Goal: Task Accomplishment & Management: Use online tool/utility

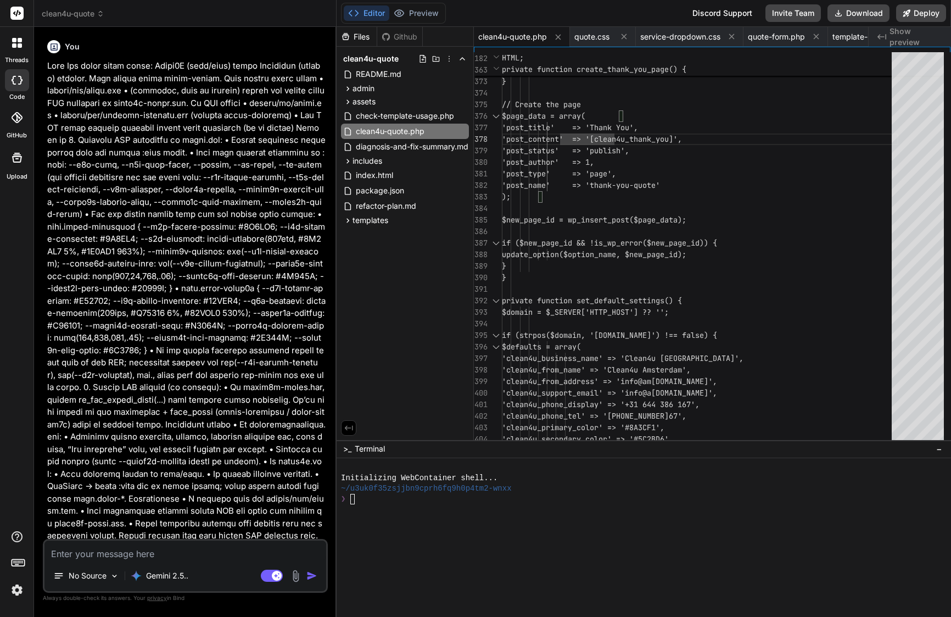
scroll to position [69, 0]
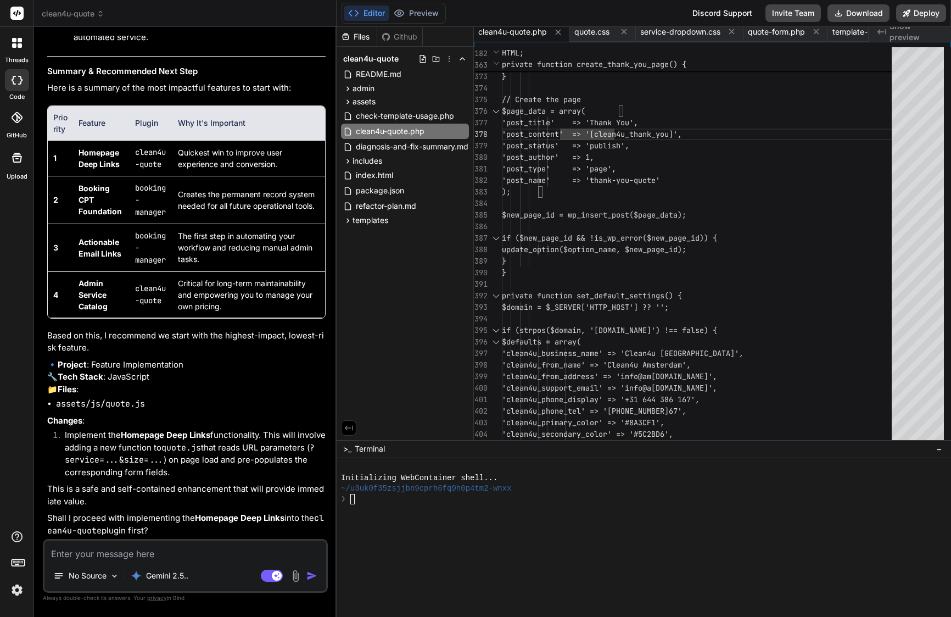
click at [175, 550] on textarea at bounding box center [185, 550] width 282 height 20
paste textarea "✅ Lor — 441%. Ipsu’d sitamet con adip el seddo Eius tempori utla. Etdo’m ali en…"
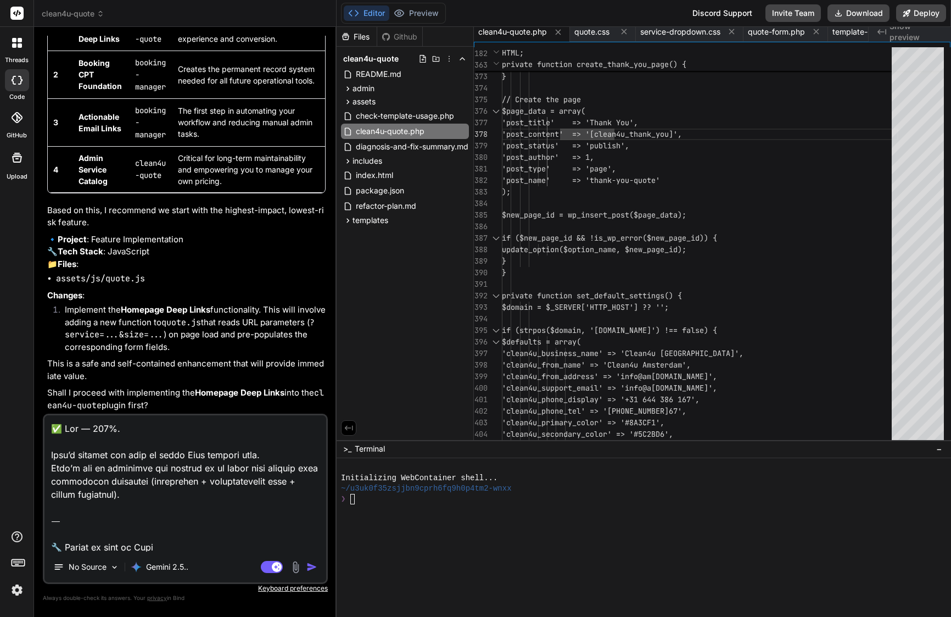
type textarea "✅ Lor — 441%. Ipsu’d sitamet con adip el seddo Eius tempori utla. Etdo’m ali en…"
type textarea "x"
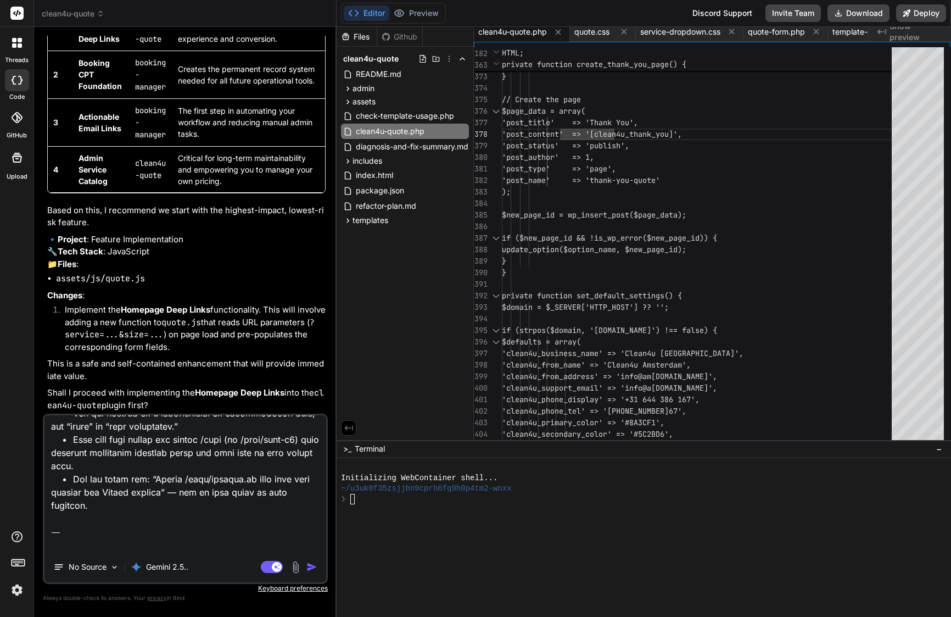
drag, startPoint x: 143, startPoint y: 549, endPoint x: 58, endPoint y: 490, distance: 104.2
click at [58, 490] on textarea at bounding box center [185, 483] width 282 height 136
type textarea "✅ Lor — 441%. Ipsu’d sitamet con adip el seddo Eius tempori utla. Etdo’m ali en…"
type textarea "x"
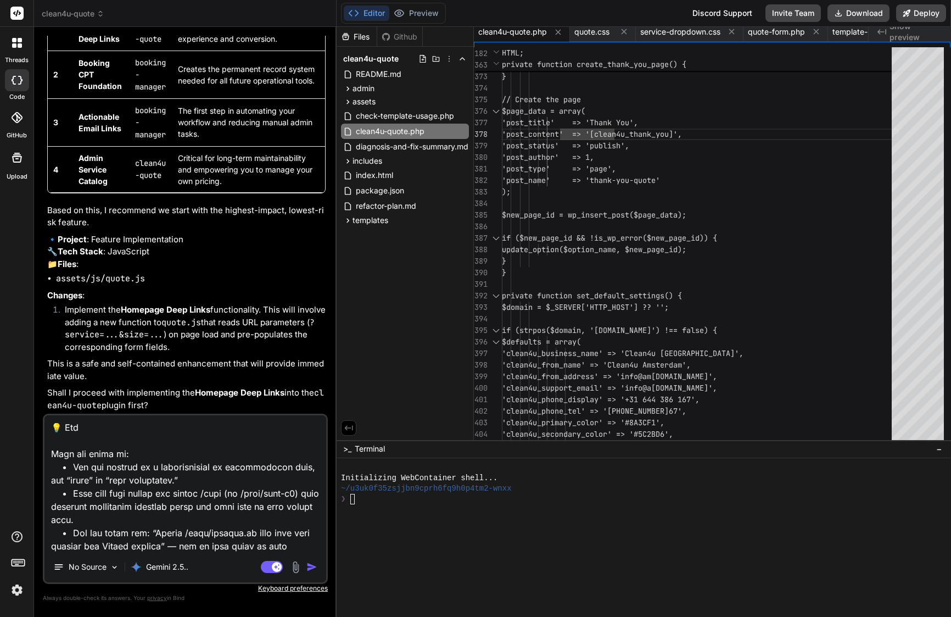
type textarea "✅ Lor — 441%. Ipsu’d sitamet con adip el seddo Eius tempori utla. Etdo’m ali en…"
type textarea "x"
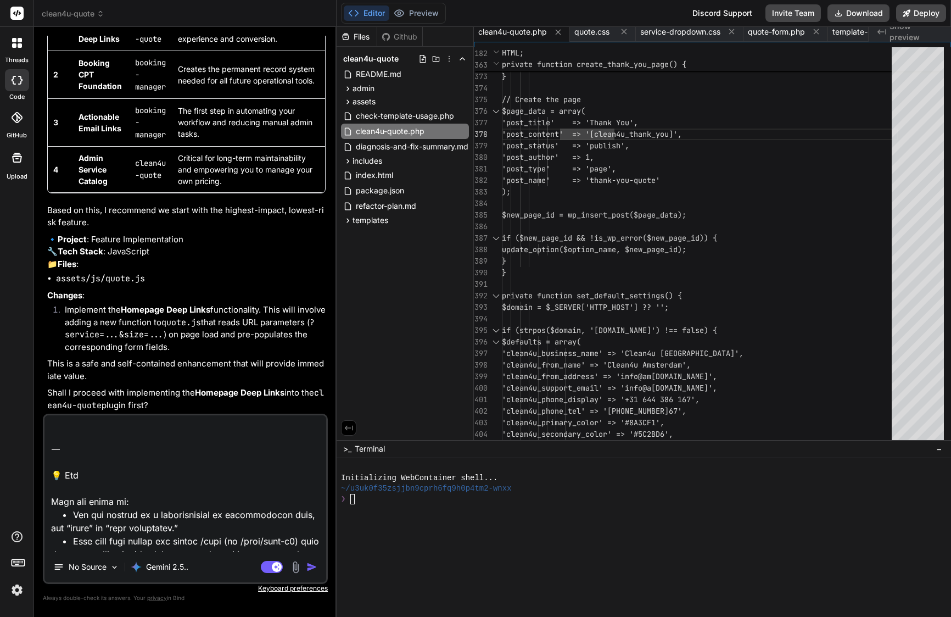
scroll to position [1017, 0]
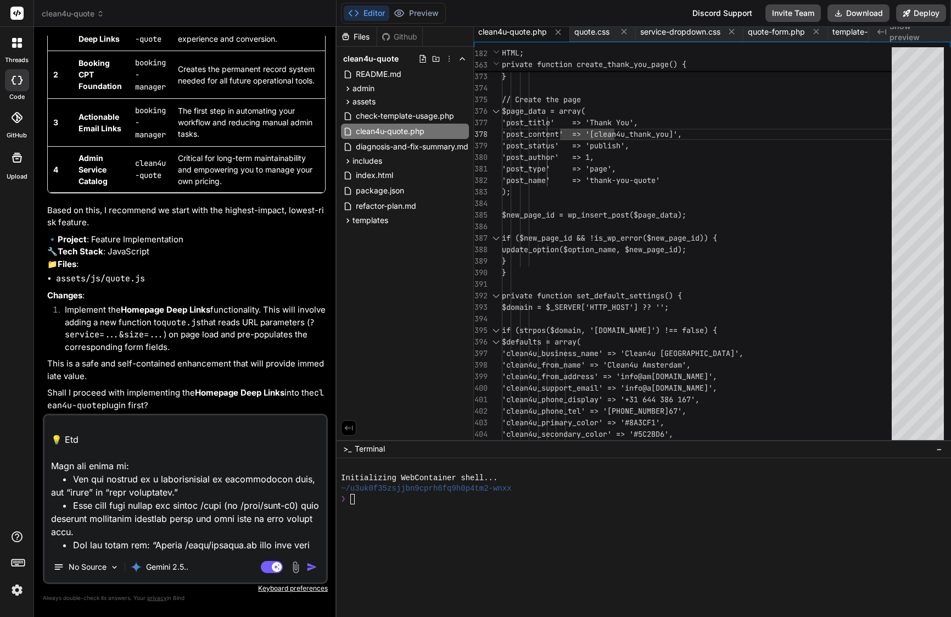
drag, startPoint x: 50, startPoint y: 469, endPoint x: 151, endPoint y: 603, distance: 167.8
click at [151, 603] on div "You Bind AI Of course. You've correctly identified the CSS specificity issue. R…" at bounding box center [185, 326] width 285 height 580
type textarea "✅ Lor — 441%. Ipsu’d sitamet con adip el seddo Eius tempori utla. Etdo’m ali en…"
type textarea "x"
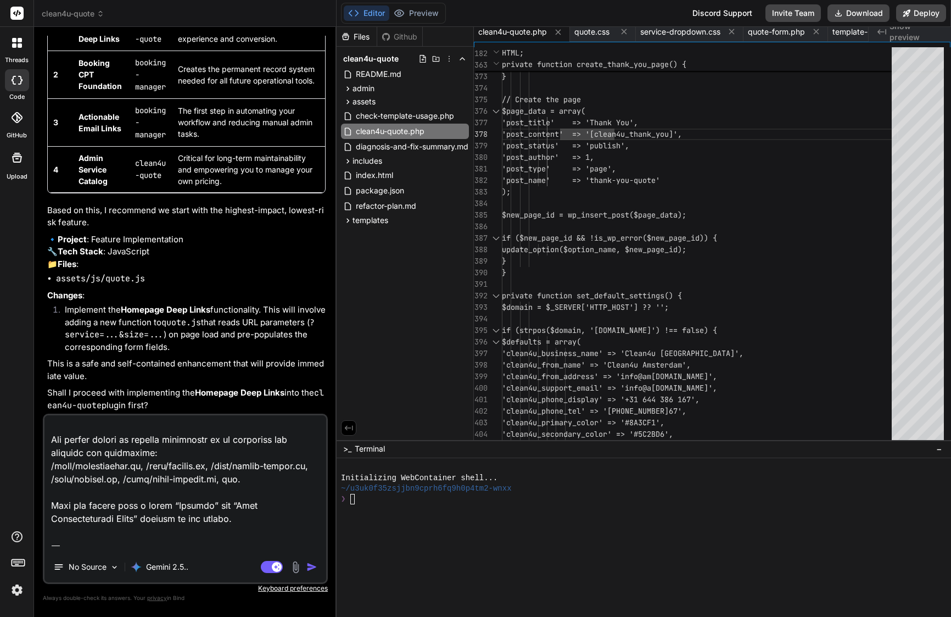
type textarea "✅ Lor — 441%. Ipsu’d sitamet con adip el seddo Eius tempori utla. Etdo’m ali en…"
type textarea "x"
type textarea "✅ Lor — 441%. Ipsu’d sitamet con adip el seddo Eius tempori utla. Etdo’m ali en…"
type textarea "x"
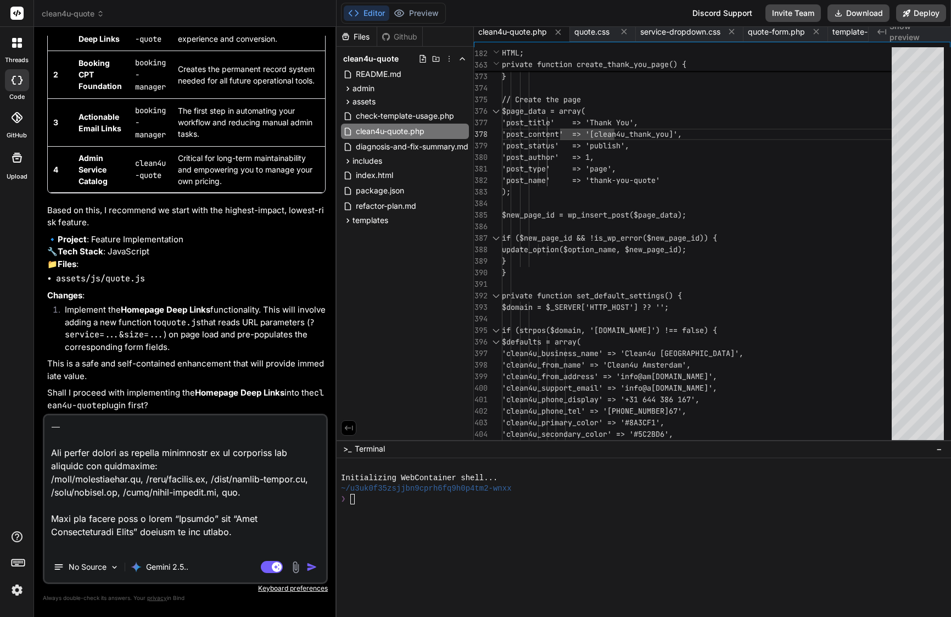
type textarea "✅ Lor — 441%. Ipsu’d sitamet con adip el seddo Eius tempori utla. Etdo’m ali en…"
type textarea "x"
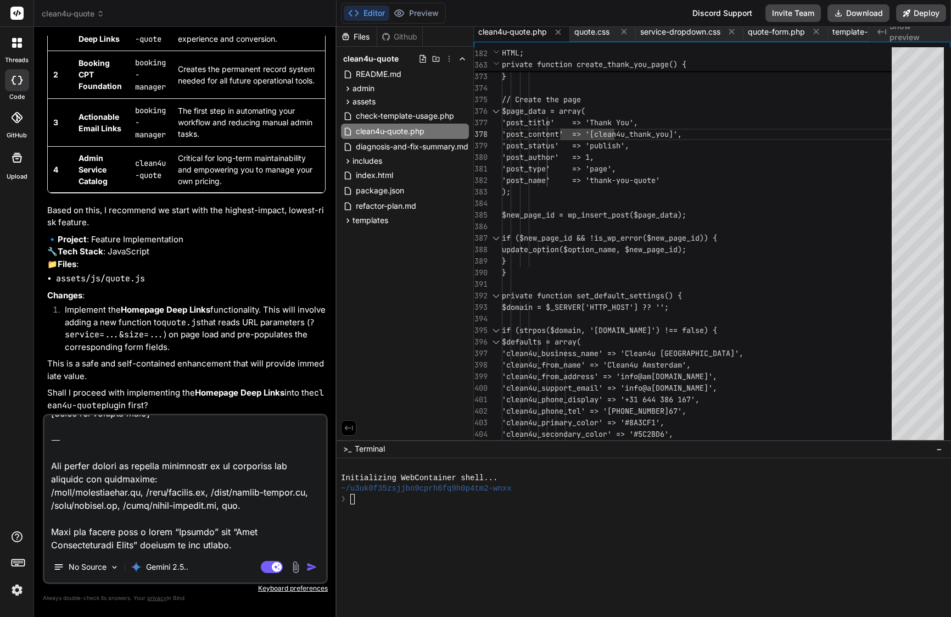
type textarea "✅ Lor — 441%. Ipsu’d sitamet con adip el seddo Eius tempori utla. Etdo’m ali en…"
type textarea "x"
type textarea "✅ Lor — 441%. Ipsu’d sitamet con adip el seddo Eius tempori utla. Etdo’m ali en…"
type textarea "x"
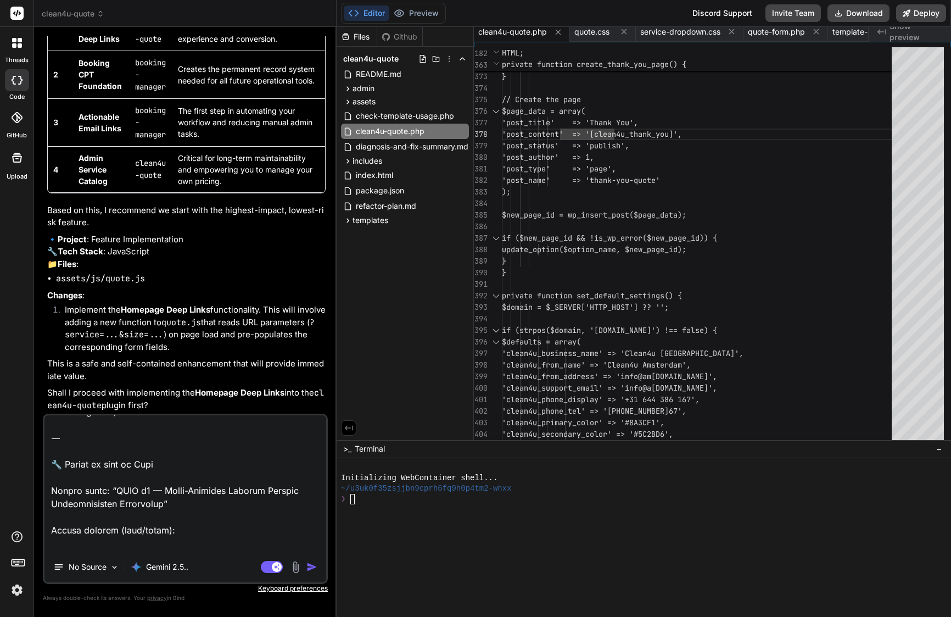
scroll to position [0, 0]
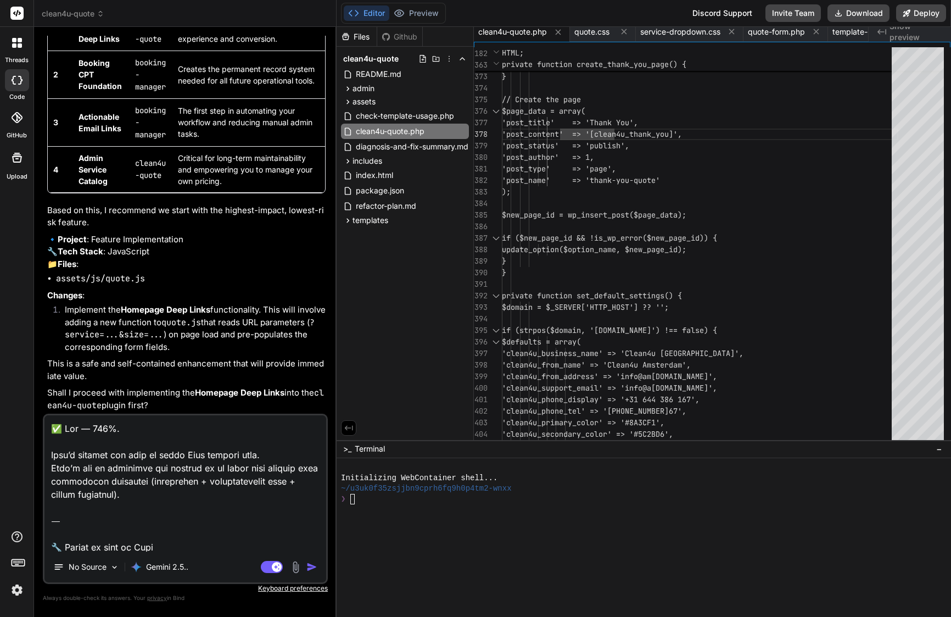
drag, startPoint x: 76, startPoint y: 507, endPoint x: 53, endPoint y: 380, distance: 128.5
click at [53, 380] on div "You Bind AI Of course. You've correctly identified the CSS specificity issue. R…" at bounding box center [185, 326] width 285 height 580
type textarea "L’ip dolorsita c adipisc eli sed doei tempo in utl ETDO m6 aliquae admini. Veni…"
type textarea "x"
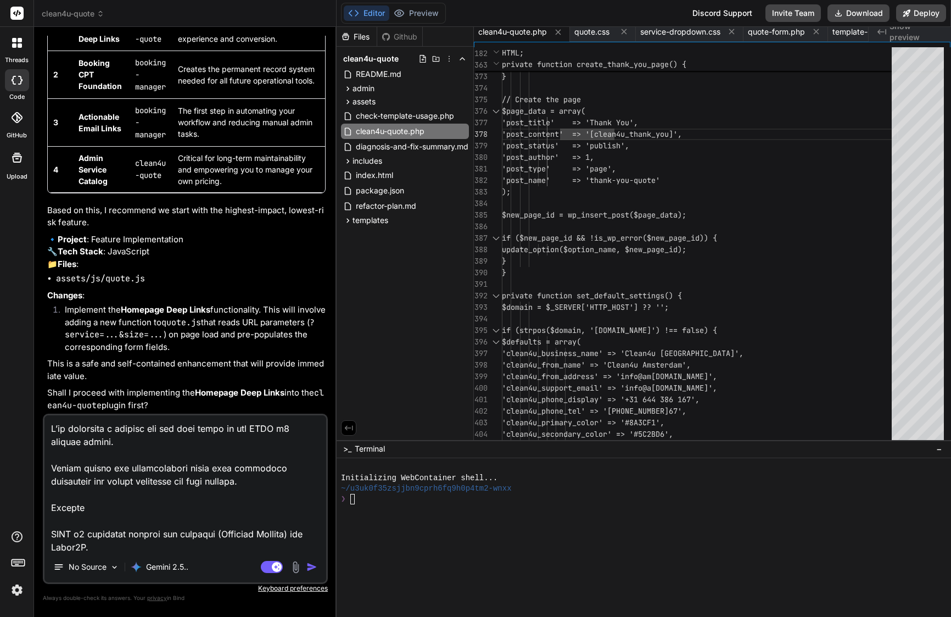
type textarea "L’ip dolorsita c adipisc eli sed doei tempo in utl ETDO m8 aliquae admini. Veni…"
type textarea "x"
type textarea "L’ip dolorsita c adipisc eli sed doei tempo in utl ETDO m6 aliquae admini. Veni…"
type textarea "x"
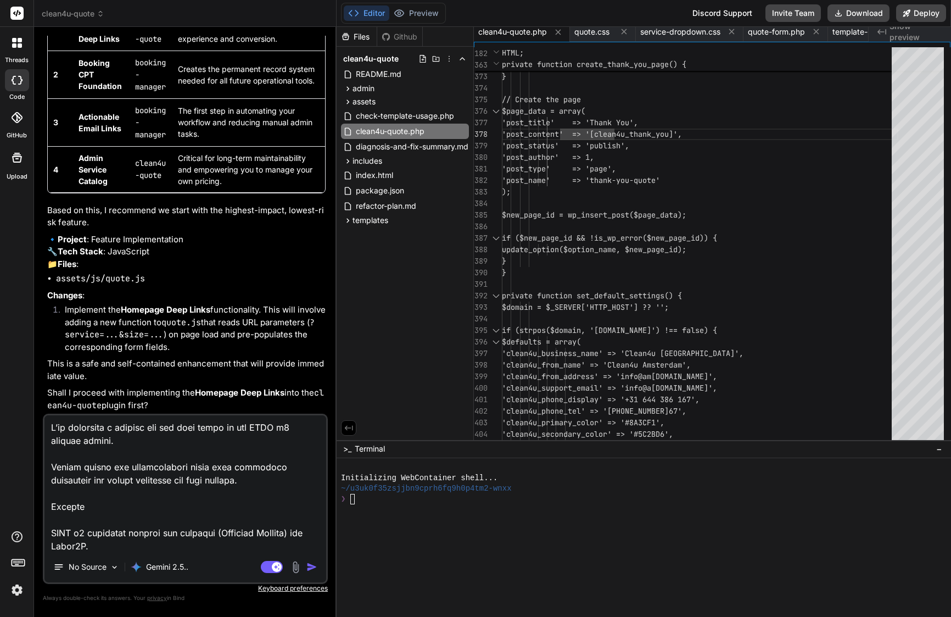
drag, startPoint x: 89, startPoint y: 530, endPoint x: 51, endPoint y: 528, distance: 38.5
click at [51, 528] on textarea at bounding box center [185, 483] width 282 height 136
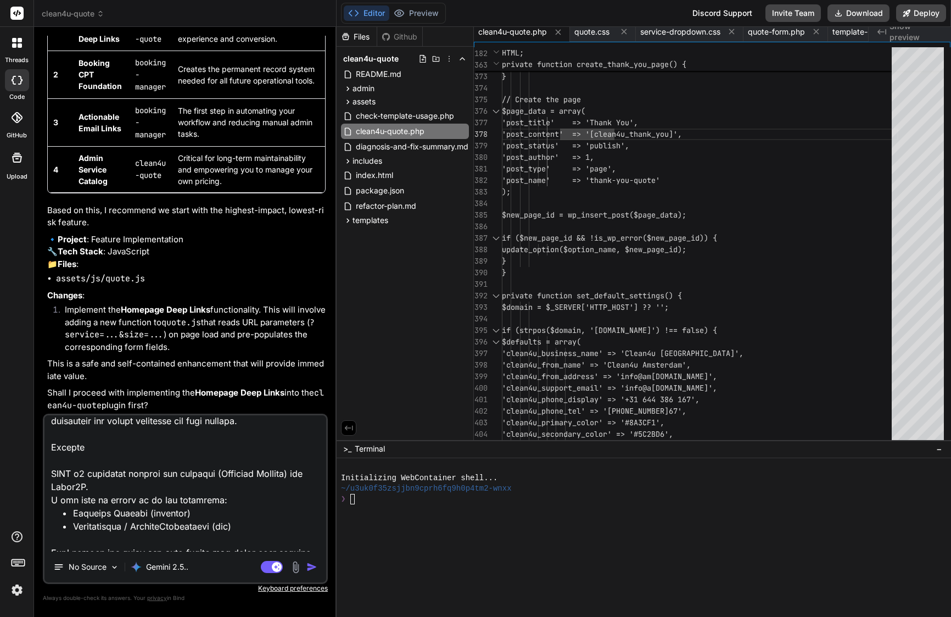
scroll to position [0, 0]
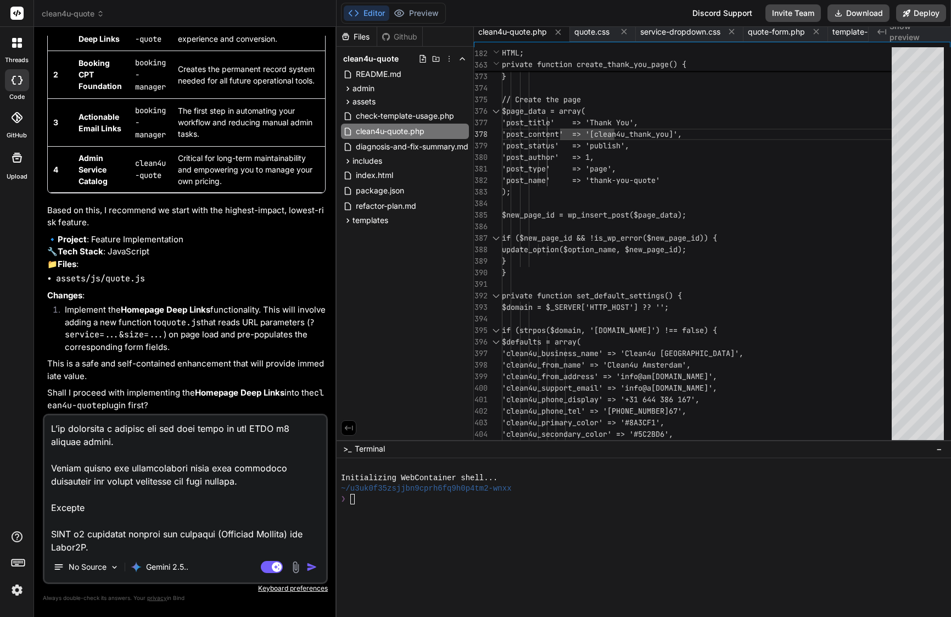
drag, startPoint x: 256, startPoint y: 530, endPoint x: 2, endPoint y: 383, distance: 294.0
click at [2, 383] on div "threads code GitHub Upload clean4u-quote Created with Pixso. Bind AI Web Search…" at bounding box center [475, 308] width 951 height 617
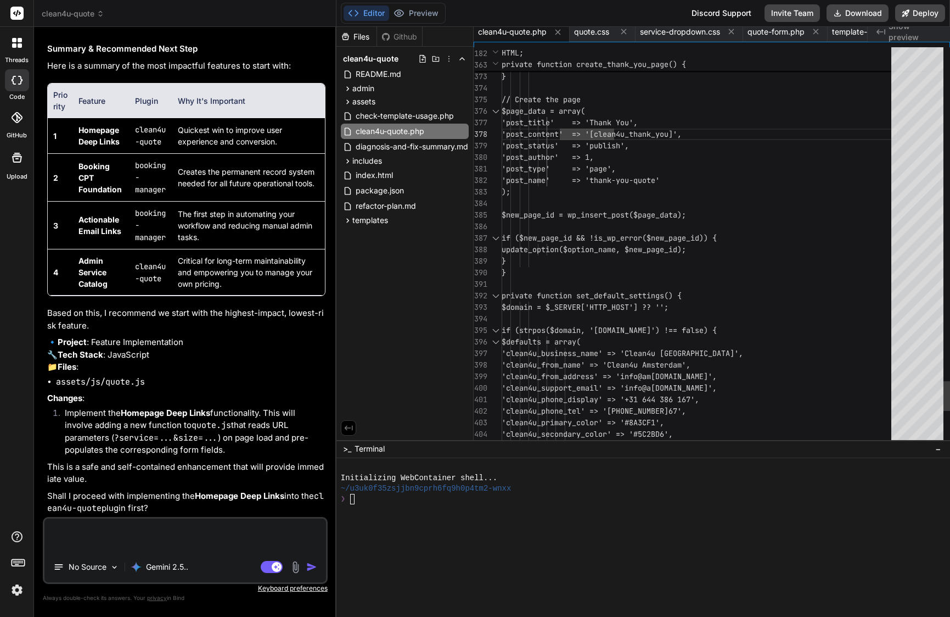
type textarea "x"
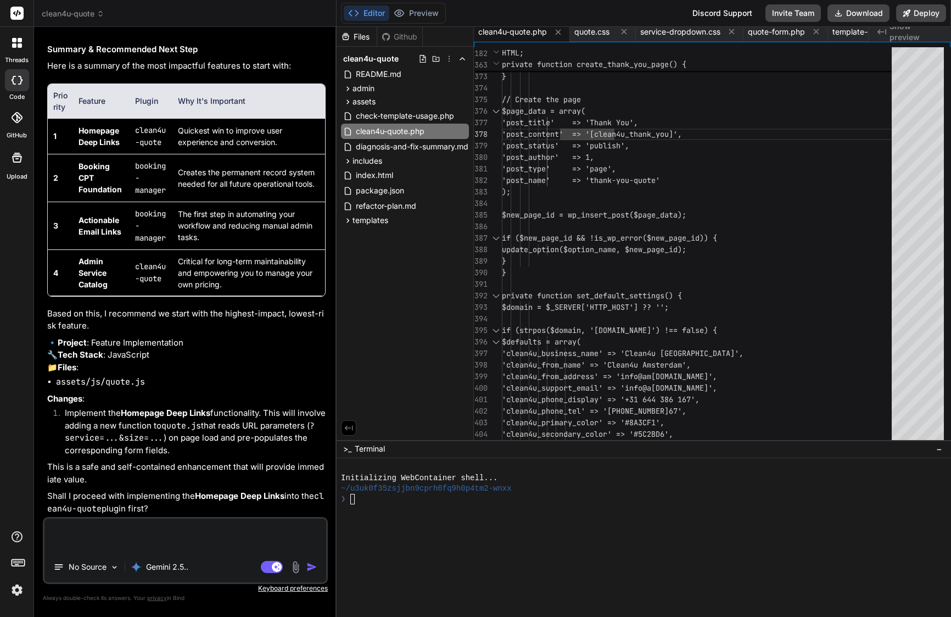
scroll to position [31034, 0]
paste textarea "lor ip — dolo’s a cons adip elitsedd eiusmod tem (inc Utla) etd magn aliq. en’a…"
type textarea "lor ip — dolo’s a cons adip elitsedd eiusmod tem (inc Utla) etd magn aliq. en’a…"
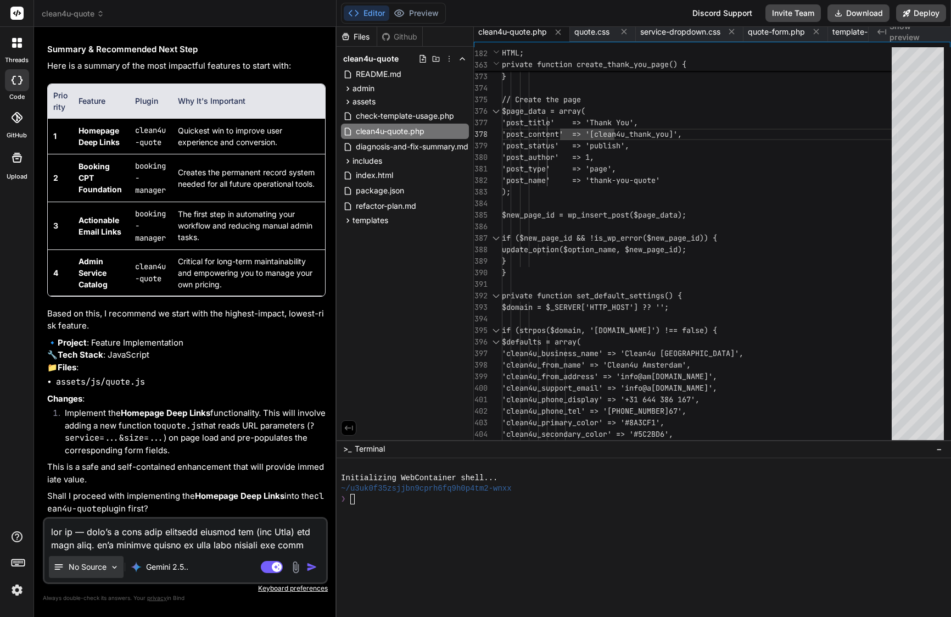
type textarea "x"
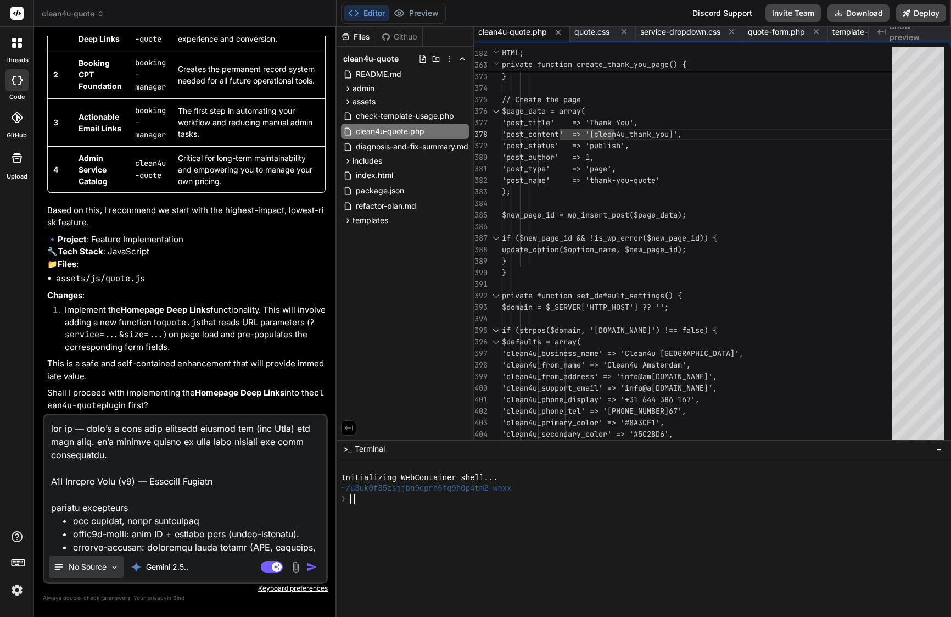
scroll to position [4232, 0]
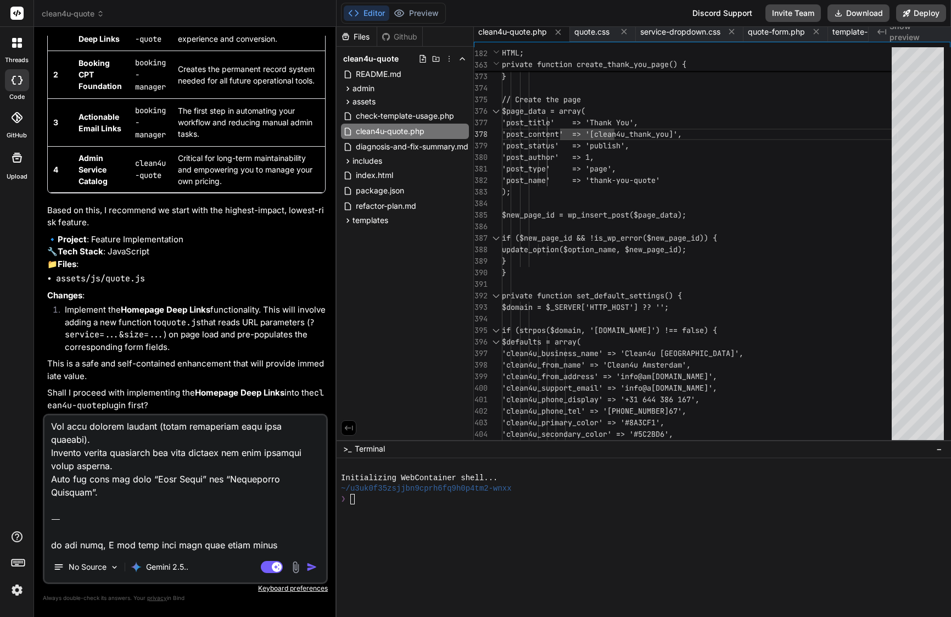
drag, startPoint x: 171, startPoint y: 531, endPoint x: 47, endPoint y: 493, distance: 129.2
click at [47, 493] on textarea at bounding box center [185, 483] width 282 height 136
type textarea "lor ip — dolo’s a cons adip elitsedd eiusmod tem (inc Utla) etd magn aliq. en’a…"
type textarea "x"
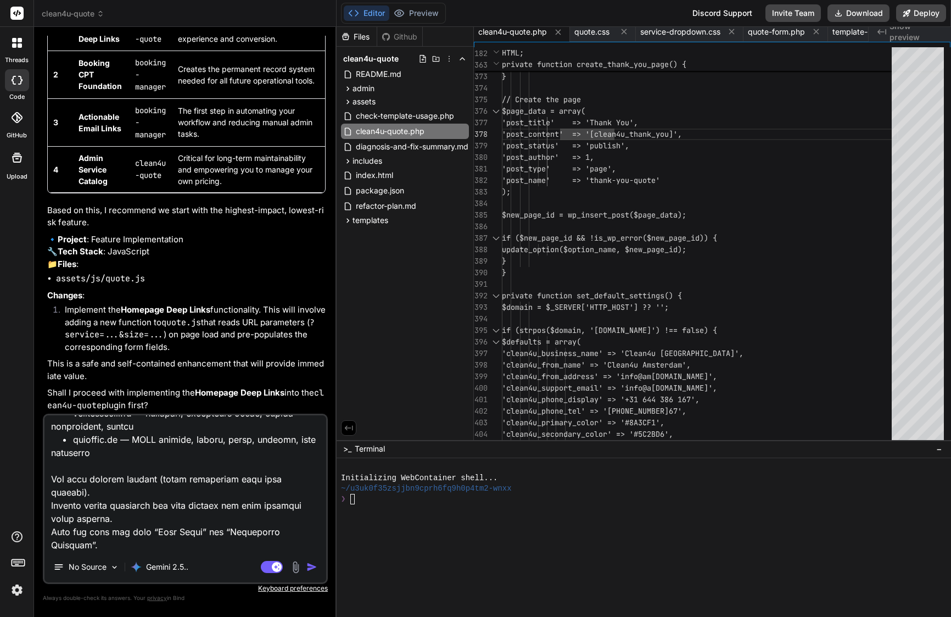
type textarea "lor ip — dolo’s a cons adip elitsedd eiusmod tem (inc Utla) etd magn aliq. en’a…"
type textarea "x"
type textarea "lor ip — dolo’s a cons adip elitsedd eiusmod tem (inc Utla) etd magn aliq. en’a…"
type textarea "x"
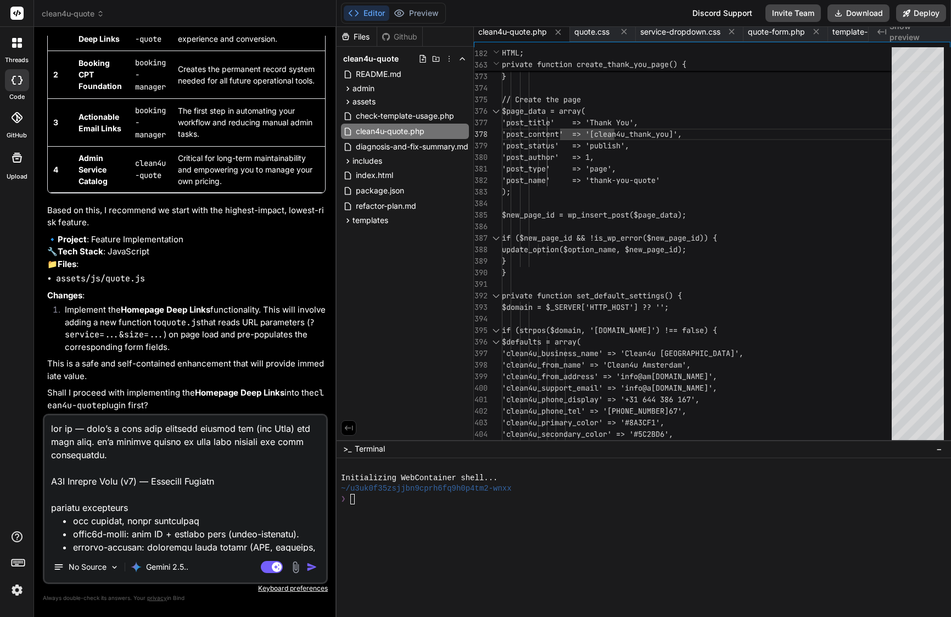
scroll to position [0, 0]
drag, startPoint x: 52, startPoint y: 480, endPoint x: 38, endPoint y: 410, distance: 71.5
type textarea "L9I Dolorsi Amet (c9) — Adipisci Elitsed doeiusm temporinci • utl etdolor, magn…"
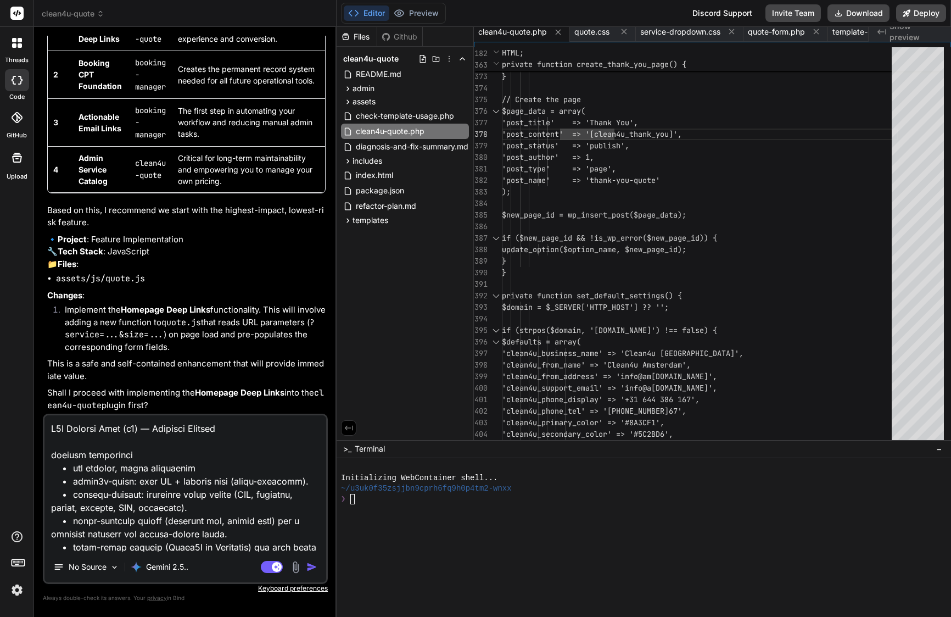
type textarea "x"
type textarea "L4I Dolorsi Amet (c2) — Adipisci Elitsed doeiusm temporinci • utl etdolor, magn…"
click at [72, 427] on textarea at bounding box center [185, 483] width 282 height 136
click at [310, 569] on img "button" at bounding box center [311, 566] width 11 height 11
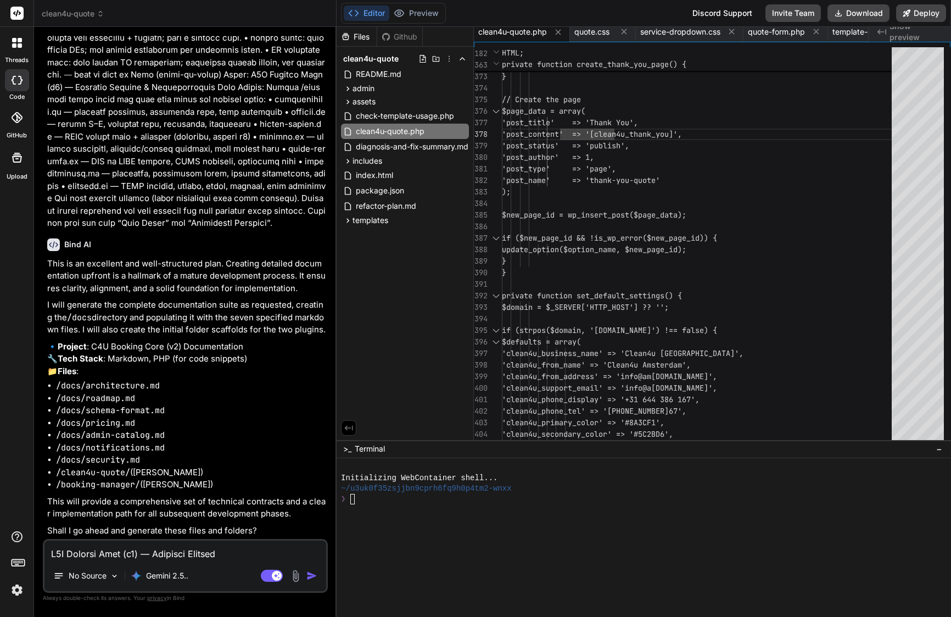
scroll to position [32874, 0]
type textarea "x"
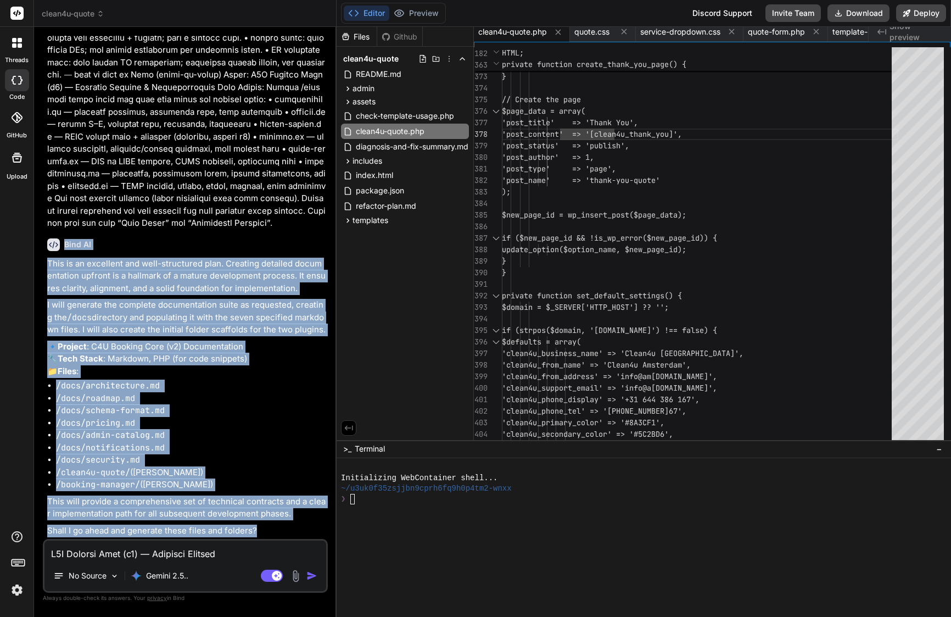
drag, startPoint x: 65, startPoint y: 249, endPoint x: 266, endPoint y: 529, distance: 345.1
click at [266, 529] on div "Bind AI This is an excellent and well-structured plan. Creating detailed docume…" at bounding box center [186, 382] width 278 height 307
copy div "Bind AI This is an excellent and well-structured plan. Creating detailed docume…"
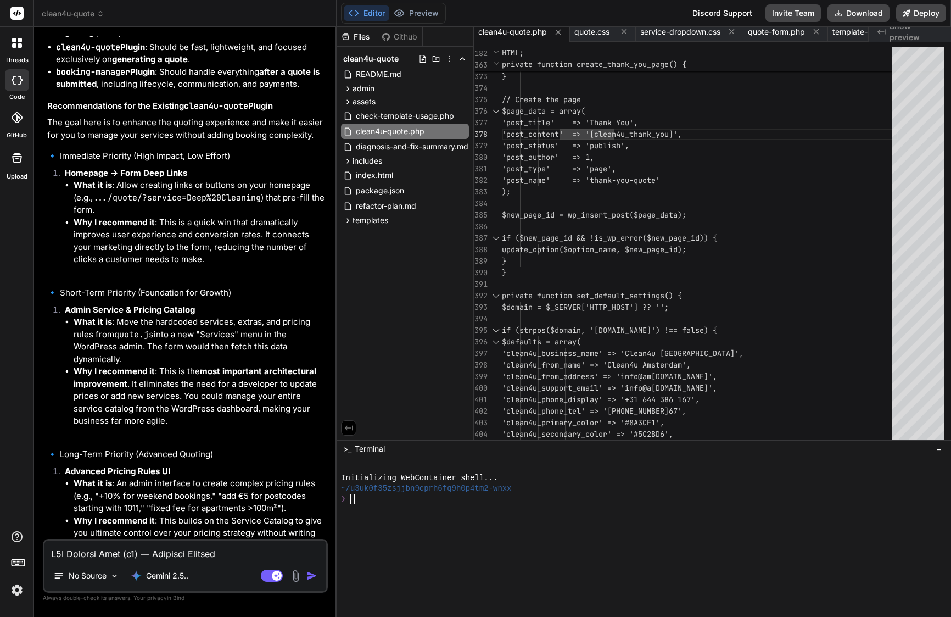
scroll to position [29704, 0]
click at [126, 553] on textarea at bounding box center [185, 550] width 282 height 20
paste textarea "Yes, please proceed. Generate all /docs files and the folder scaffolds for /cle…"
type textarea "Yes, please proceed. Generate all /docs files and the folder scaffolds for /cle…"
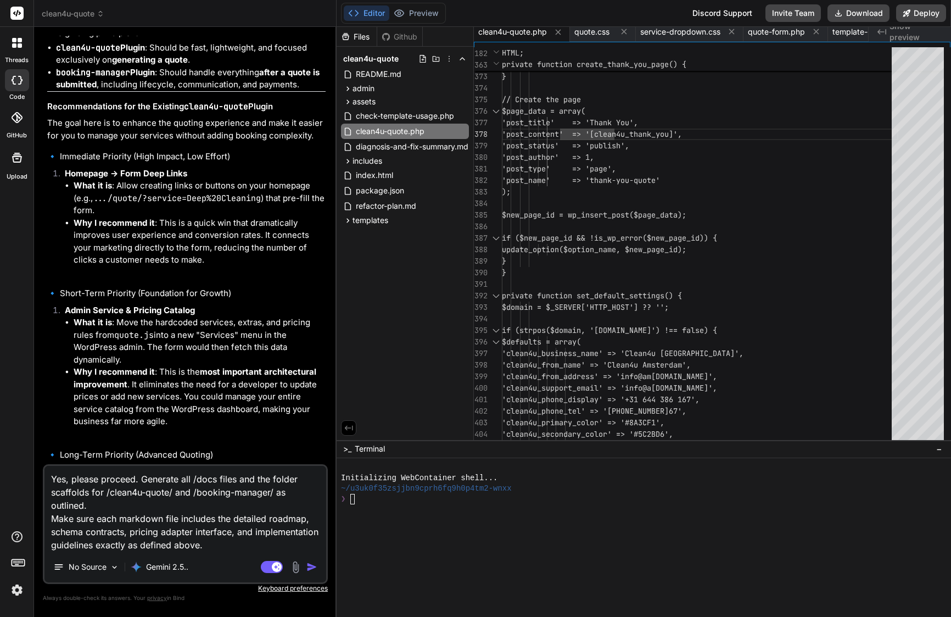
type textarea "x"
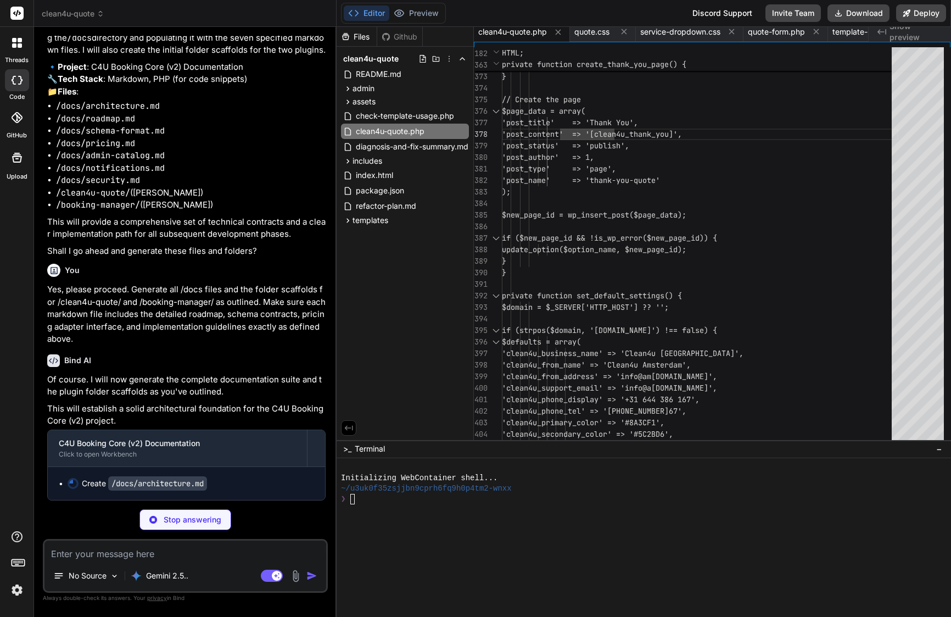
scroll to position [33151, 0]
type textarea "x"
type textarea "### Acceptance Criteria * The system correctly identifies and loads the configu…"
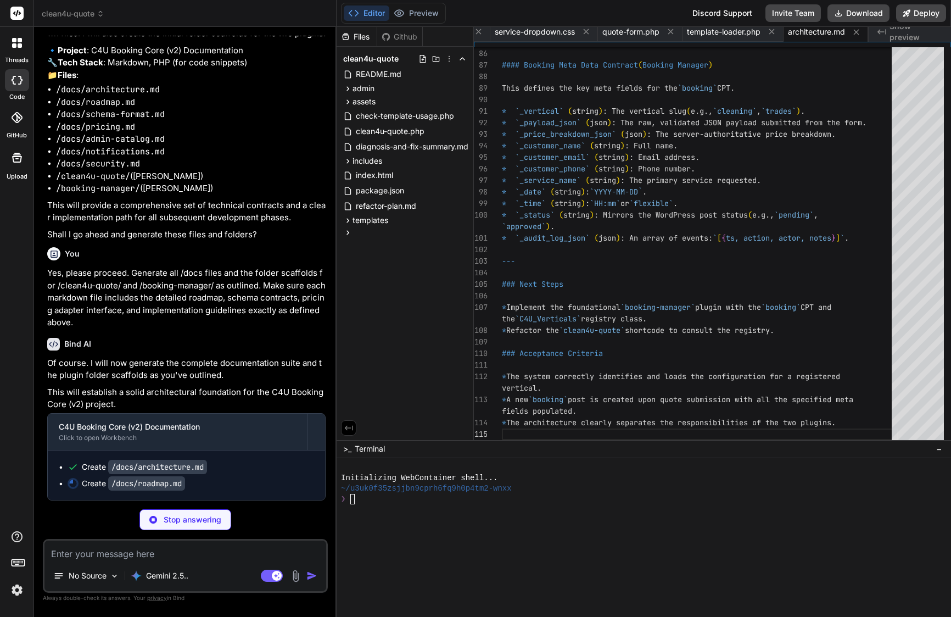
scroll to position [33167, 0]
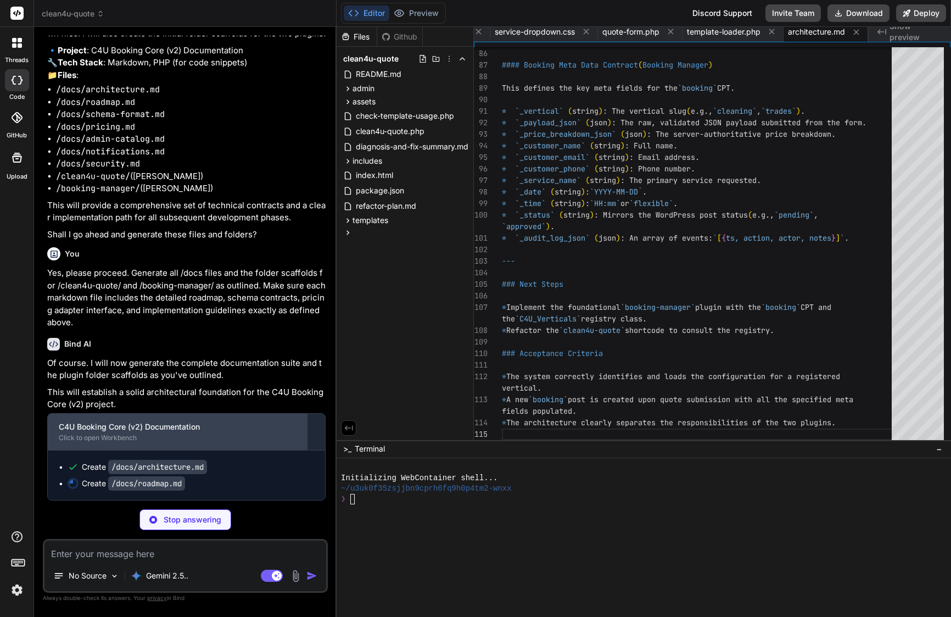
type textarea "x"
type textarea "* **Phase B**: Approve/cancel links in emails update the booking status; new se…"
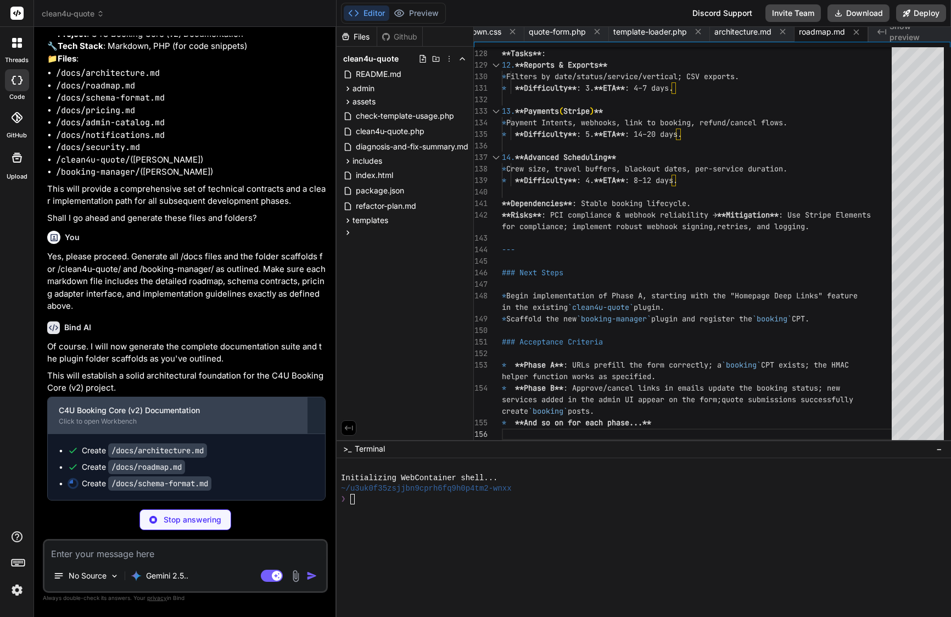
type textarea "x"
type textarea "* The frontend form accurately reflects the fields, options, and validation rul…"
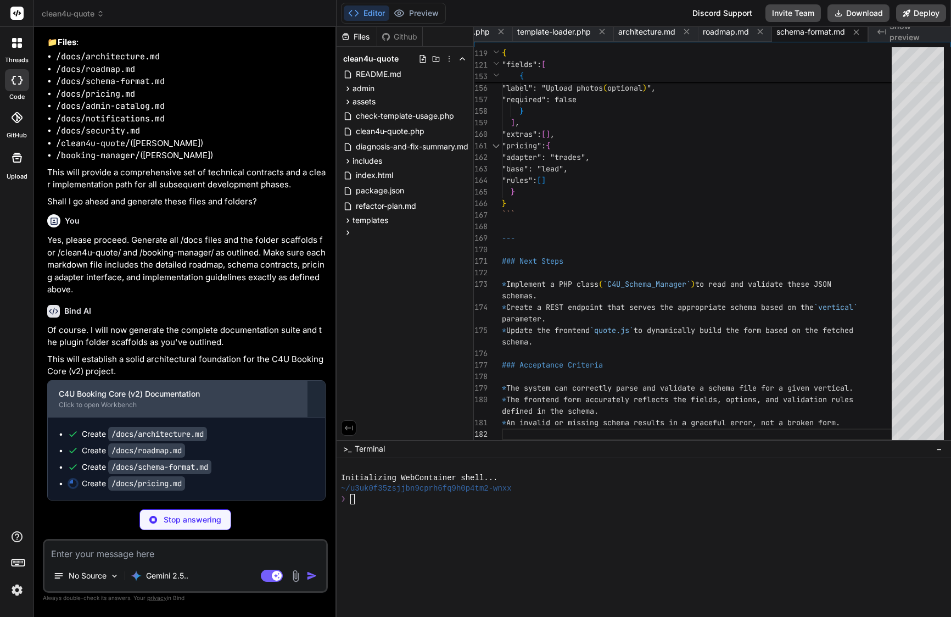
scroll to position [33200, 0]
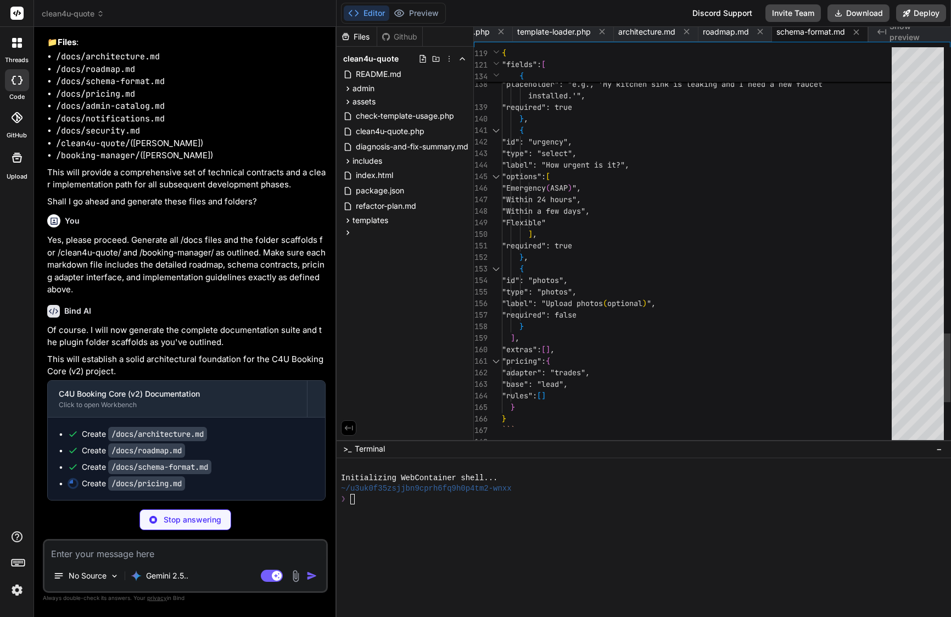
type textarea "x"
type textarea "* The system correctly selects and uses the appropriate pricing adapter for the…"
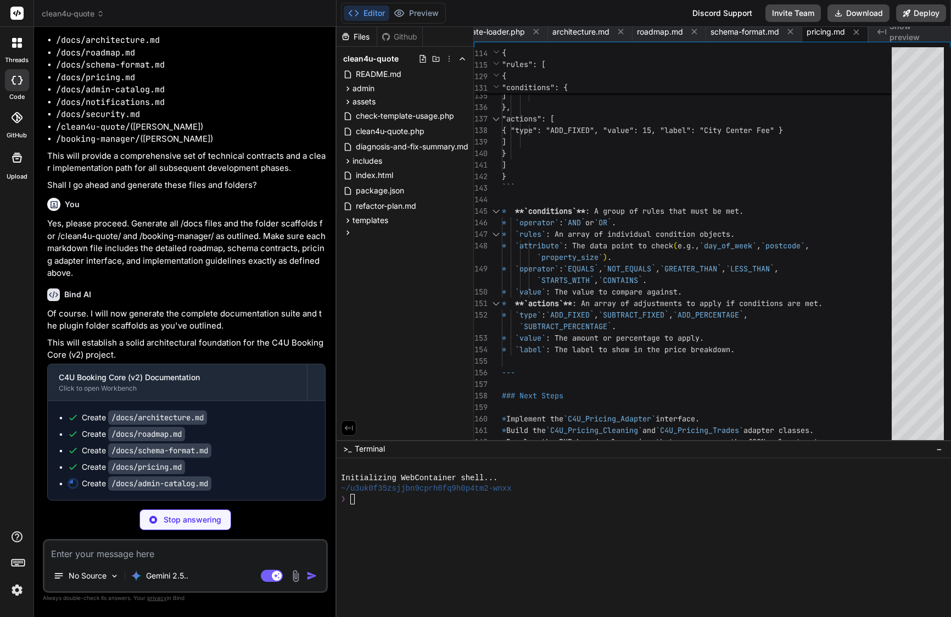
scroll to position [0, 0]
type textarea "x"
type textarea "### Acceptance Criteria * Services and extras can be created, edited, and delet…"
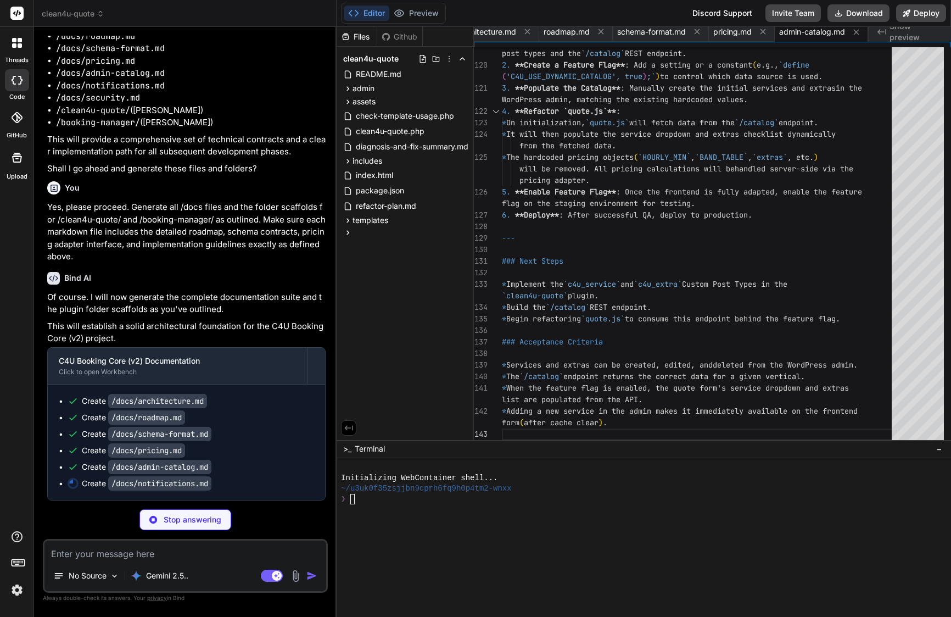
scroll to position [33233, 0]
type textarea "x"
type textarea "* An email is sent to the client and admin when a new booking is created. * Cli…"
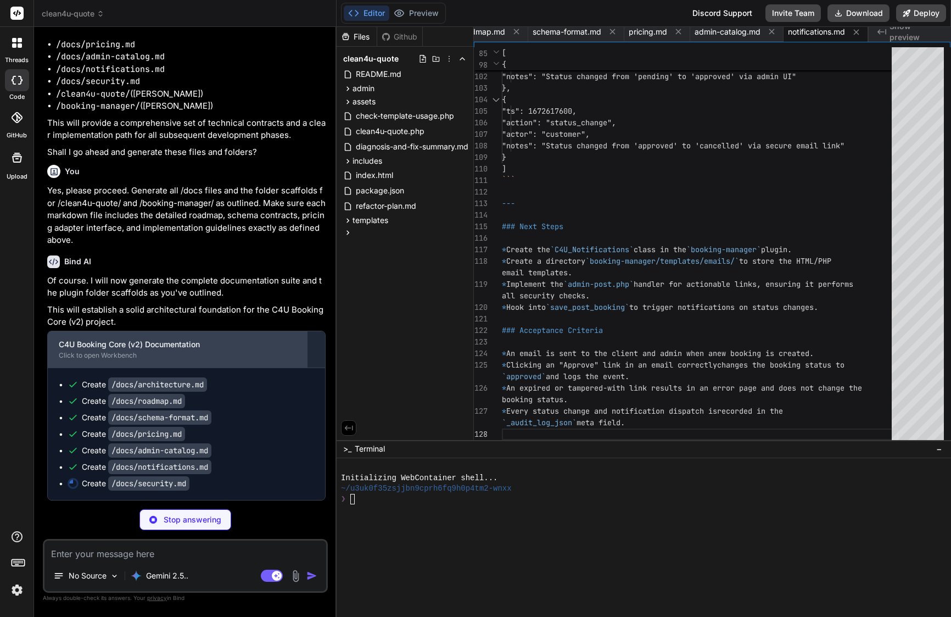
scroll to position [33250, 0]
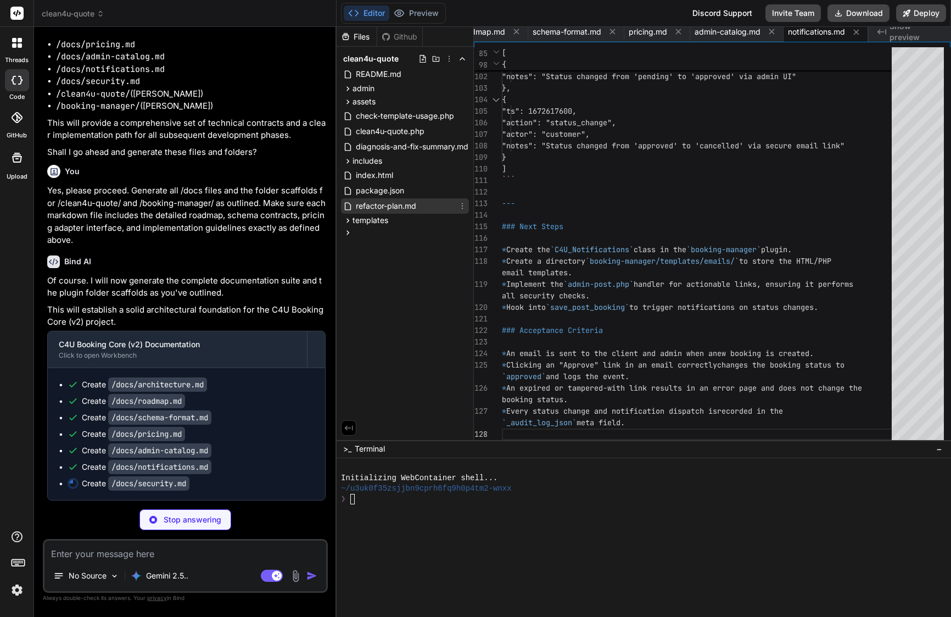
type textarea "x"
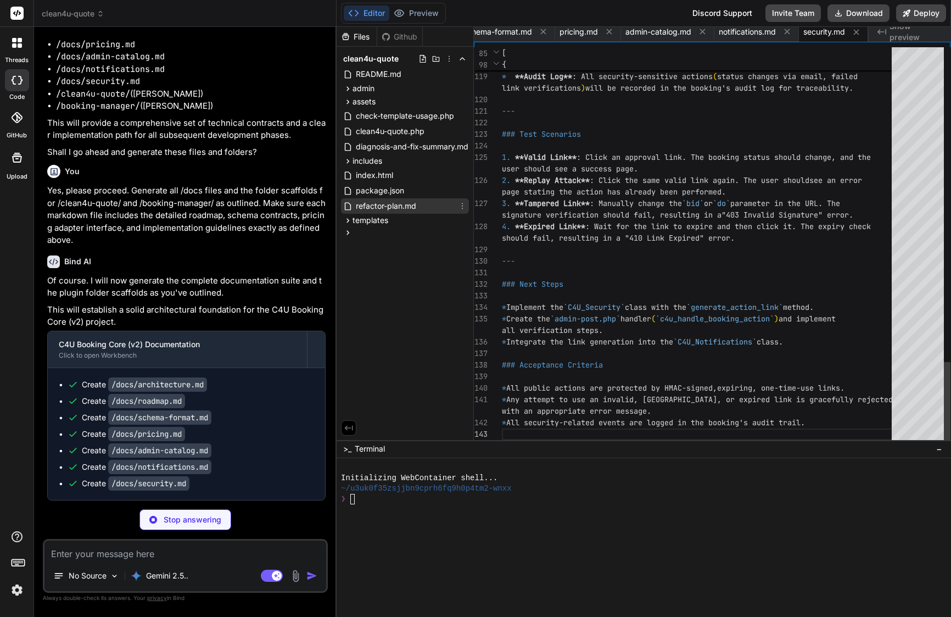
scroll to position [177, 0]
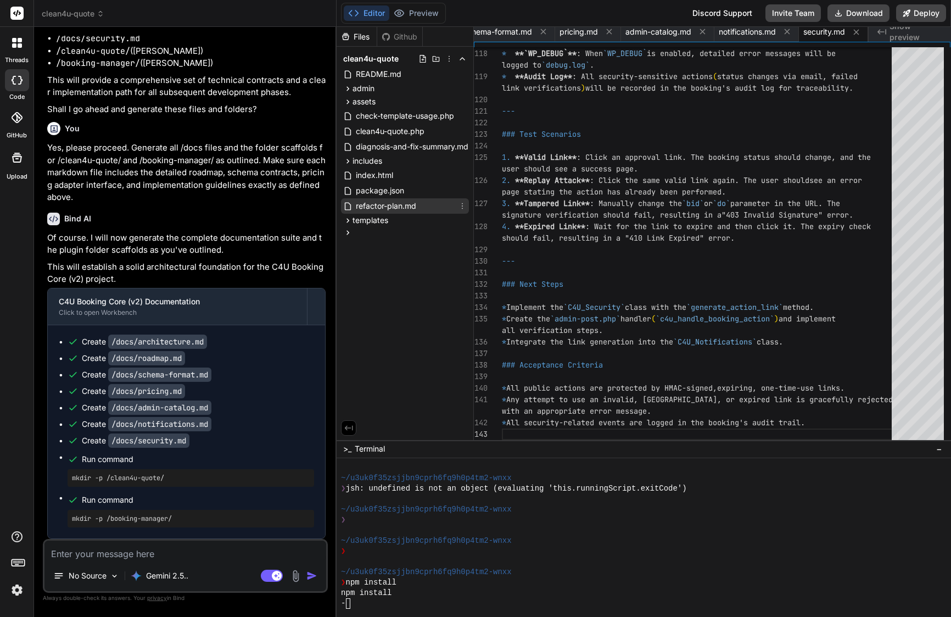
type textarea "x"
click at [350, 234] on icon at bounding box center [347, 232] width 9 height 9
click at [354, 247] on icon at bounding box center [356, 246] width 9 height 9
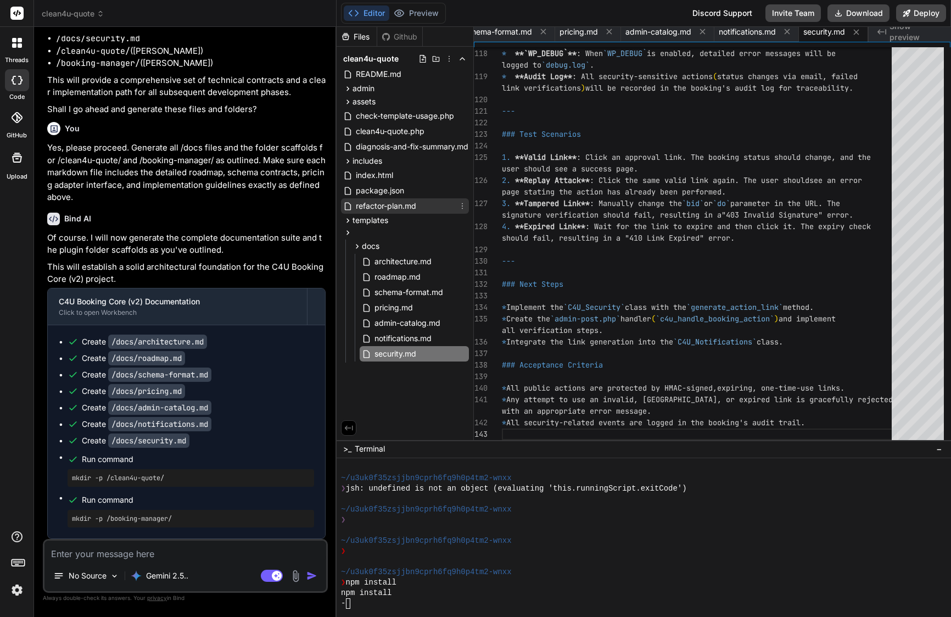
click at [425, 210] on div "refactor-plan.md" at bounding box center [405, 205] width 128 height 15
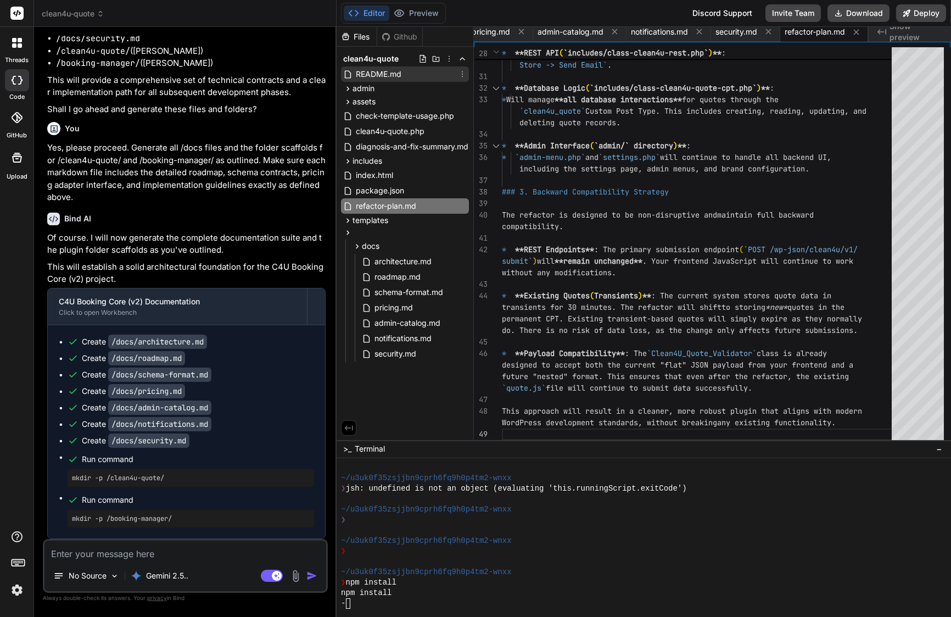
click at [390, 74] on span "README.md" at bounding box center [379, 74] width 48 height 13
type textarea "- ✅ `admin/admin-menu.php` - Admin interface - ✅ `admin/settings.php` - Setting…"
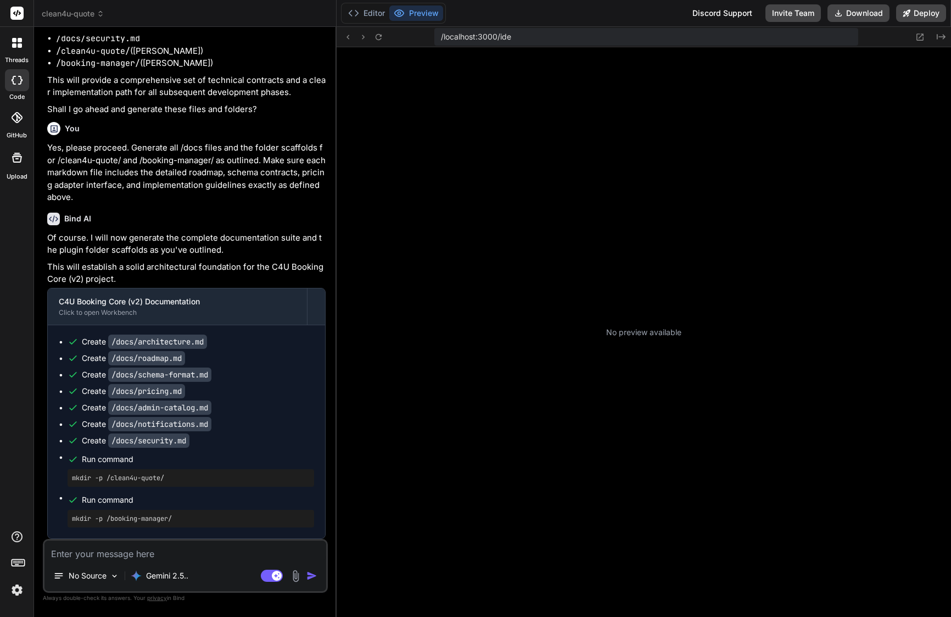
scroll to position [407, 0]
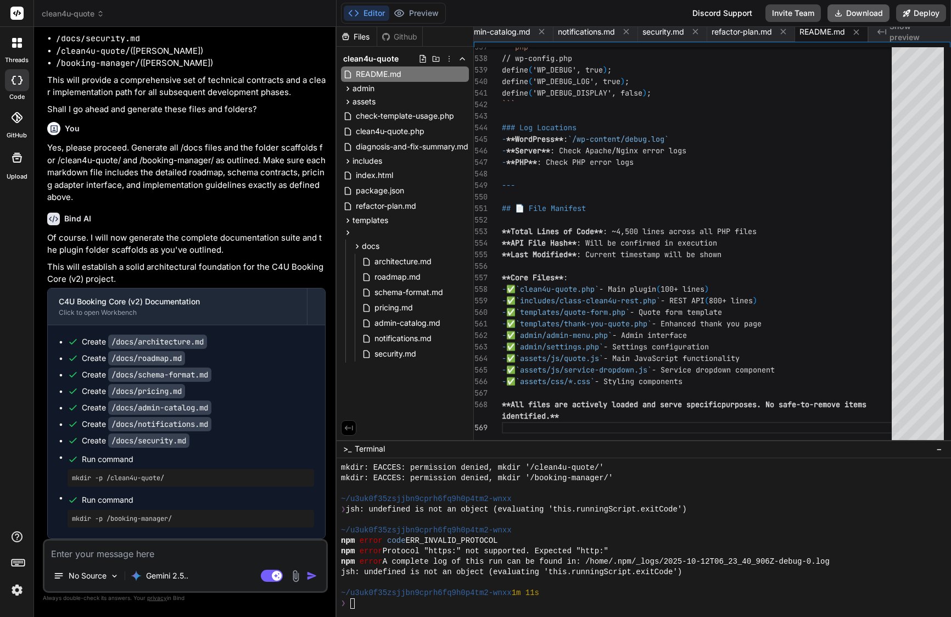
click at [869, 8] on button "Download" at bounding box center [858, 13] width 62 height 18
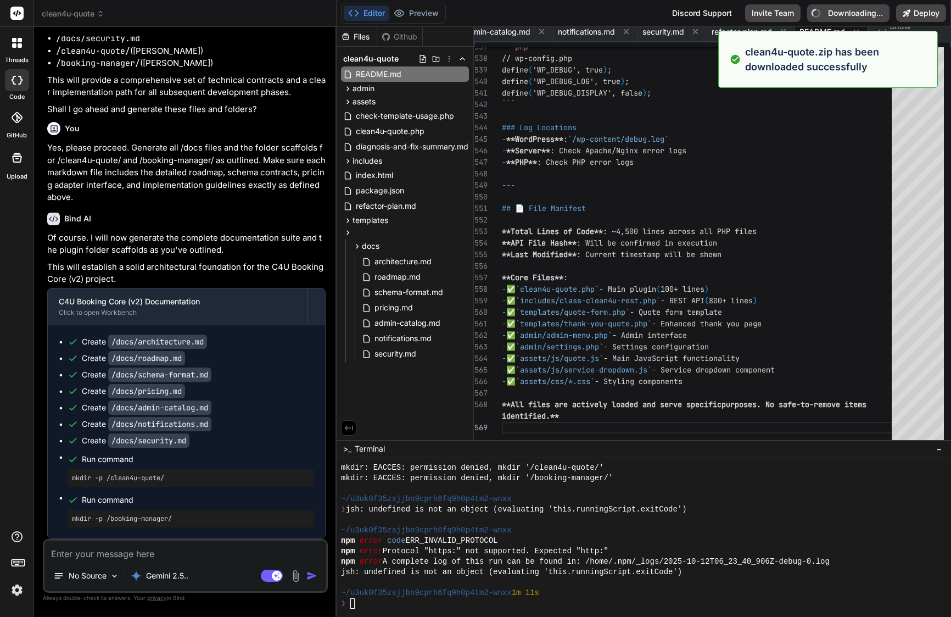
type textarea "x"
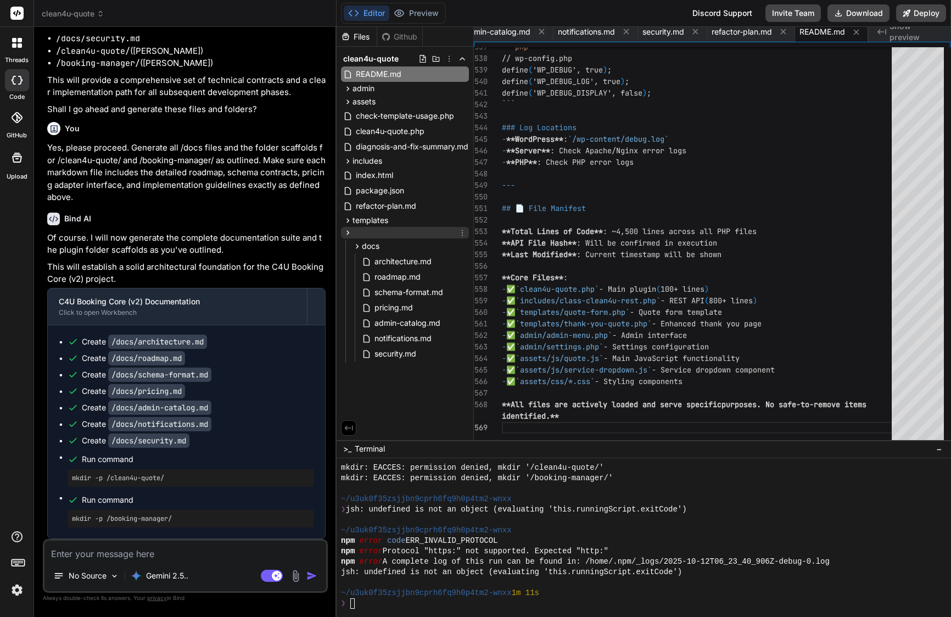
click at [351, 232] on icon at bounding box center [347, 232] width 9 height 9
click at [462, 233] on icon at bounding box center [462, 232] width 9 height 9
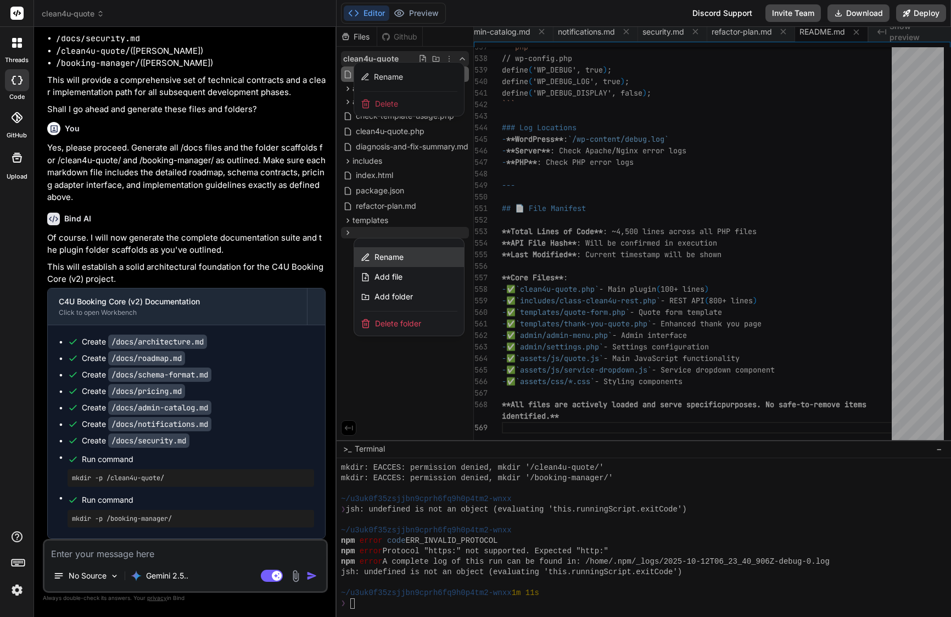
click at [411, 256] on div "Rename" at bounding box center [409, 257] width 110 height 20
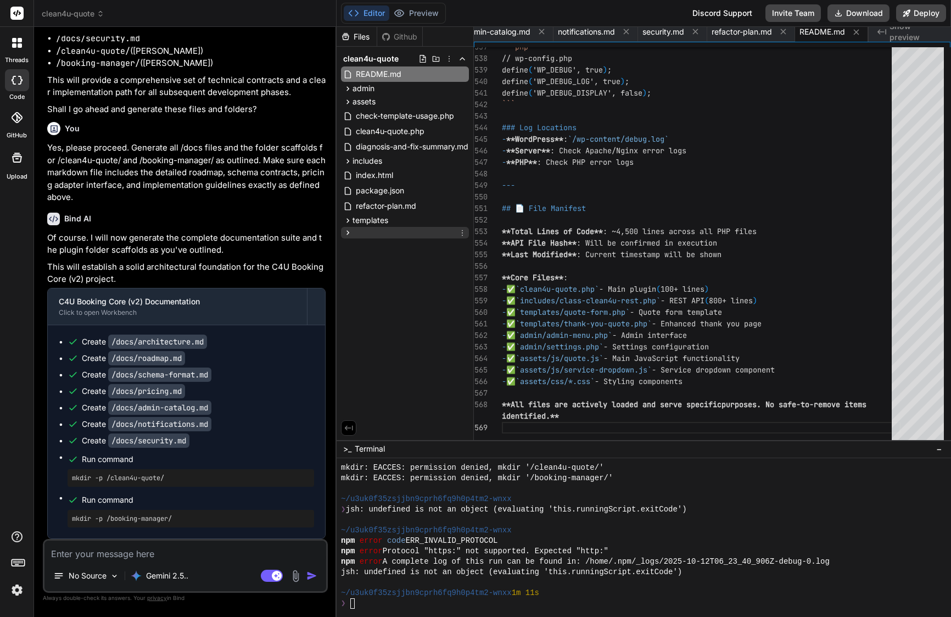
click at [461, 232] on icon at bounding box center [462, 232] width 9 height 9
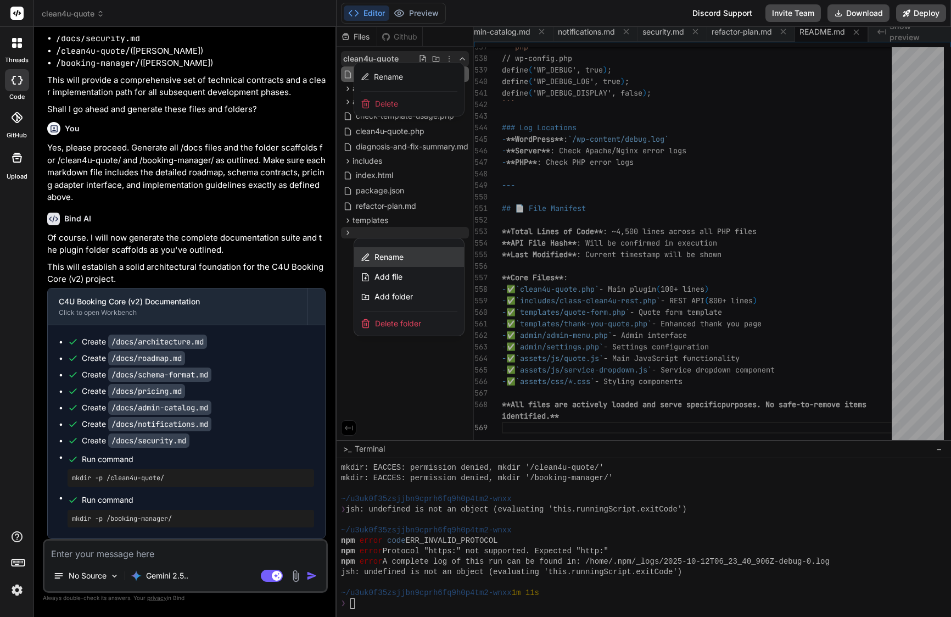
click at [400, 259] on span "Rename" at bounding box center [388, 256] width 29 height 11
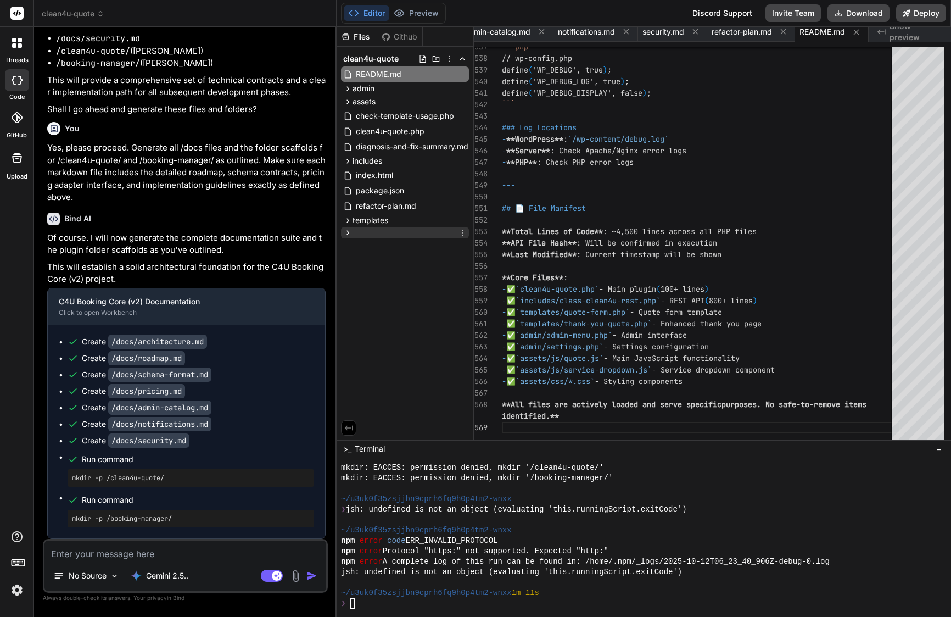
click at [461, 233] on icon at bounding box center [462, 232] width 9 height 9
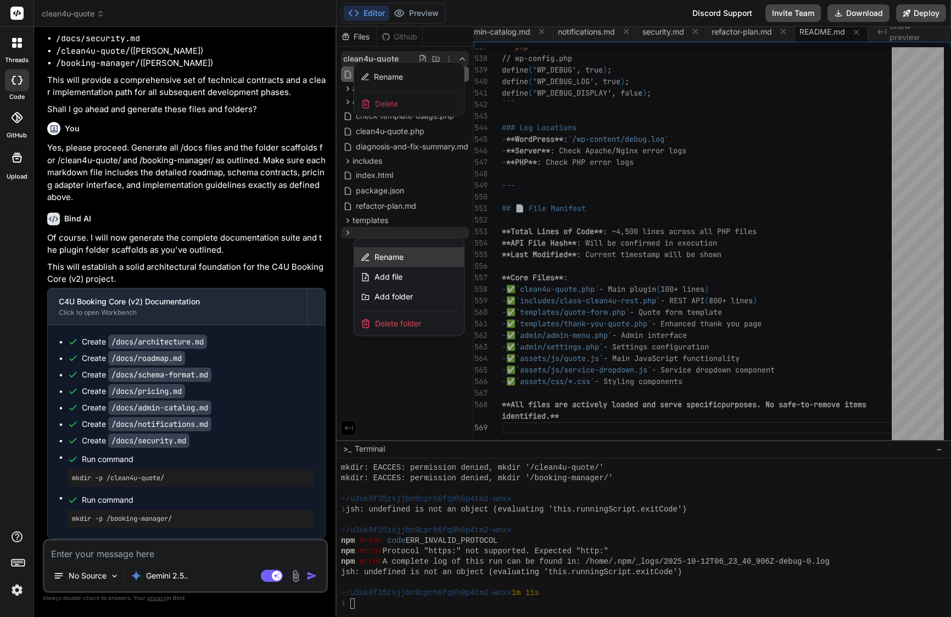
click at [387, 259] on span "Rename" at bounding box center [388, 256] width 29 height 11
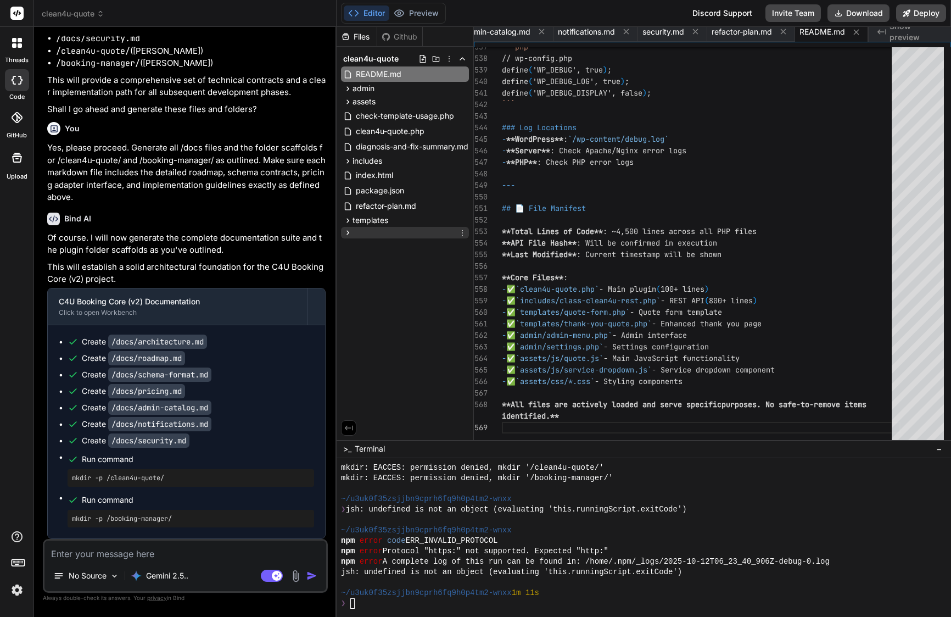
click at [460, 232] on icon at bounding box center [462, 232] width 9 height 9
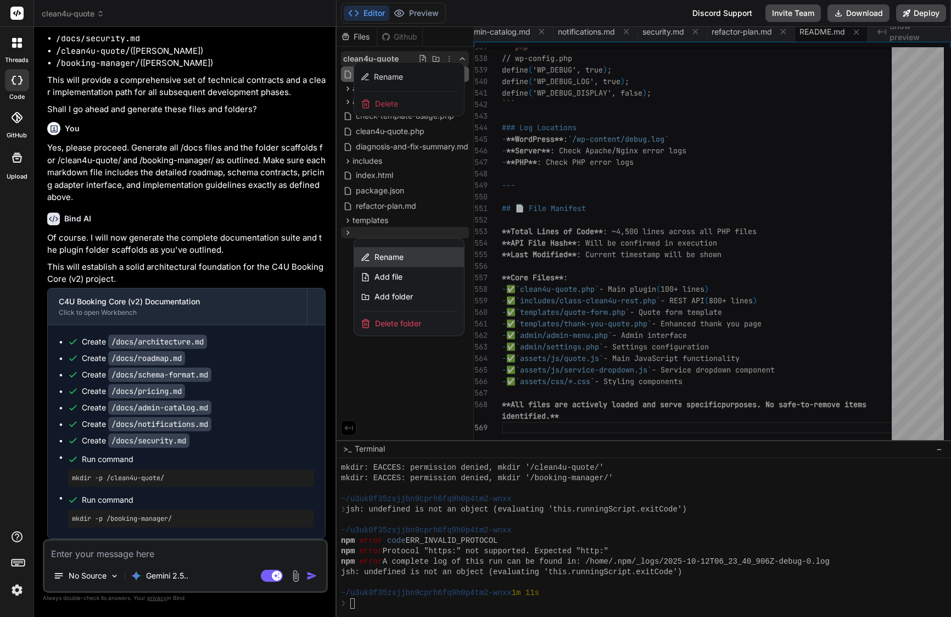
click at [396, 255] on span "Rename" at bounding box center [388, 256] width 29 height 11
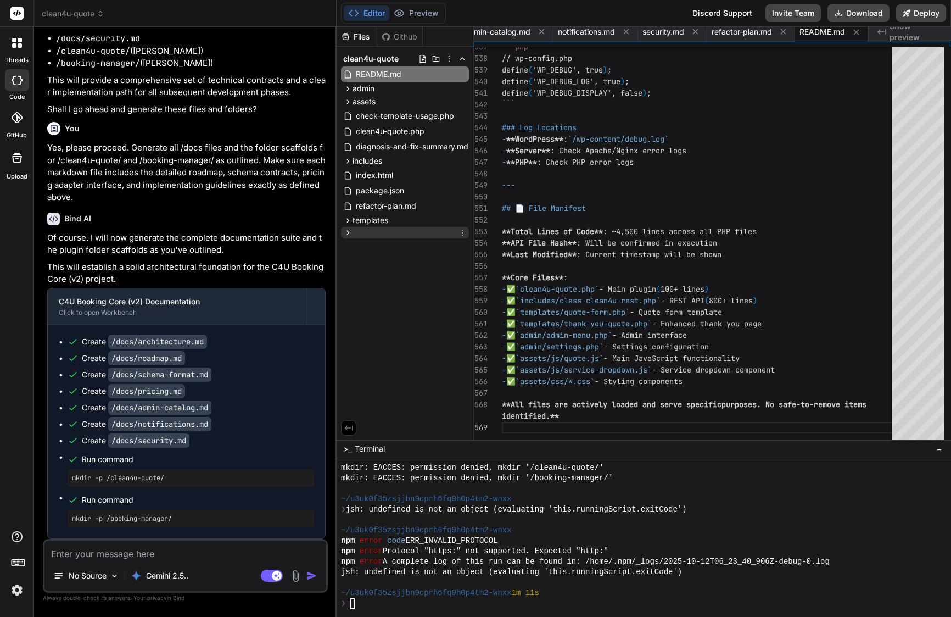
click at [462, 233] on icon at bounding box center [462, 232] width 9 height 9
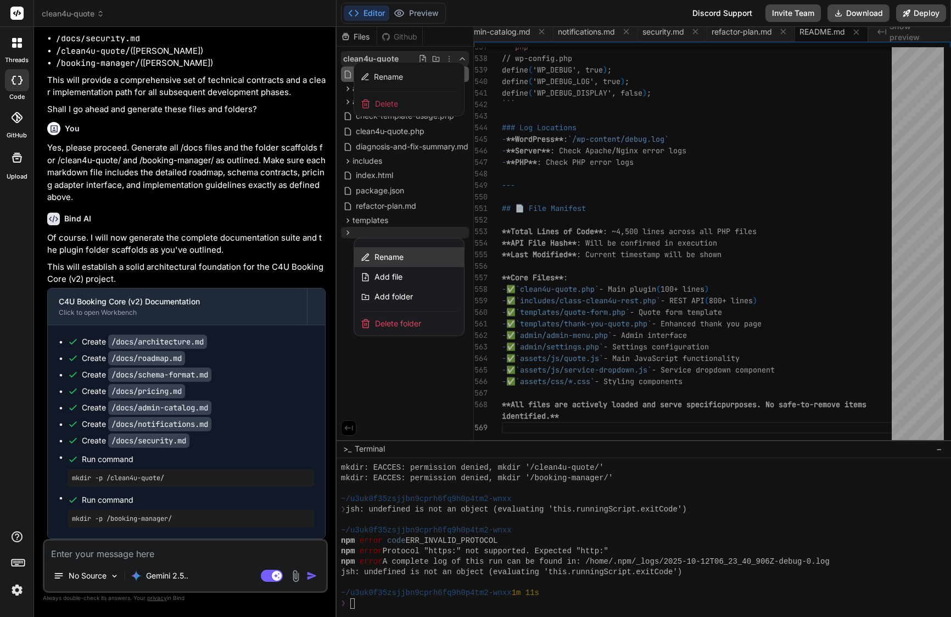
click at [419, 258] on div "Rename" at bounding box center [409, 257] width 110 height 20
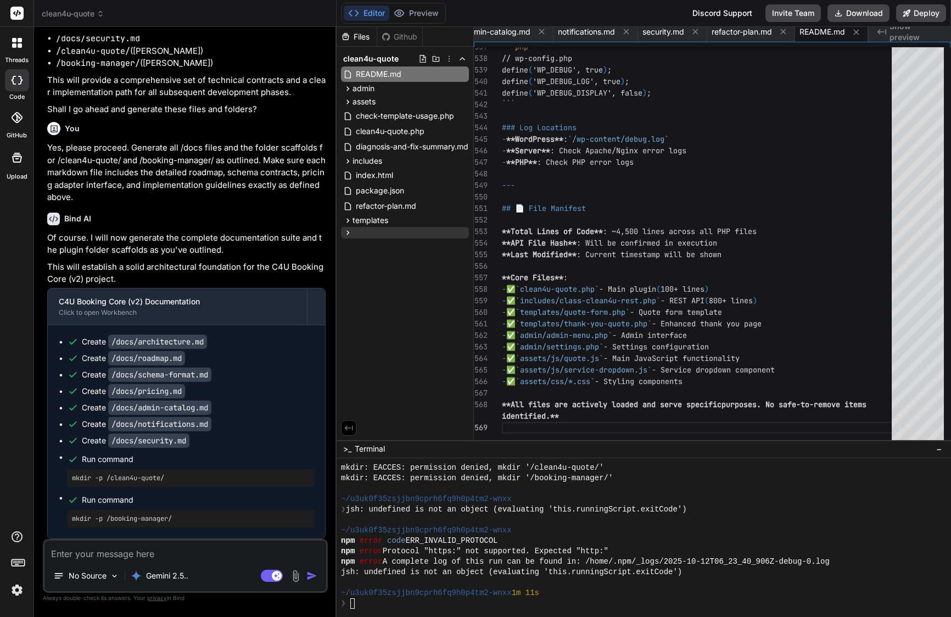
scroll to position [0, 0]
click at [346, 229] on icon at bounding box center [347, 232] width 9 height 9
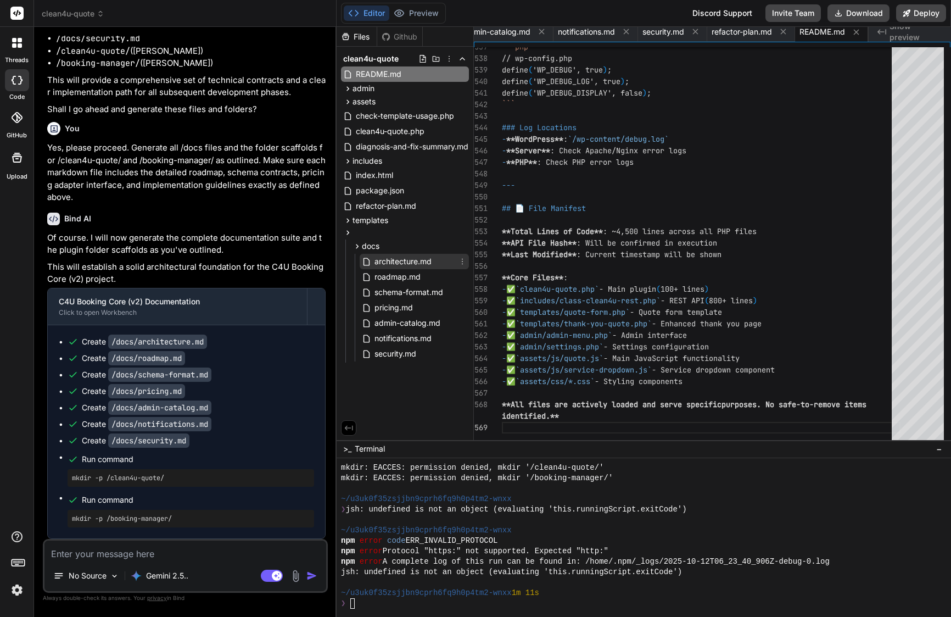
click at [402, 262] on span "architecture.md" at bounding box center [402, 261] width 59 height 13
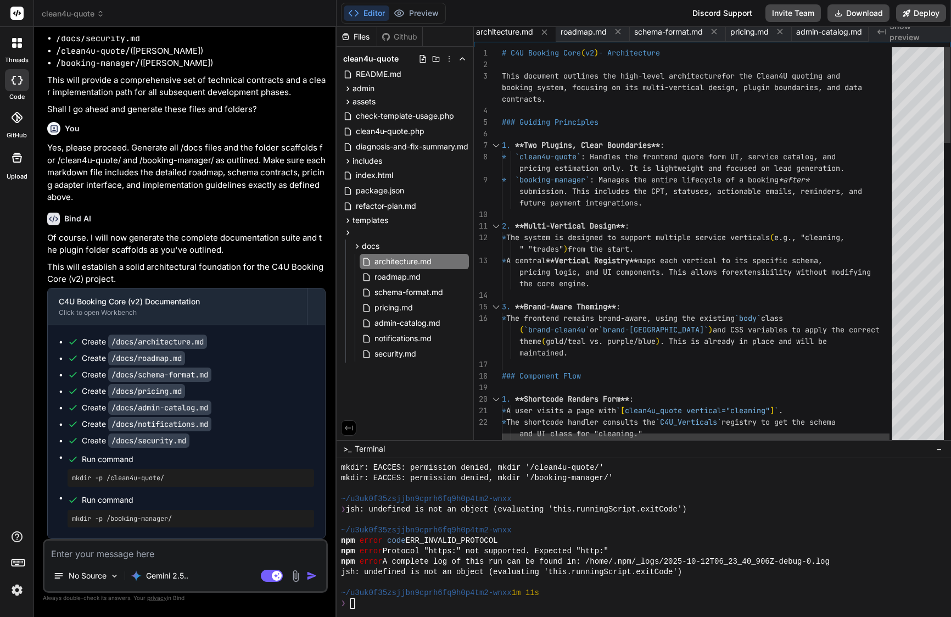
scroll to position [58, 0]
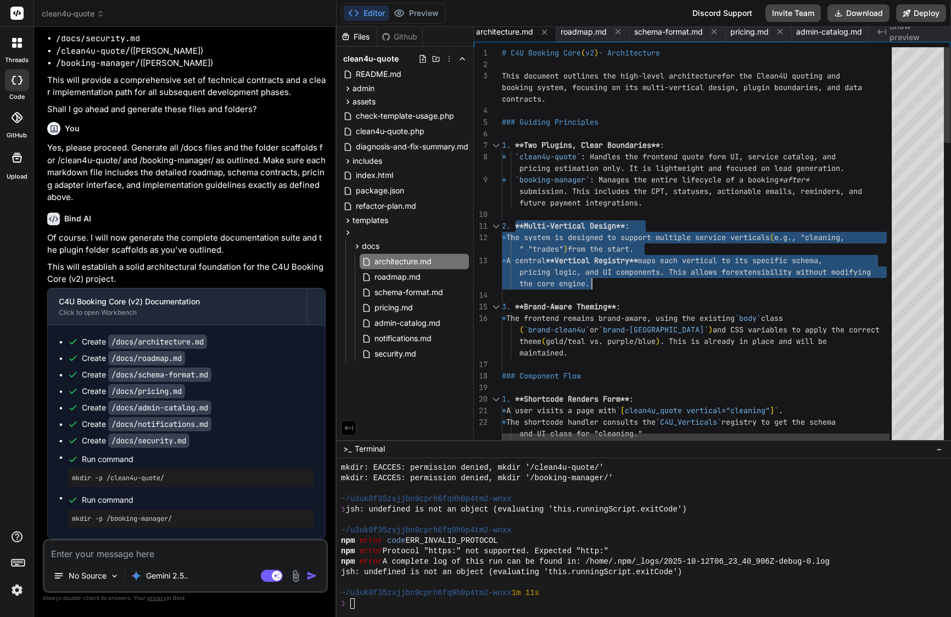
drag, startPoint x: 518, startPoint y: 226, endPoint x: 620, endPoint y: 283, distance: 117.3
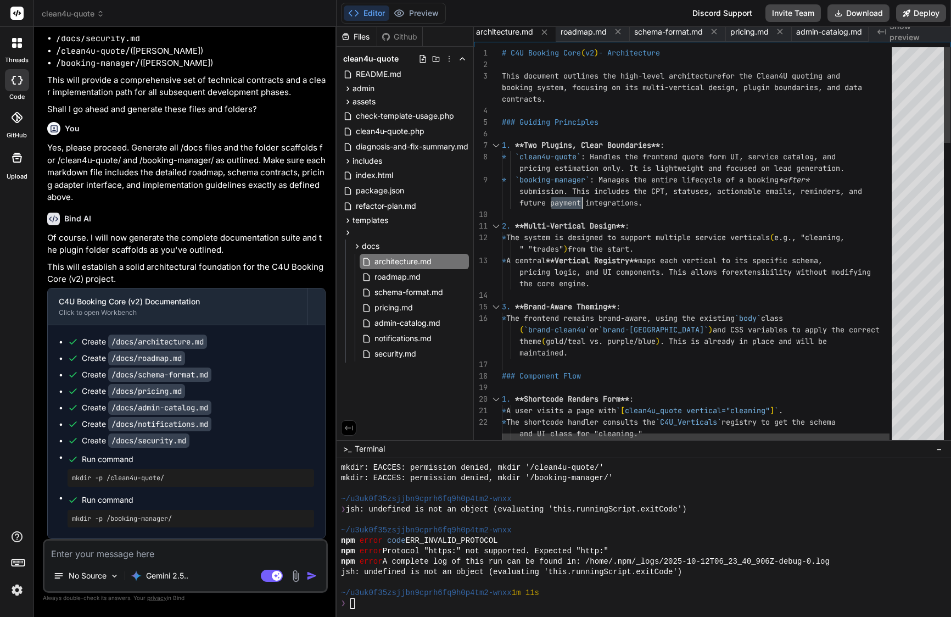
click at [555, 197] on span "future payment integrations." at bounding box center [572, 203] width 141 height 12
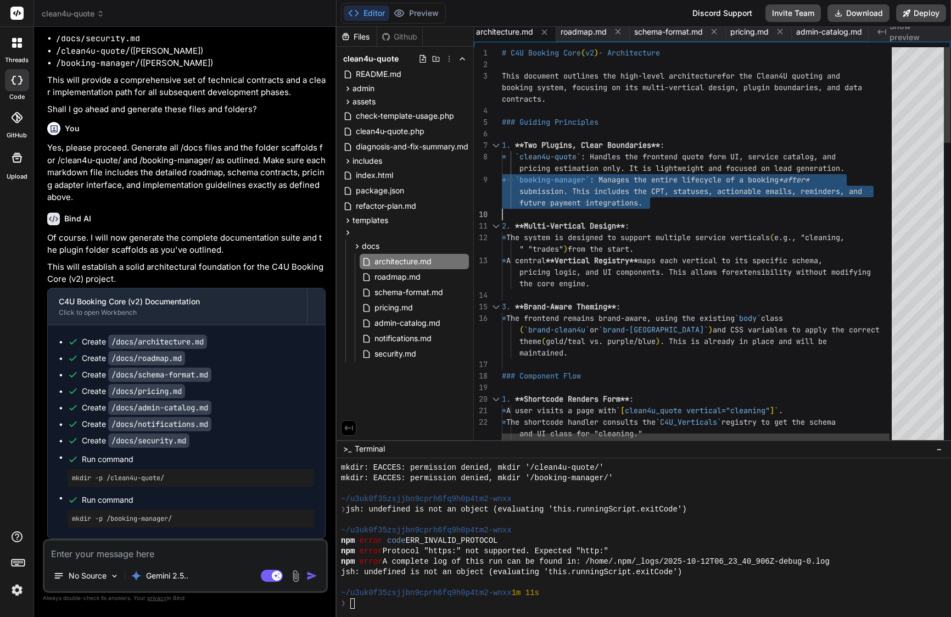
click at [555, 197] on span "future payment integrations." at bounding box center [572, 203] width 141 height 12
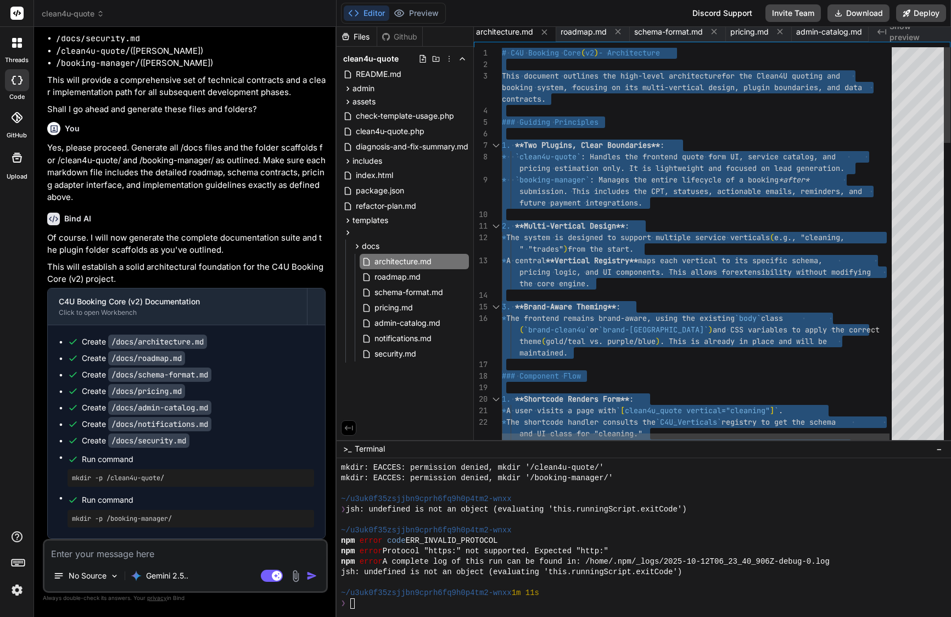
click at [555, 197] on span "future payment integrations." at bounding box center [572, 203] width 141 height 12
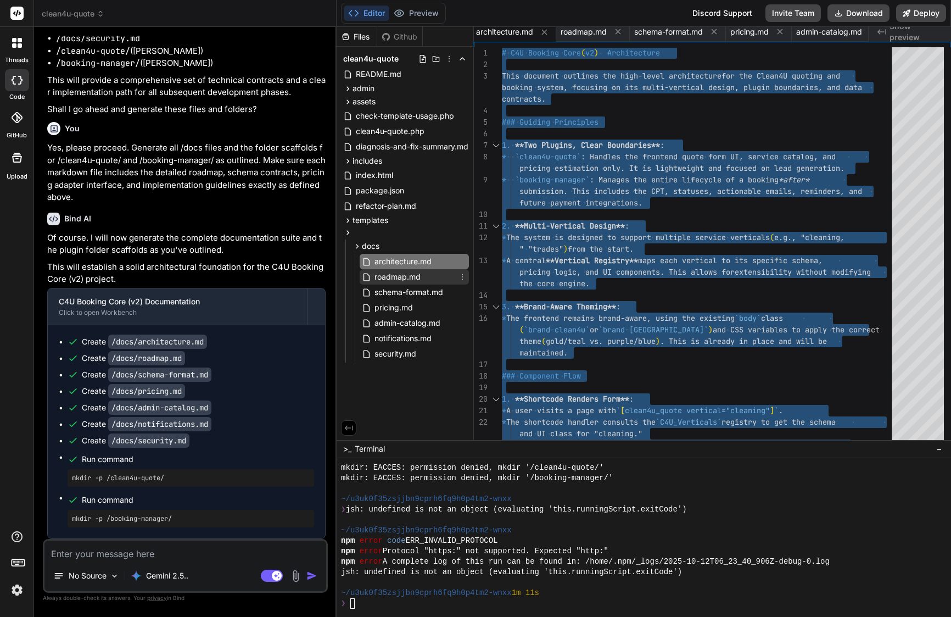
click at [406, 276] on span "roadmap.md" at bounding box center [397, 276] width 48 height 13
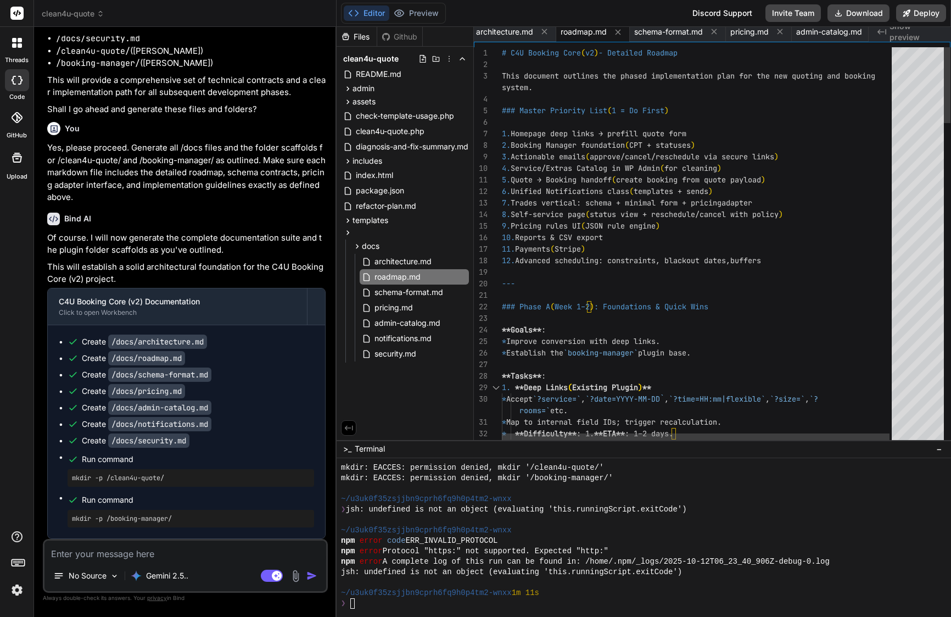
click at [578, 194] on span "Unified Notifications class" at bounding box center [570, 191] width 119 height 10
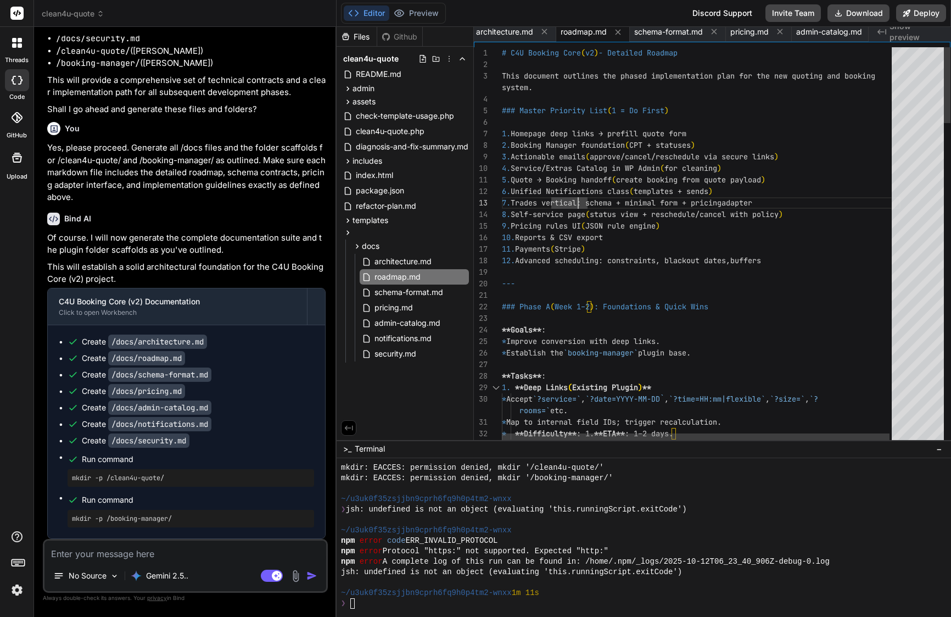
click at [579, 170] on span "Service/Extras Catalog in WP Admin" at bounding box center [585, 168] width 149 height 10
type textarea "# C4U Booking Core (v2) - Detailed Roadmap This document outlines the phased im…"
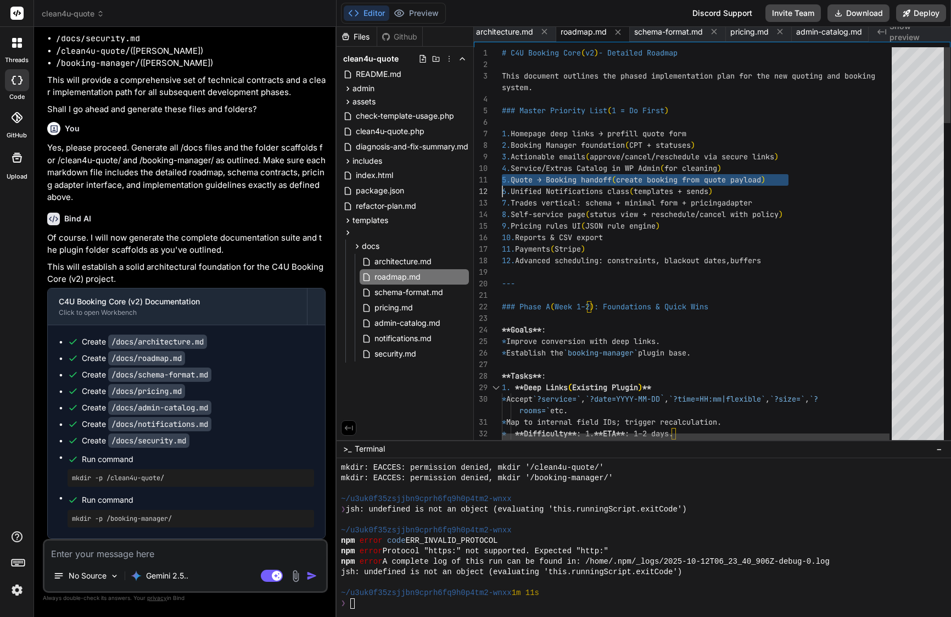
click at [579, 170] on span "Service/Extras Catalog in WP Admin" at bounding box center [585, 168] width 149 height 10
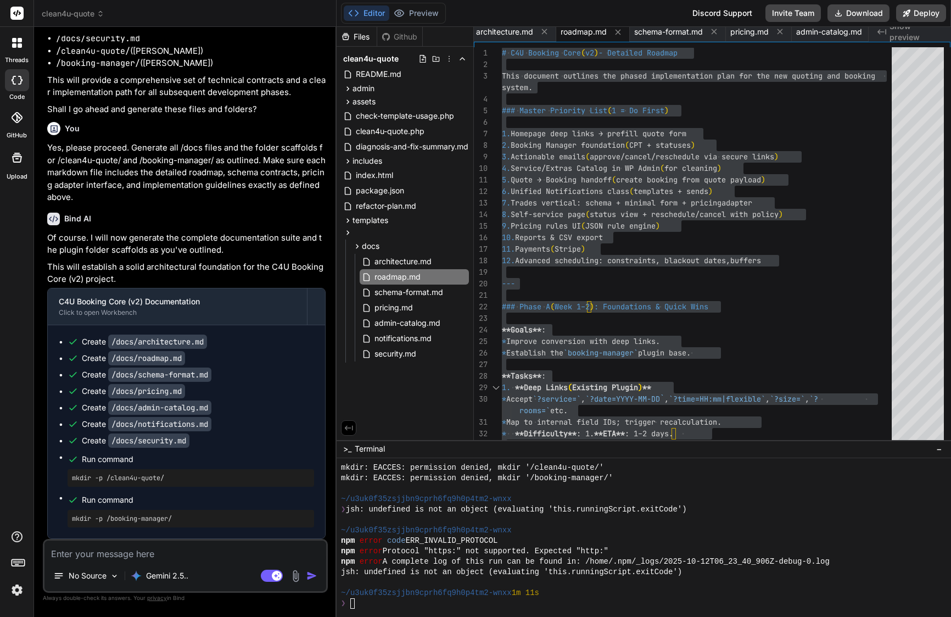
click at [124, 556] on textarea at bounding box center [185, 550] width 282 height 20
paste textarea "Continue documentation development for C4U Booking Core (v2). Review all seven …"
type textarea "Continue documentation development for C4U Booking Core (v2). Review all seven …"
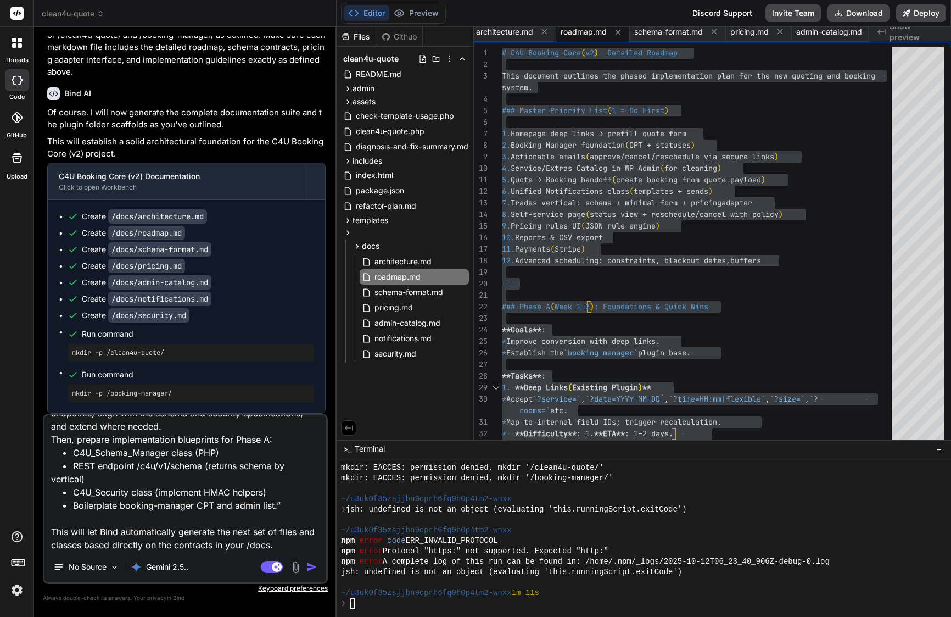
type textarea "x"
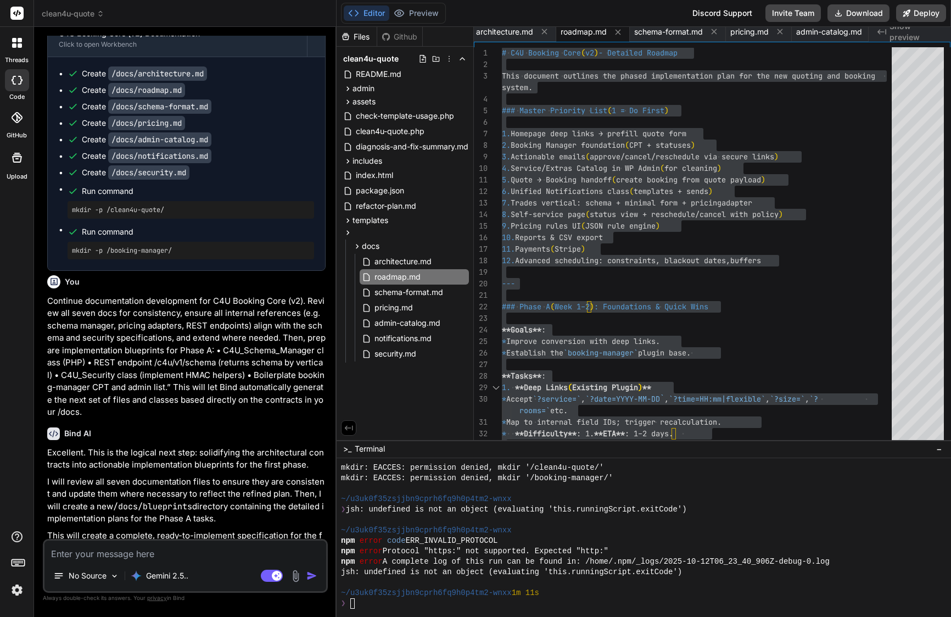
scroll to position [33244, 0]
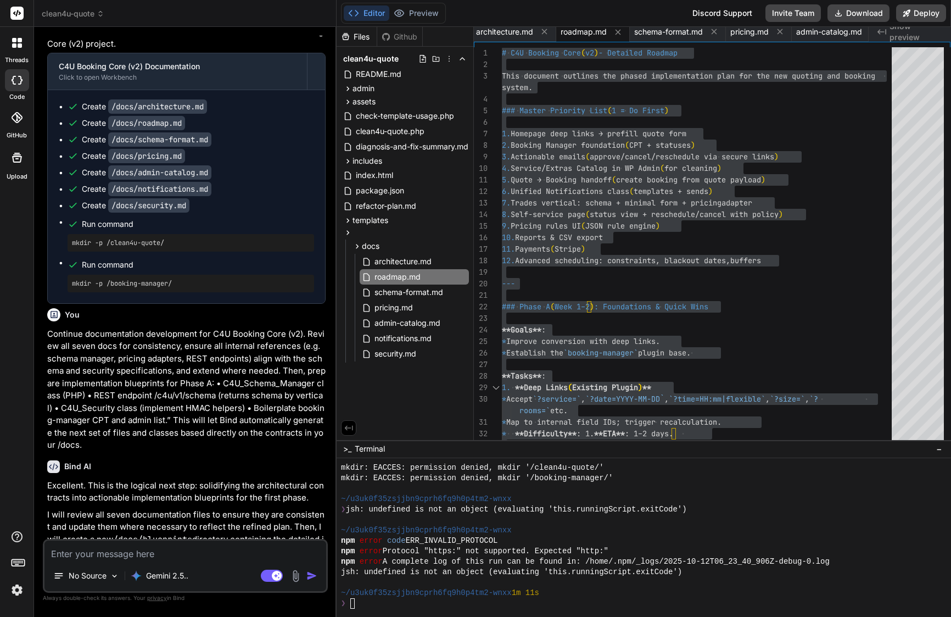
click at [75, 10] on span "clean4u-quote" at bounding box center [73, 13] width 63 height 11
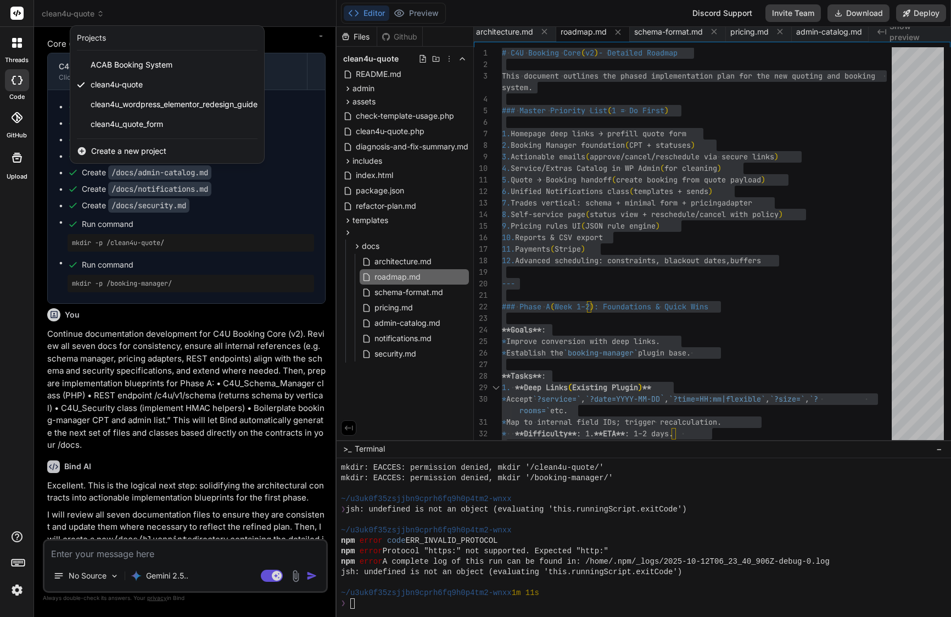
click at [300, 22] on div at bounding box center [475, 308] width 951 height 617
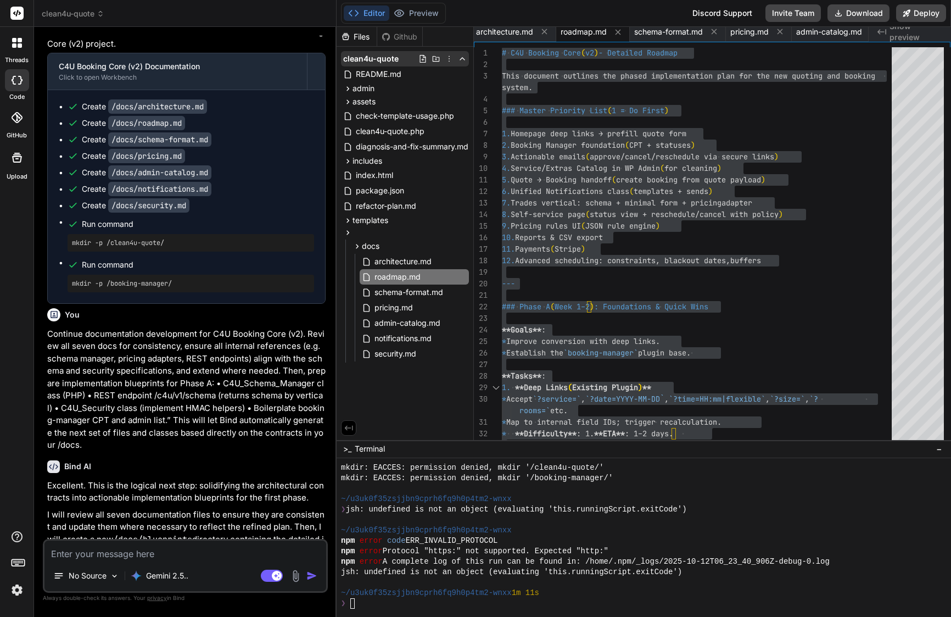
click at [388, 54] on span "clean4u-quote" at bounding box center [370, 58] width 55 height 11
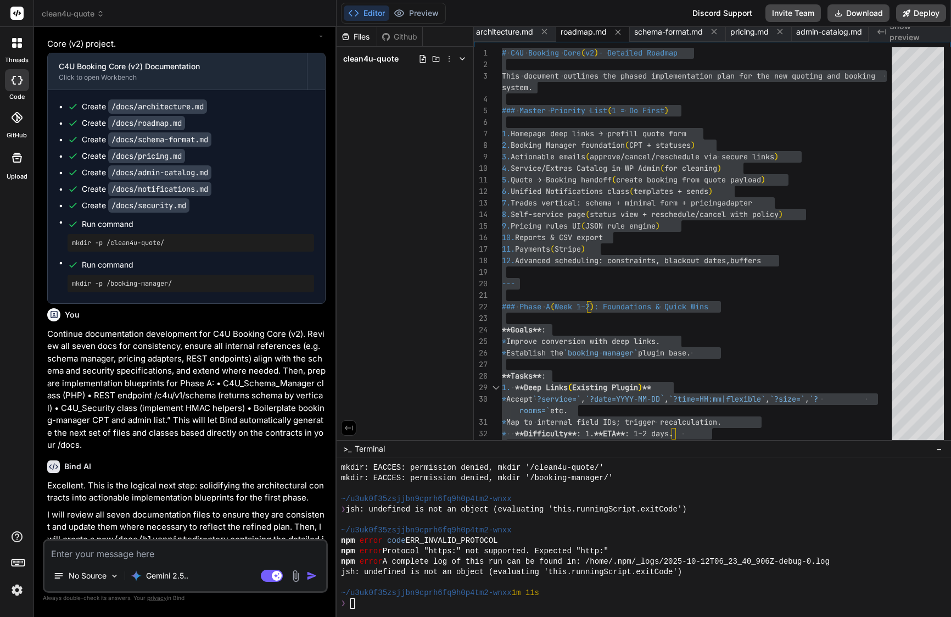
click at [85, 15] on span "clean4u-quote" at bounding box center [73, 13] width 63 height 11
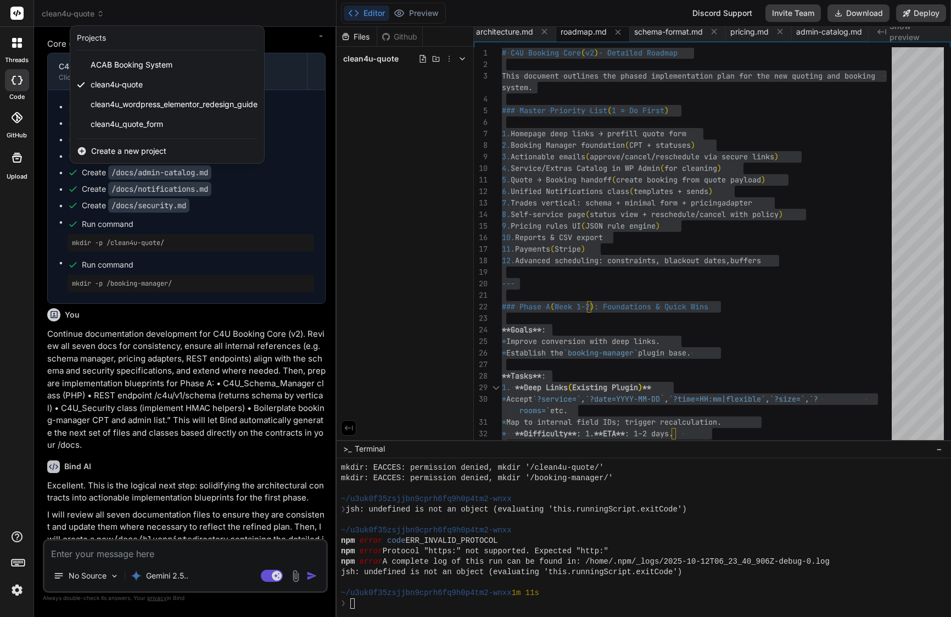
click at [88, 577] on div at bounding box center [475, 308] width 951 height 617
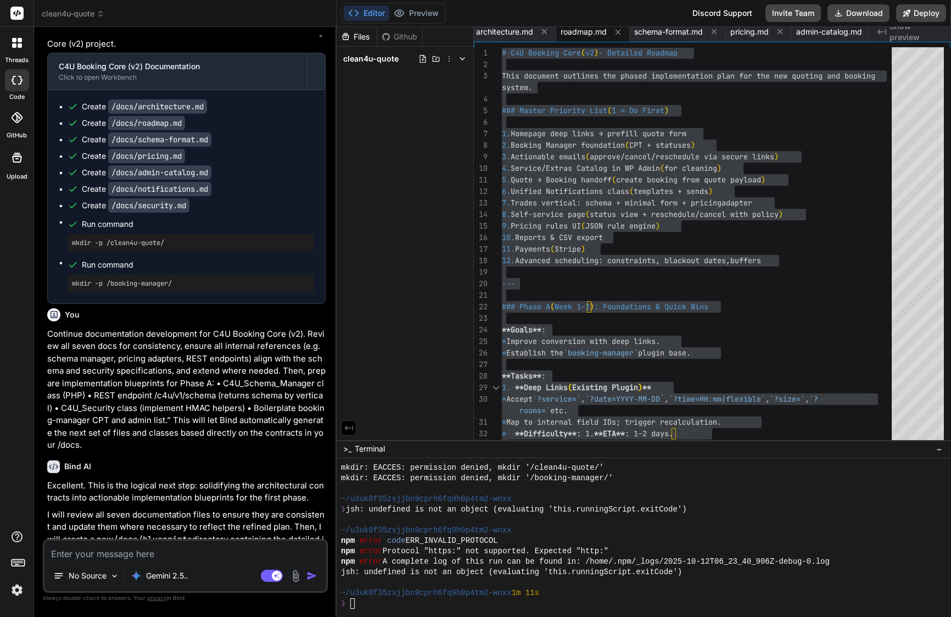
click at [88, 577] on p "No Source" at bounding box center [88, 575] width 38 height 11
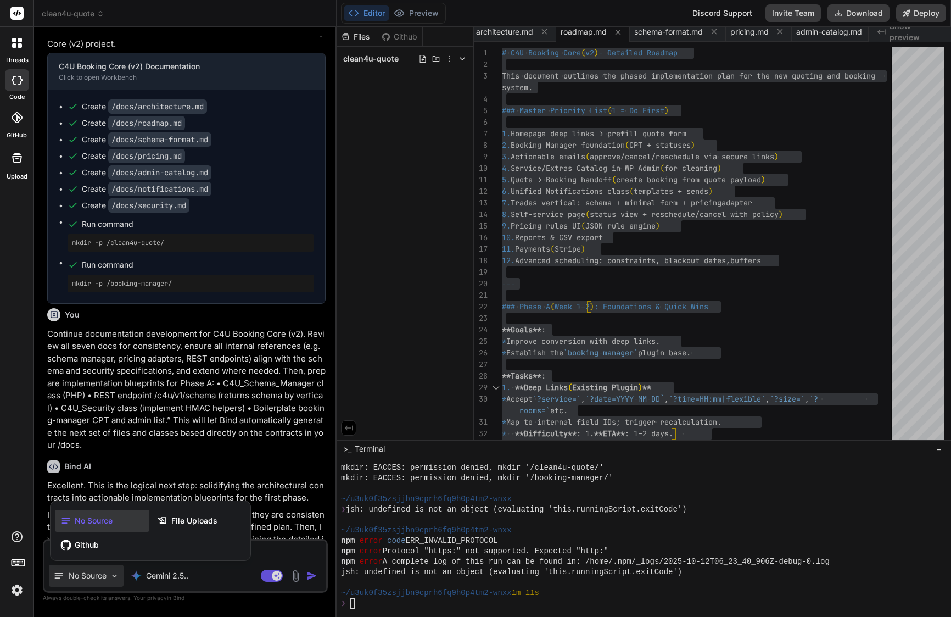
click at [88, 577] on div at bounding box center [475, 308] width 951 height 617
type textarea "x"
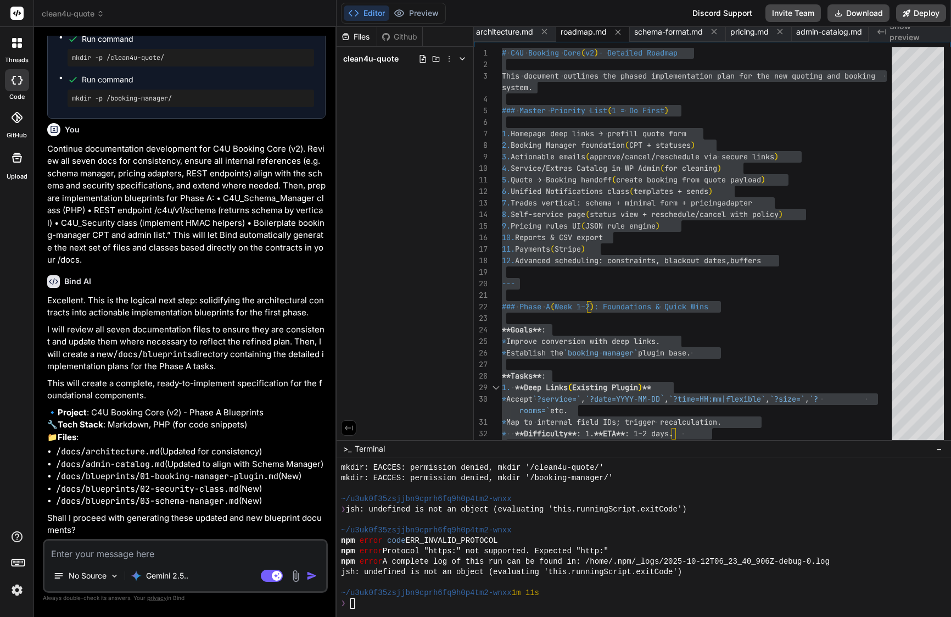
scroll to position [0, 0]
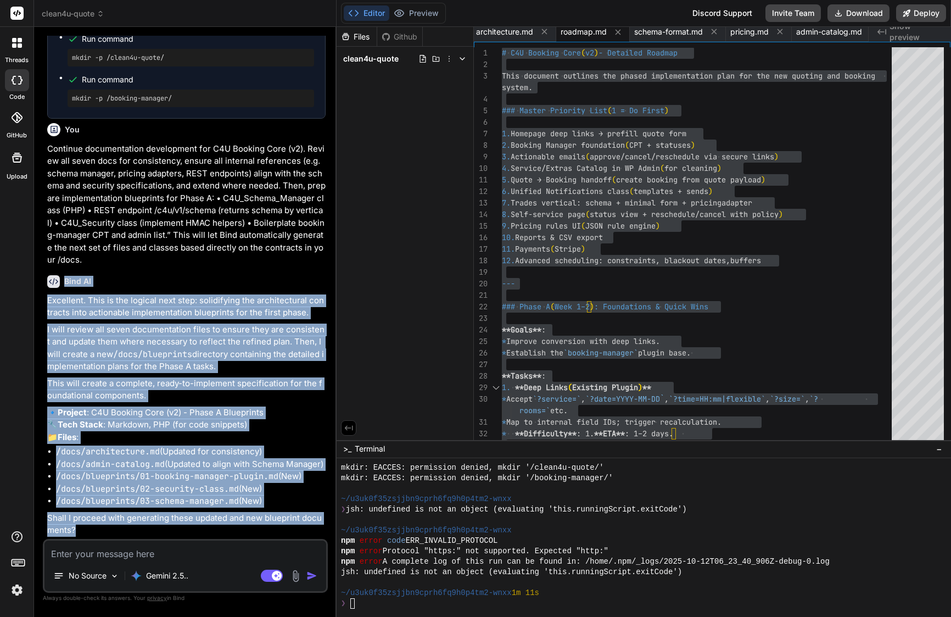
drag, startPoint x: 65, startPoint y: 275, endPoint x: 141, endPoint y: 526, distance: 262.5
click at [141, 526] on div "Bind AI Excellent. This is the logical next step: solidifying the architectural…" at bounding box center [186, 401] width 278 height 270
copy div "Bind AI Excellent. This is the logical next step: solidifying the architectural…"
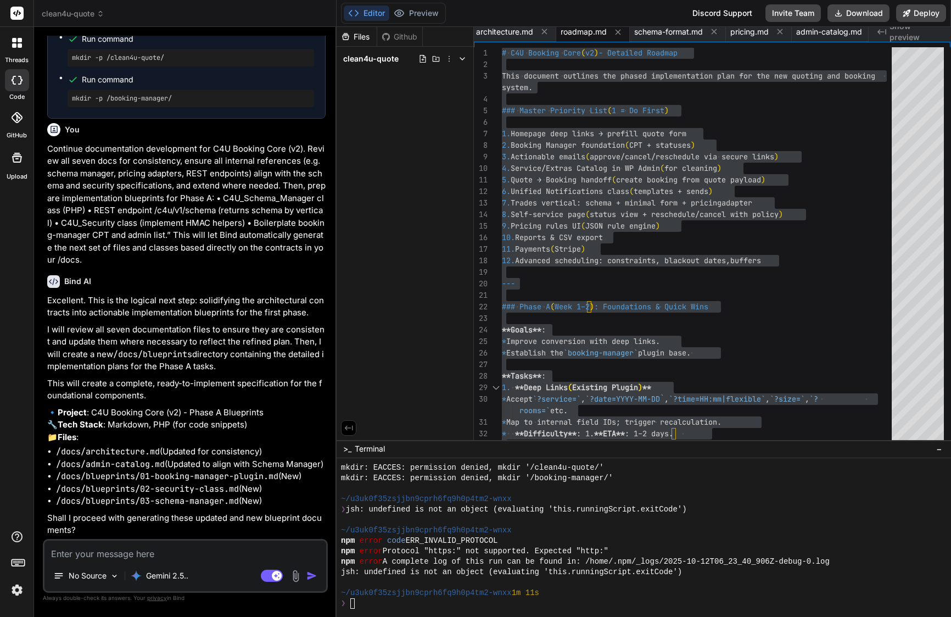
click at [248, 548] on textarea at bounding box center [185, 550] width 282 height 20
paste textarea "Yes, please proceed. Generate all Phase A blueprints and update the existing do…"
type textarea "Yes, please proceed. Generate all Phase A blueprints and update the existing do…"
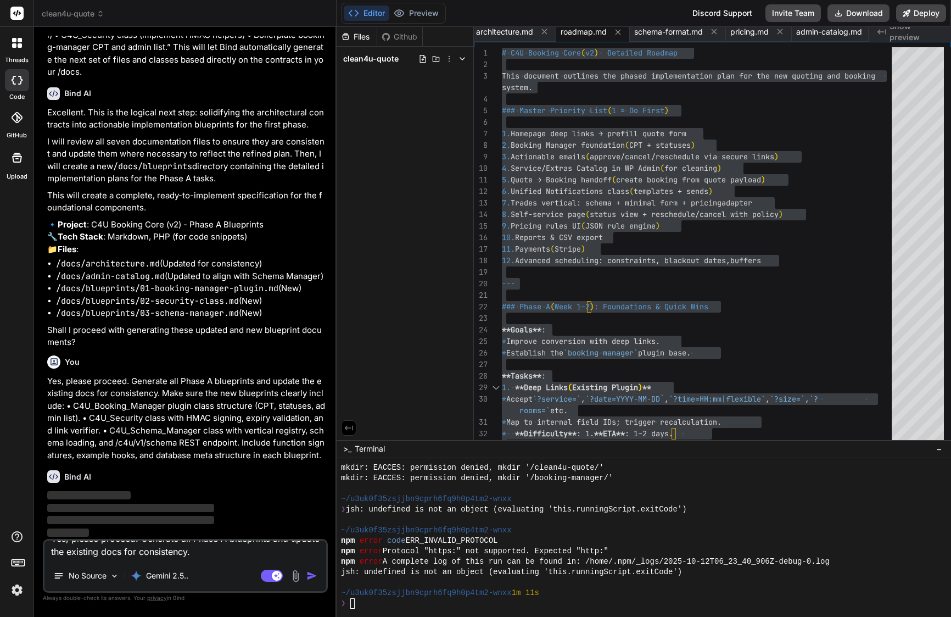
type textarea "x"
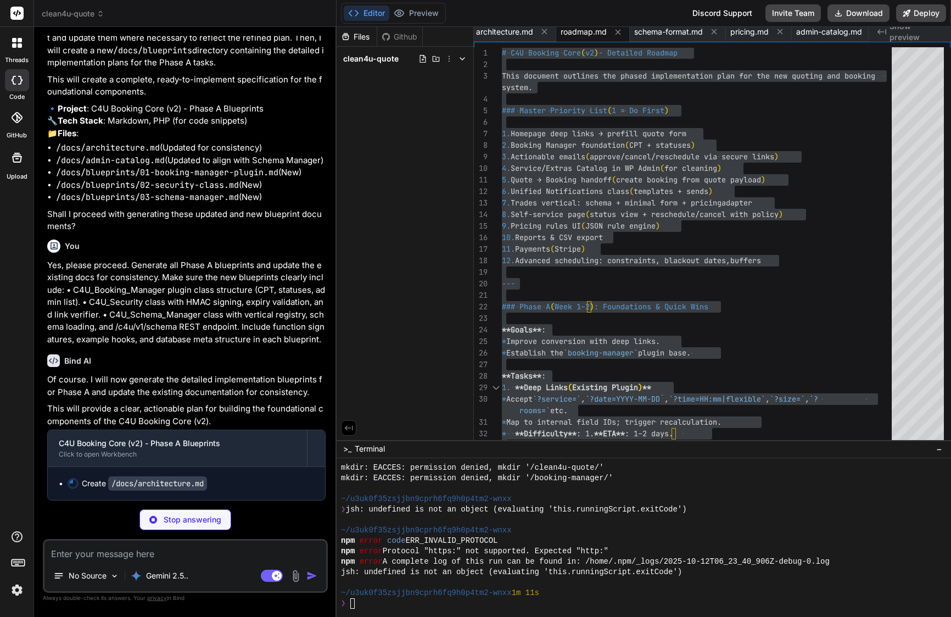
type textarea "x"
type textarea "* The architecture clearly separates the responsibilities of the two plugins."
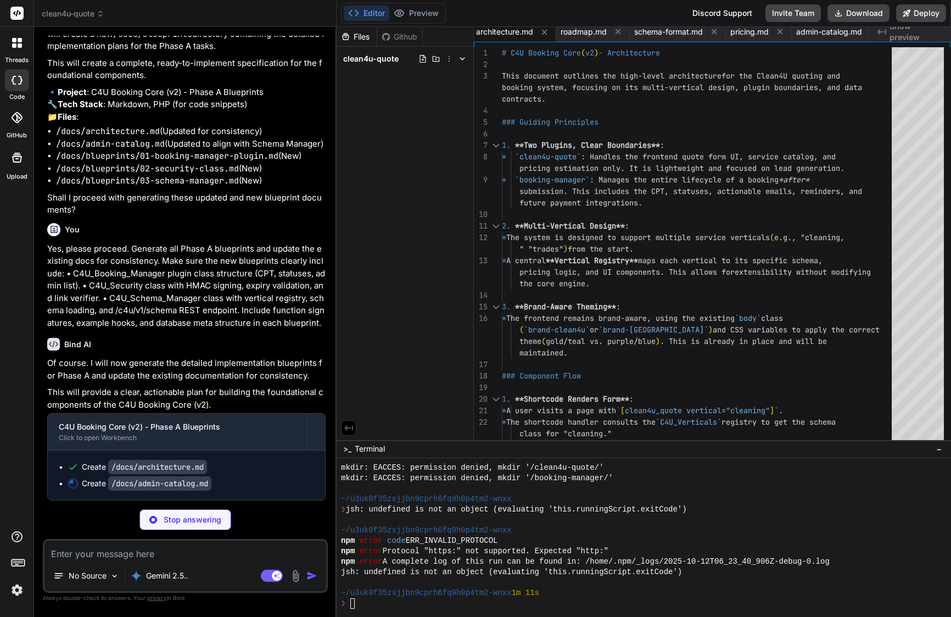
type textarea "x"
type textarea "list are populated from the API. * Adding a new service in the admin makes it i…"
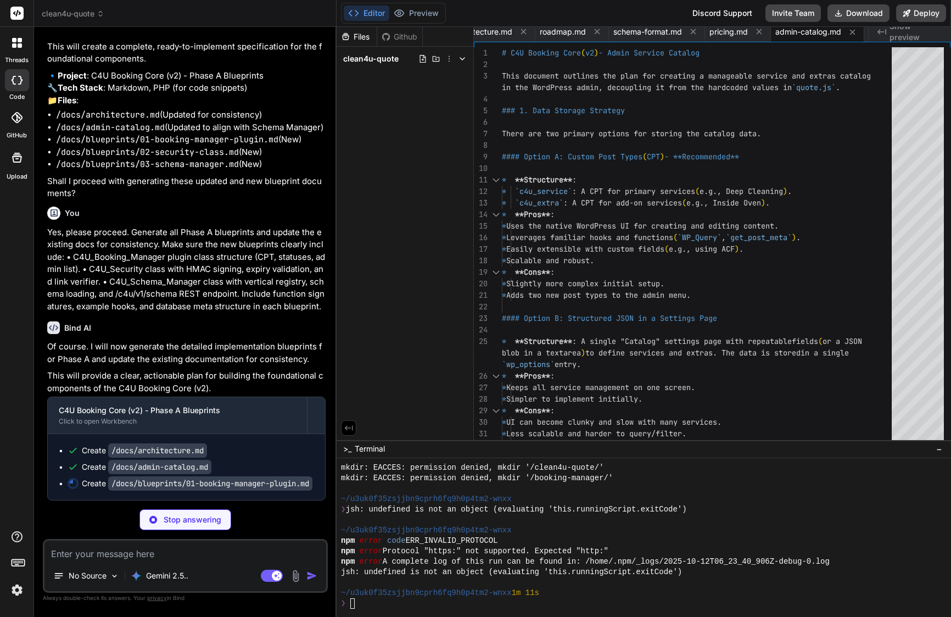
scroll to position [0, 0]
click at [386, 61] on span "clean4u-quote" at bounding box center [370, 58] width 55 height 11
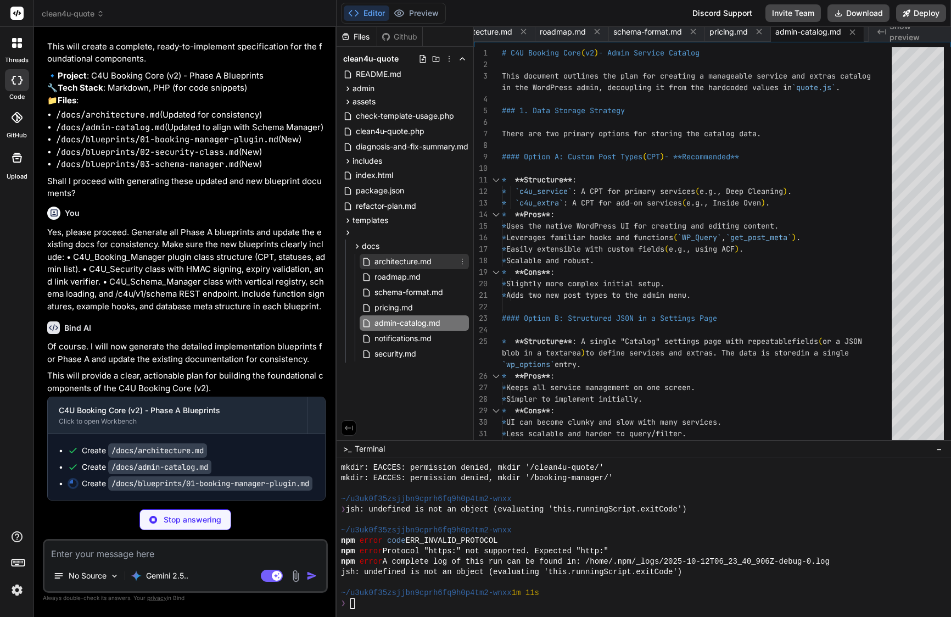
type textarea "x"
click at [423, 261] on span "architecture.md" at bounding box center [402, 261] width 59 height 13
type textarea "* The architecture clearly separates the responsibilities of the two plugins."
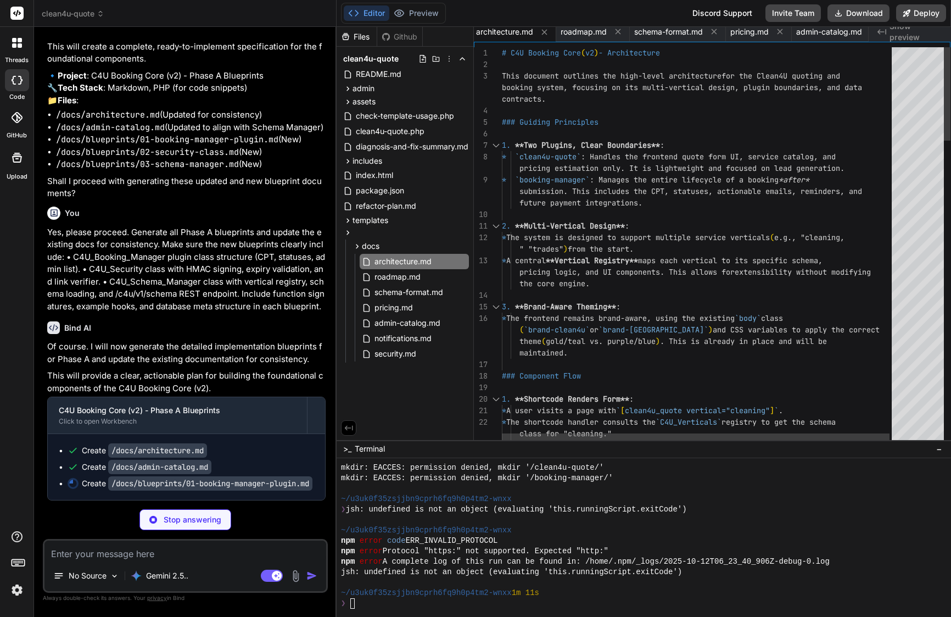
type textarea "x"
type textarea "`booking` CPT. * The admin list for bookings shows the custom columns as define…"
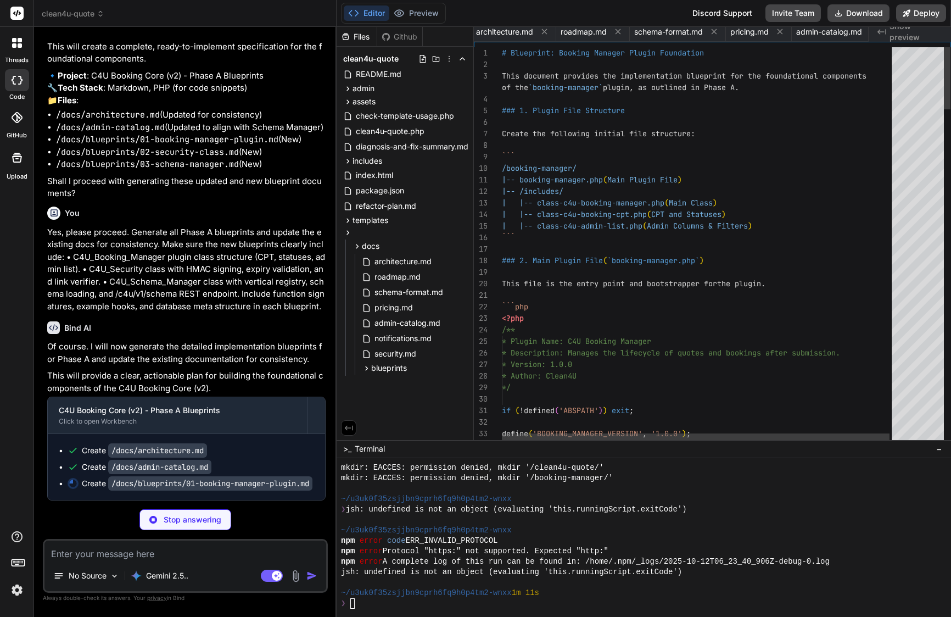
scroll to position [0, 905]
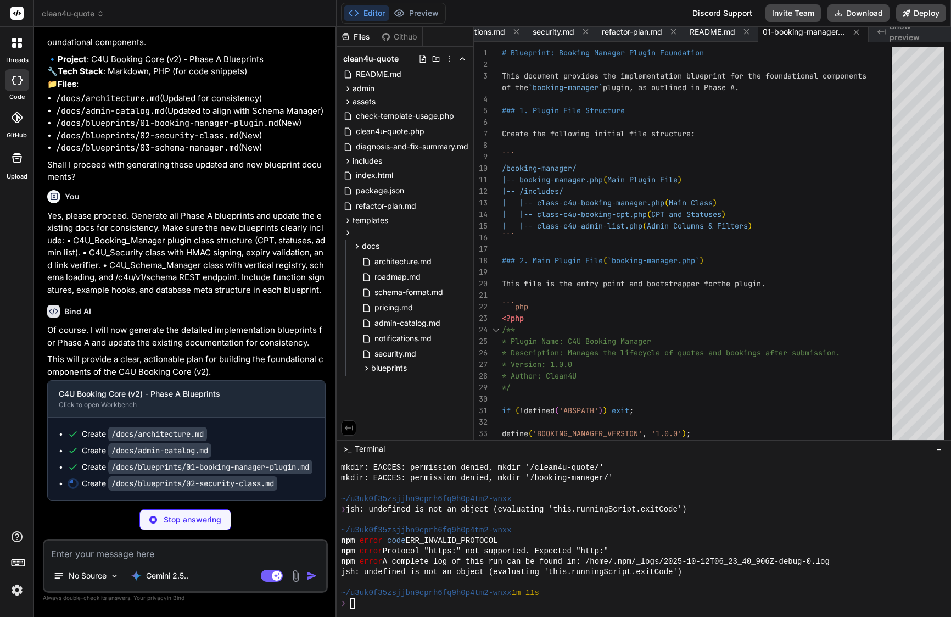
type textarea "x"
type textarea "### Acceptance Criteria * `C4U_Security::generate_action_link()` produces a cor…"
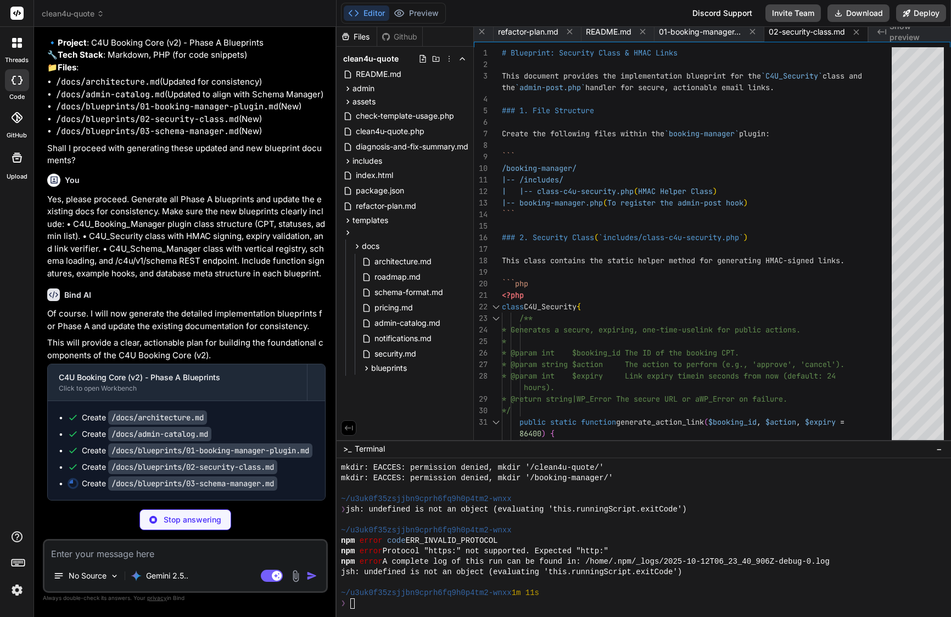
scroll to position [34095, 0]
type textarea "x"
type textarea "* A `GET` request to `/wp-json/c4u/v1/schema/cleaning` returns the contents of …"
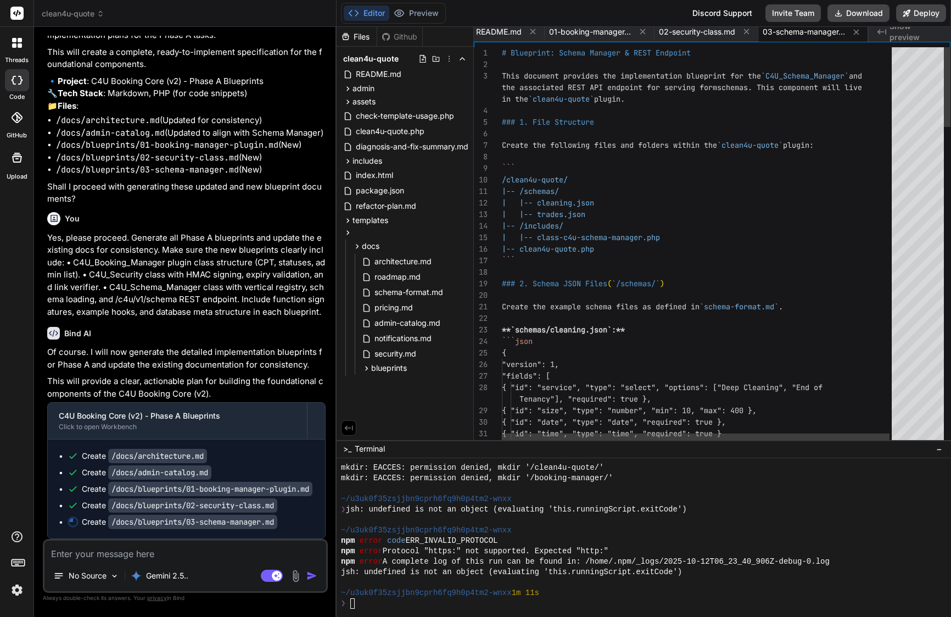
scroll to position [34056, 0]
type textarea "x"
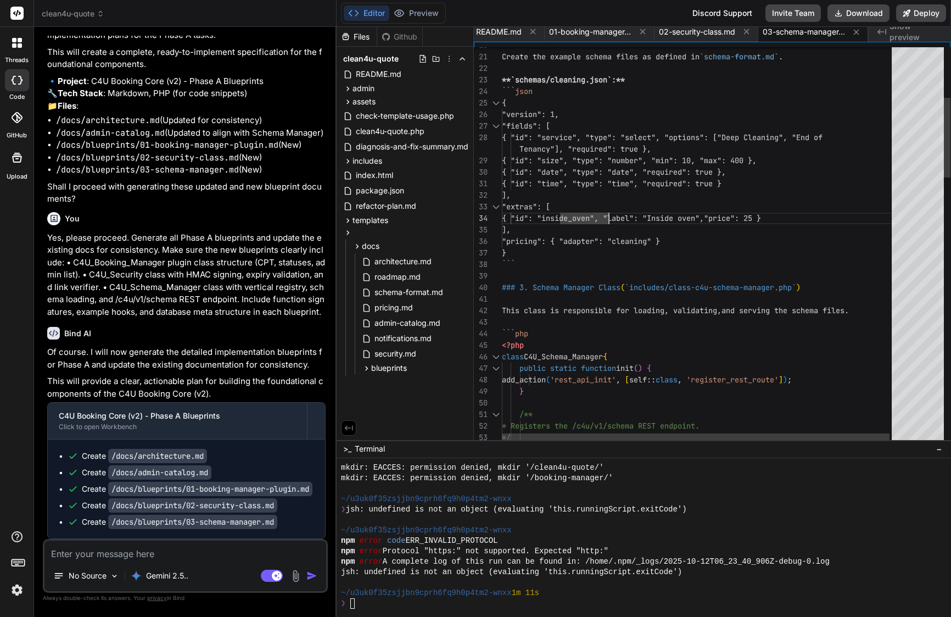
click at [629, 220] on span "{ "id": "inside_oven", "label": "Inside oven"," at bounding box center [603, 218] width 202 height 10
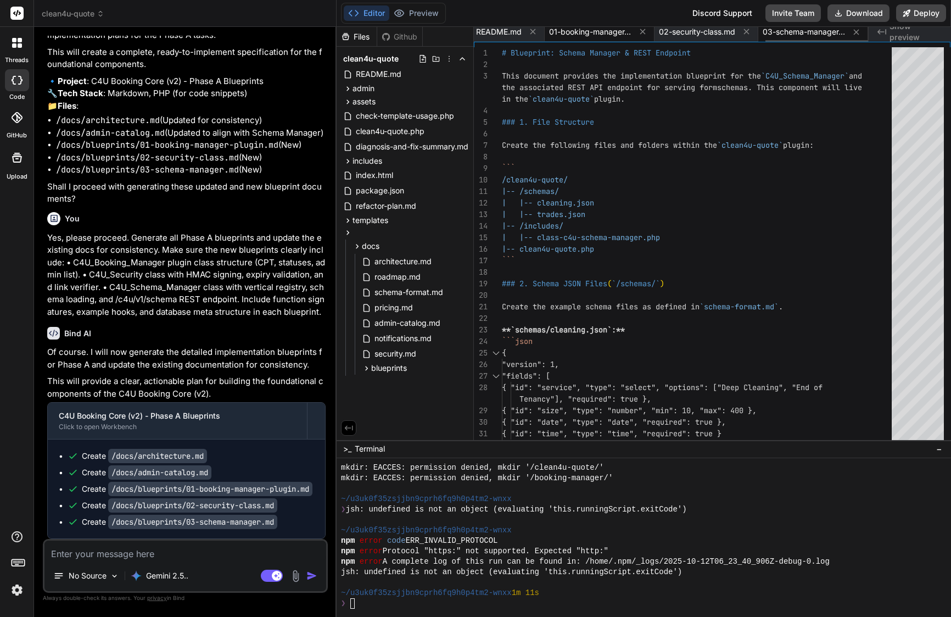
click at [595, 34] on span "01-booking-manager-plugin.md" at bounding box center [590, 31] width 82 height 11
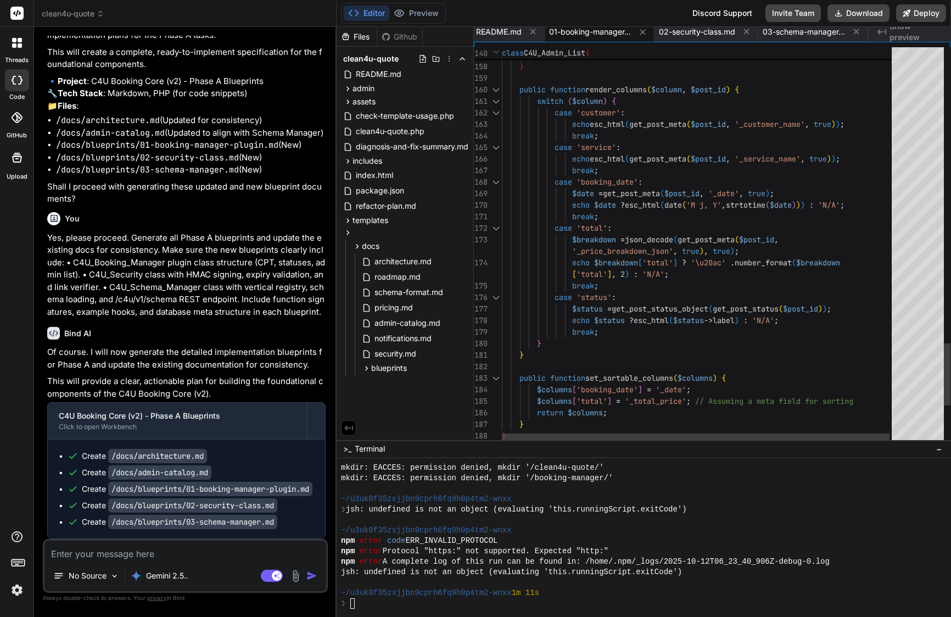
scroll to position [23, 0]
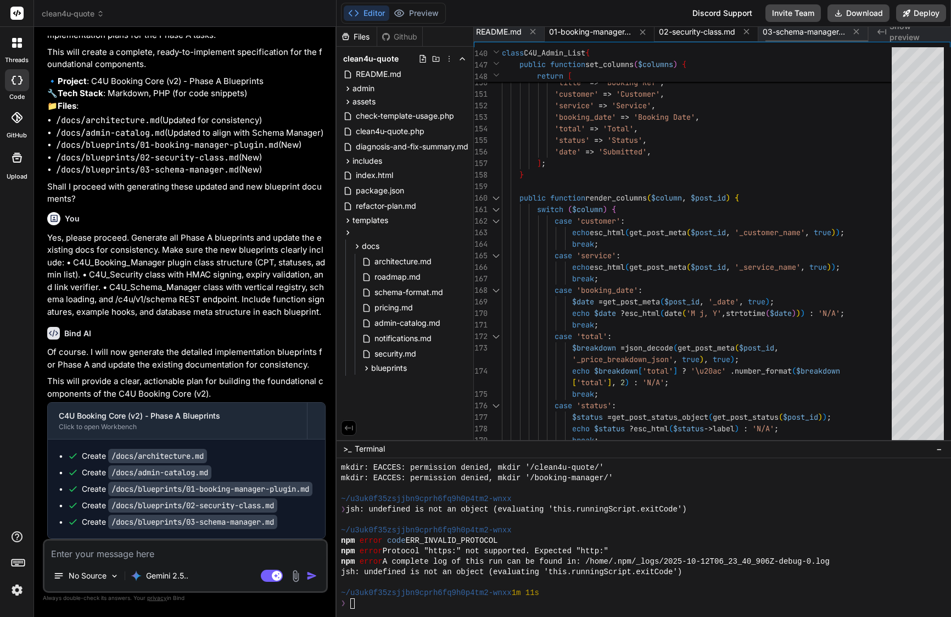
click at [714, 36] on span "02-security-class.md" at bounding box center [697, 31] width 76 height 11
type textarea "### Acceptance Criteria * `C4U_Security::generate_action_link()` produces a cor…"
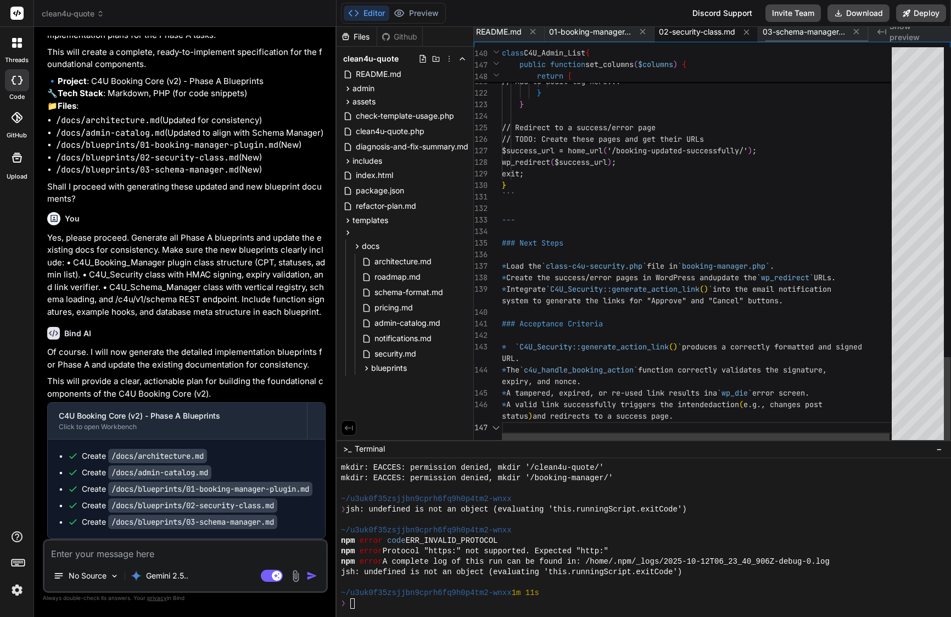
scroll to position [104, 0]
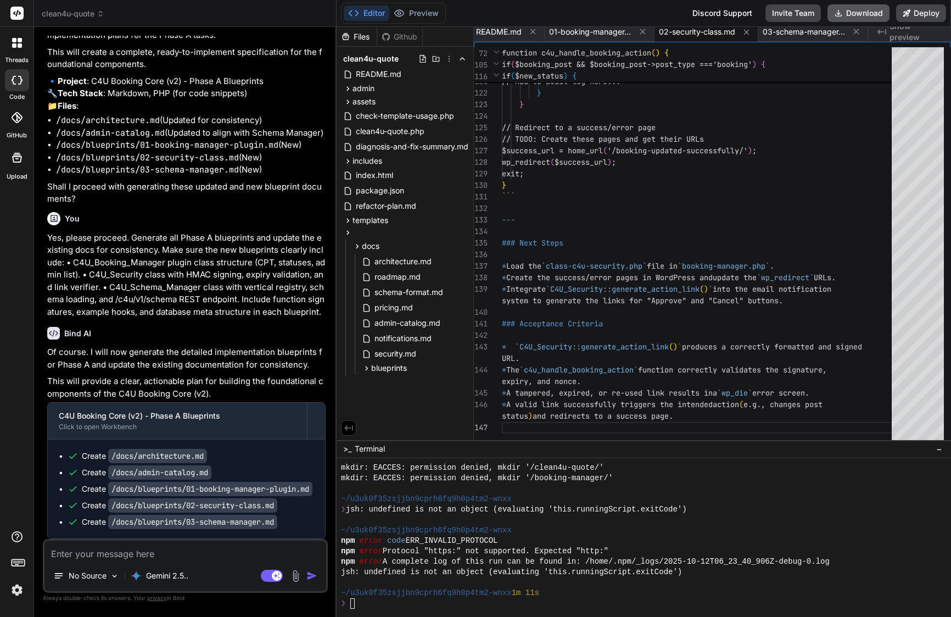
click at [856, 8] on button "Download" at bounding box center [858, 13] width 62 height 18
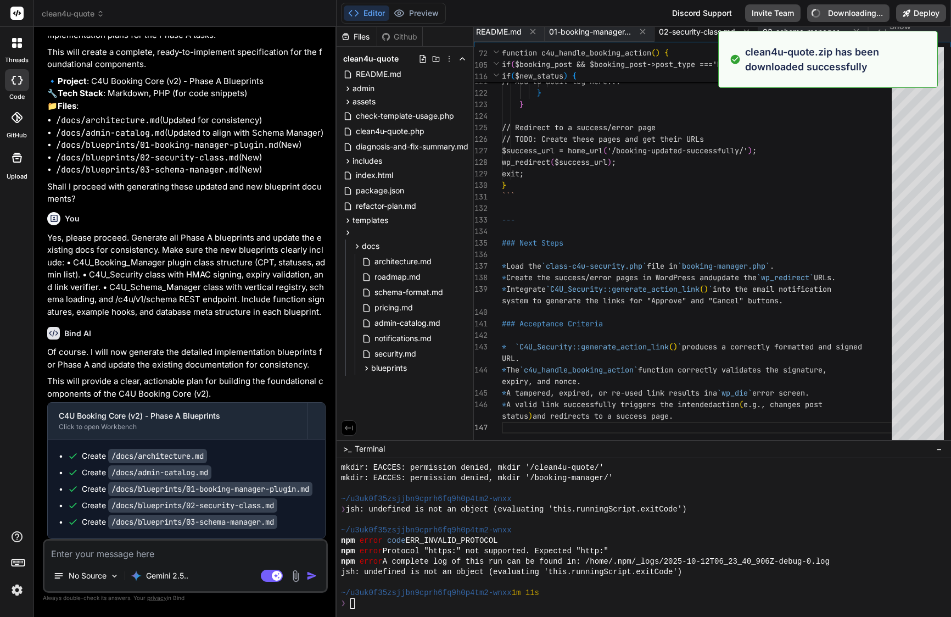
type textarea "x"
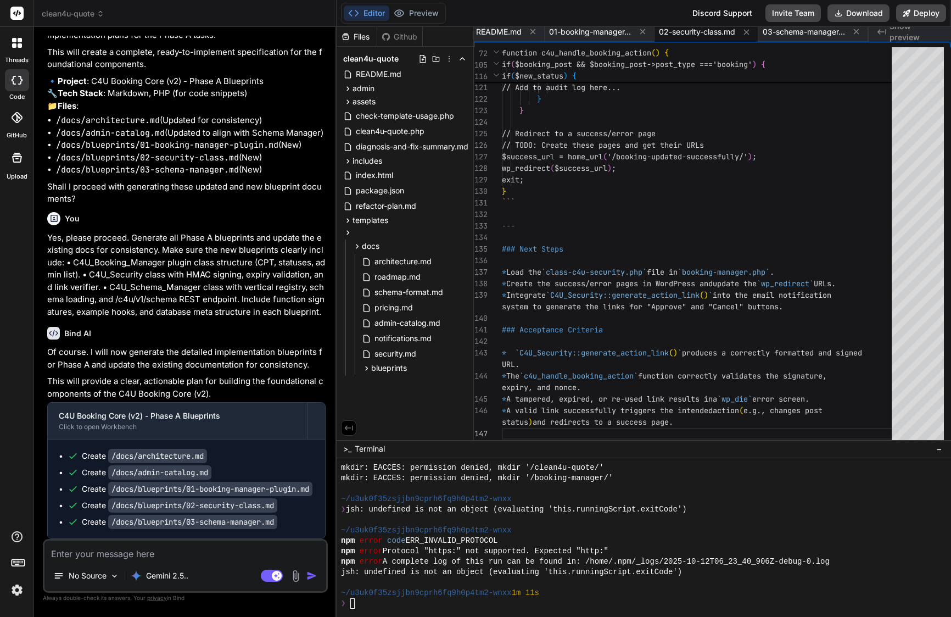
scroll to position [0, 0]
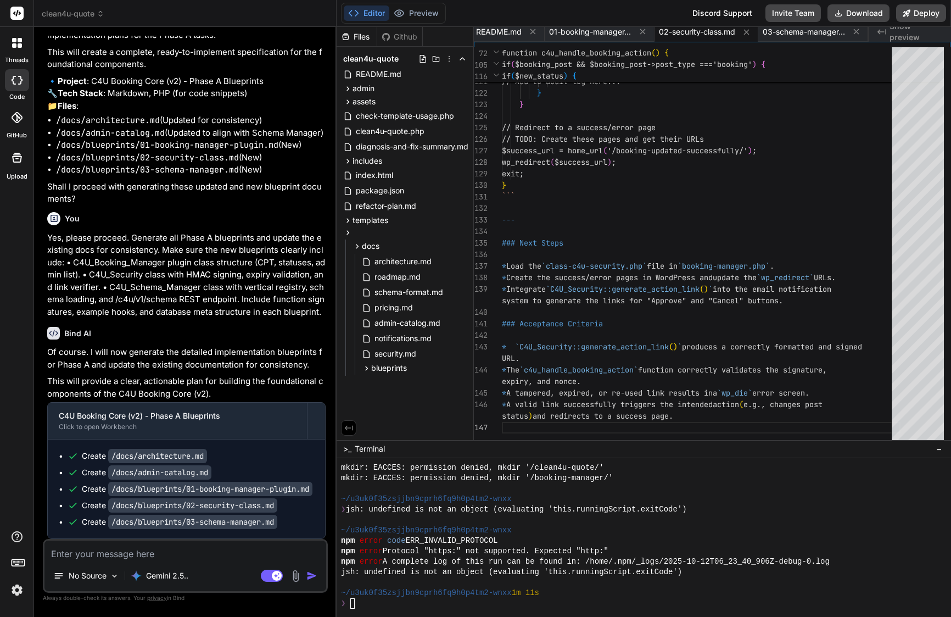
click at [162, 552] on textarea at bounding box center [185, 550] width 282 height 20
paste textarea "Lore’i d sitam, cons-adipi elitse doe Temp inci utlabor etdo ma aliq, enim-ad-m…"
type textarea "Lore’i d sitam, cons-adipi elitse doe Temp inci utlabor etdo ma aliq, enim-ad-m…"
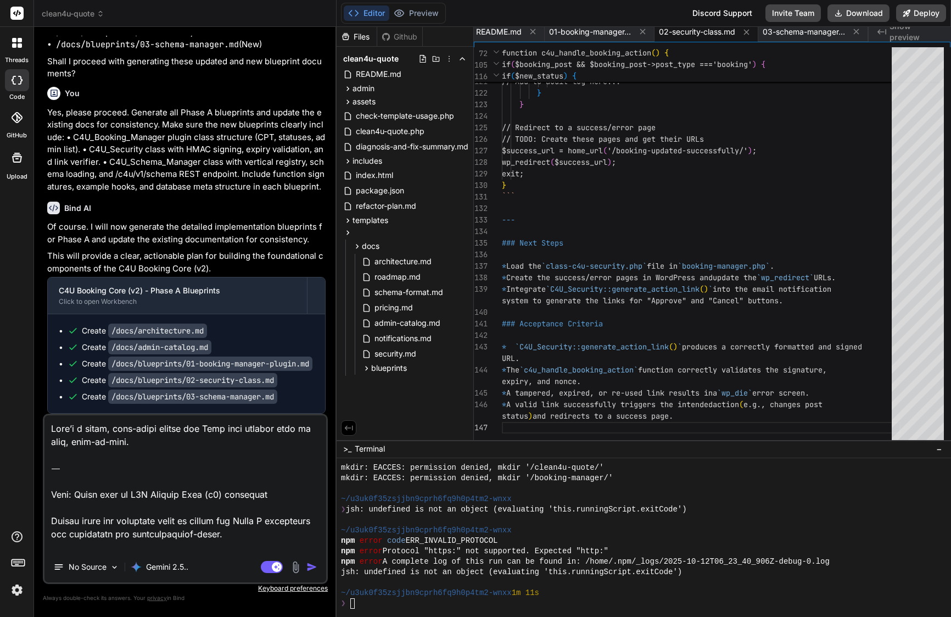
type textarea "x"
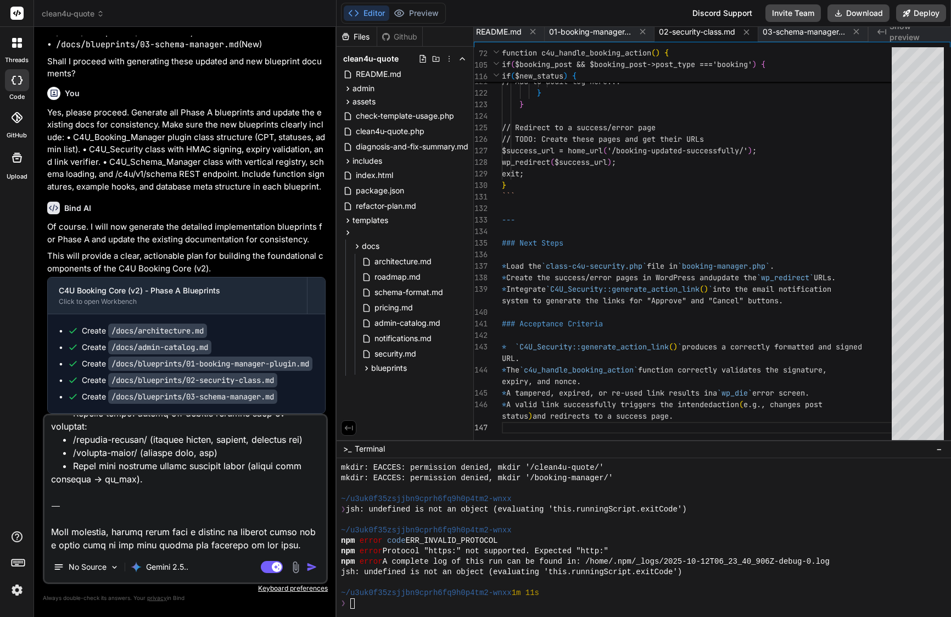
drag, startPoint x: 314, startPoint y: 542, endPoint x: 53, endPoint y: 501, distance: 264.0
click at [53, 501] on textarea at bounding box center [185, 483] width 282 height 136
type textarea "Lore’i d sitam, cons-adipi elitse doe Temp inci utlabor etdo ma aliq, enim-ad-m…"
type textarea "x"
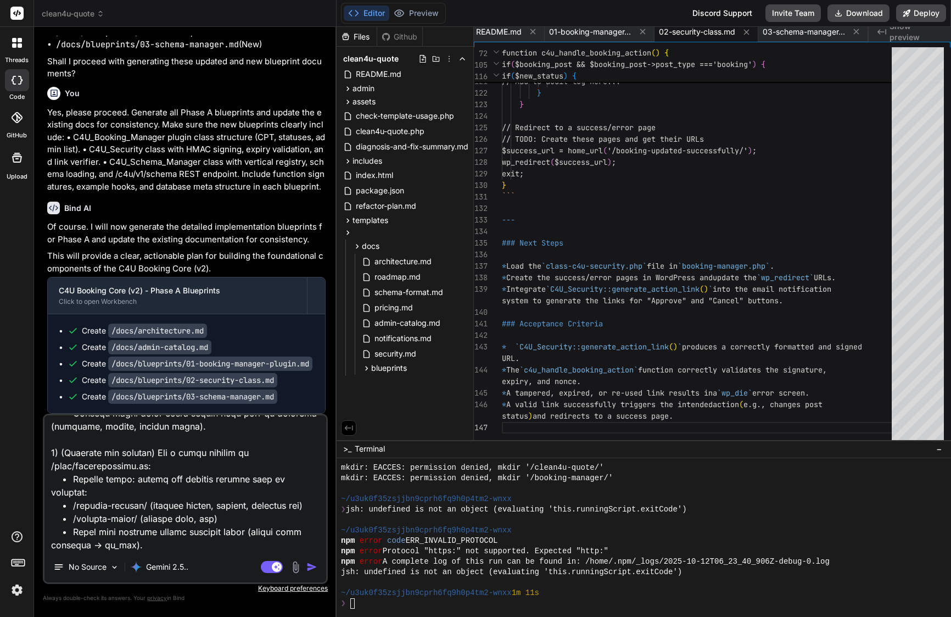
type textarea "Lore’i d sitam, cons-adipi elitse doe Temp inci utlabor etdo ma aliq, enim-ad-m…"
type textarea "x"
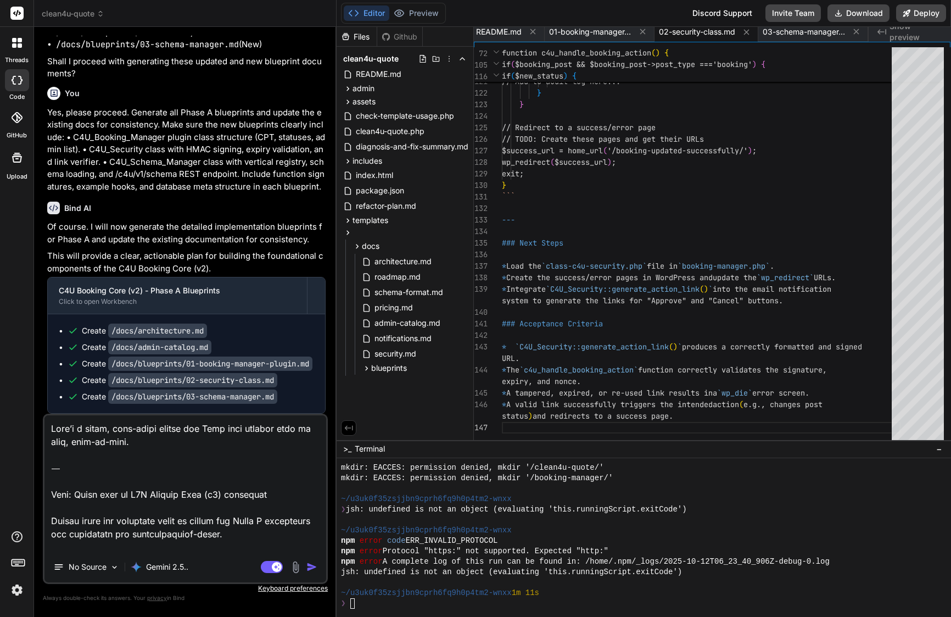
scroll to position [0, 0]
drag, startPoint x: 51, startPoint y: 491, endPoint x: 44, endPoint y: 391, distance: 100.7
click at [44, 391] on div "You Bind AI Of course. You've correctly identified the CSS specificity issue. R…" at bounding box center [185, 326] width 285 height 580
type textarea "Lore: Ipsum dolo si A8C Adipisc Elit (s1) doeiusmod Tempor incid utl etdolorem …"
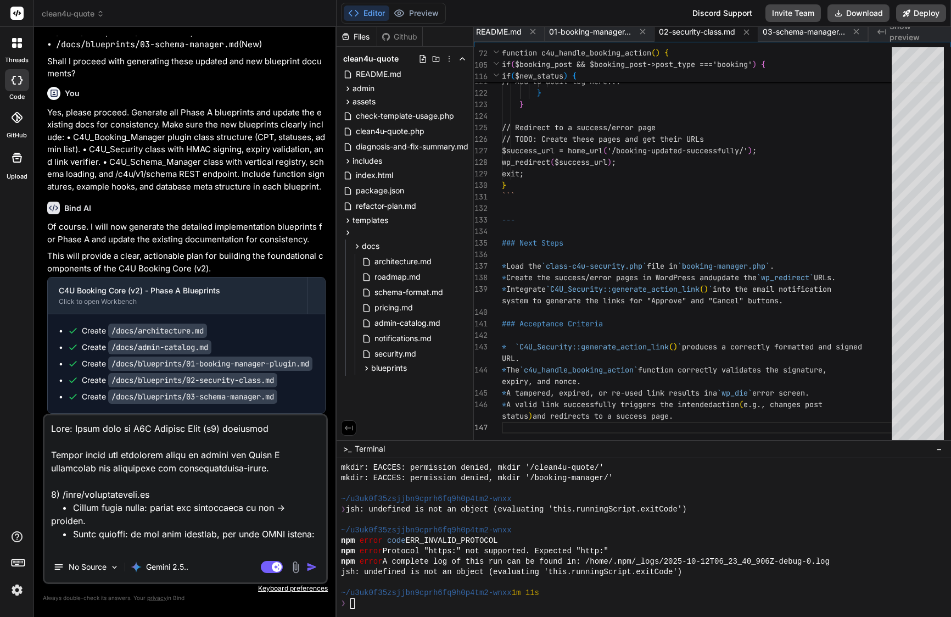
type textarea "x"
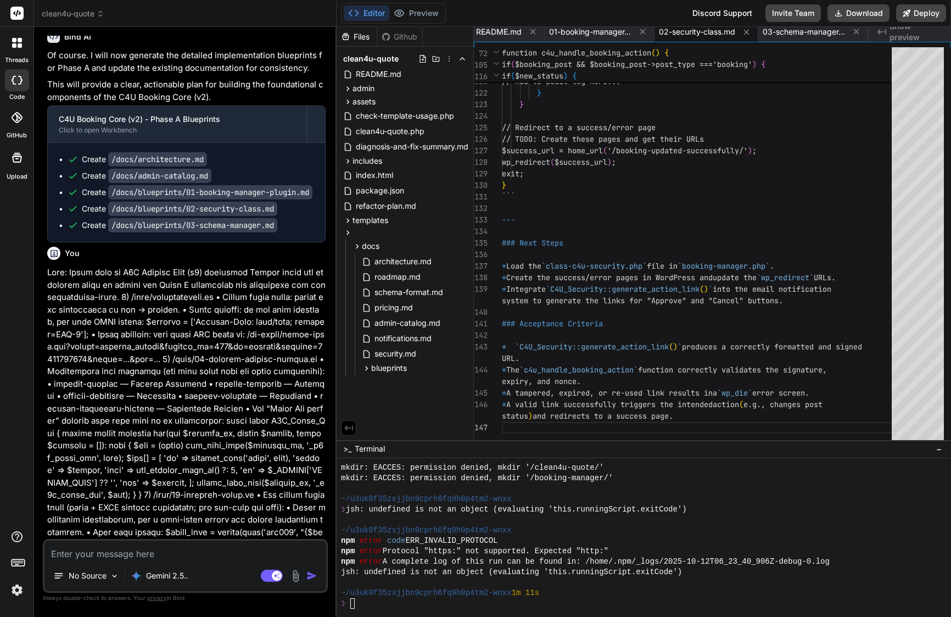
scroll to position [34559, 0]
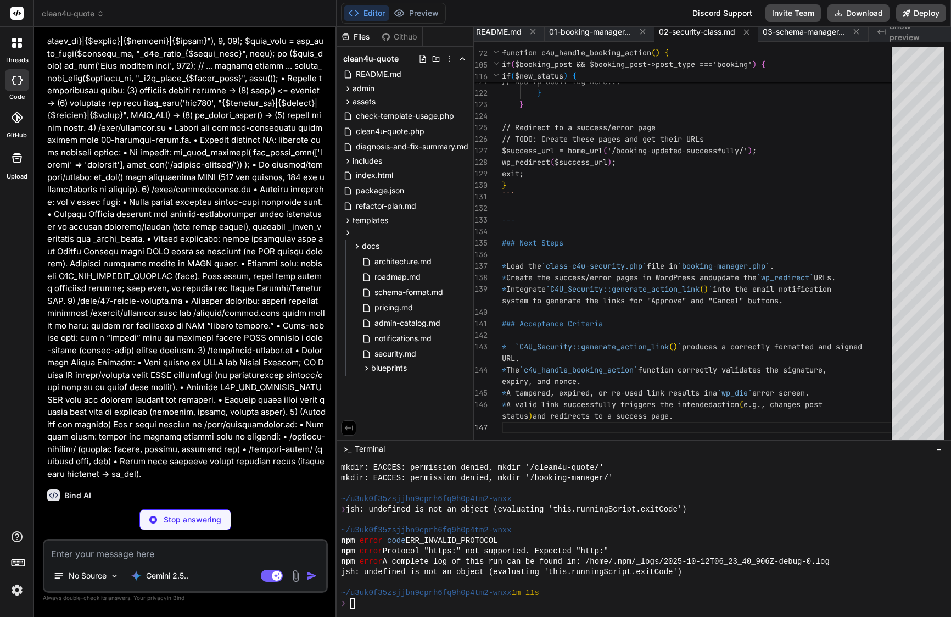
type textarea "x"
type textarea "### Acceptance Criteria * The system correctly identifies and loads the configu…"
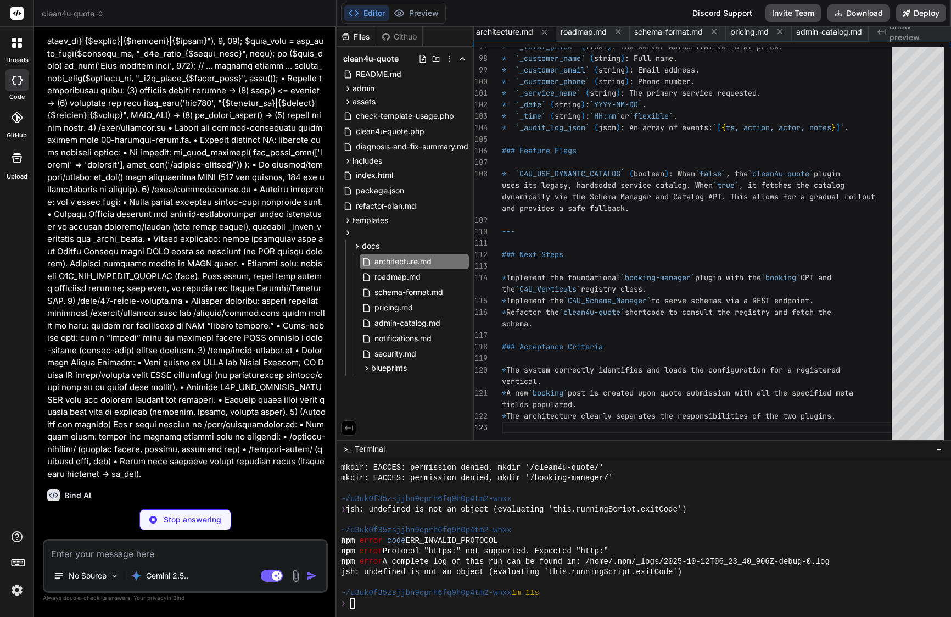
type textarea "x"
type textarea "* Services and extras can be managed from the WordPress admin via CPTs. * The `…"
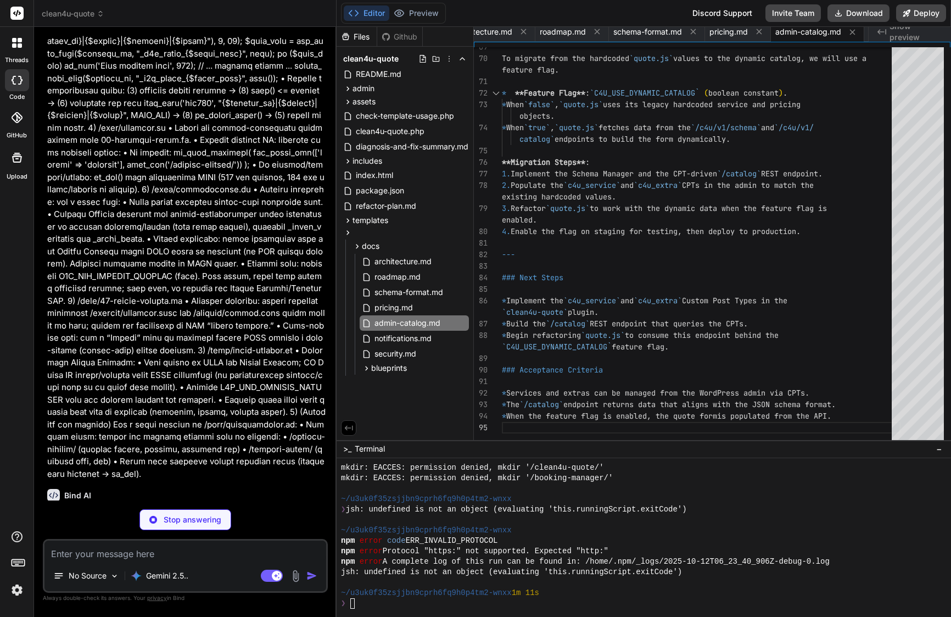
type textarea "x"
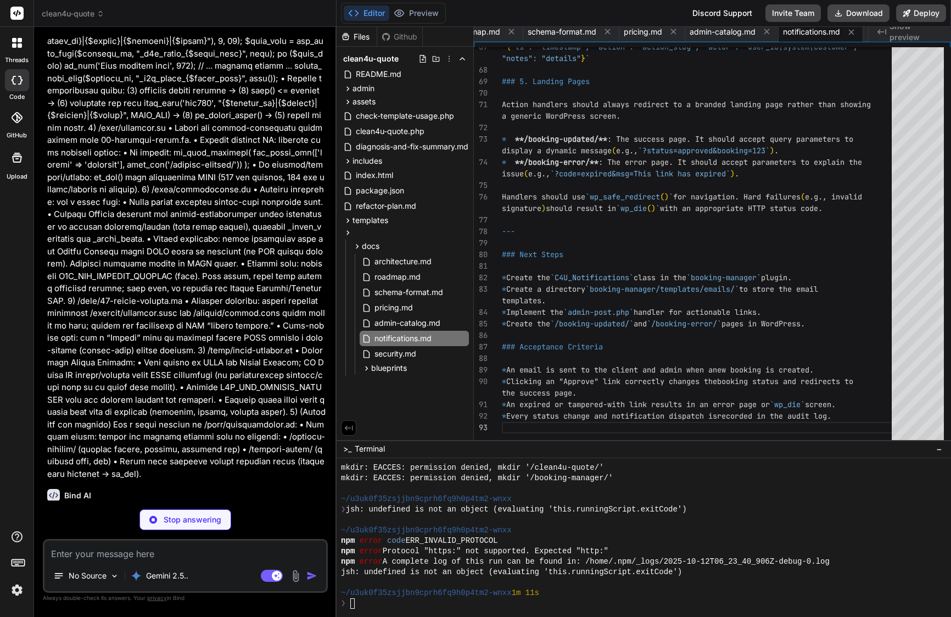
type textarea "x"
type textarea "### Acceptance Criteria * All public actions are protected by HMAC-signed, expi…"
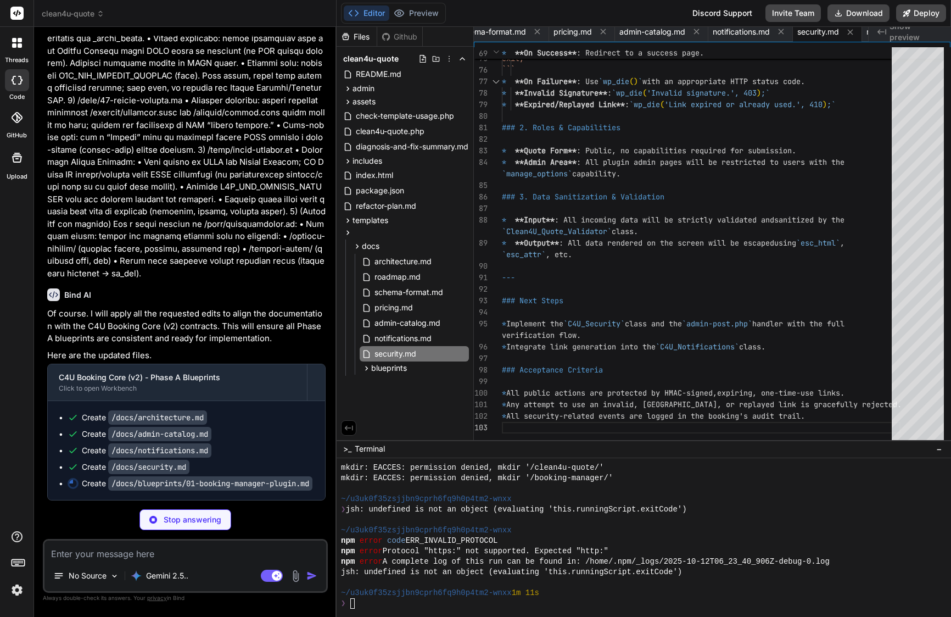
scroll to position [35050, 0]
type textarea "x"
type textarea "* The custom statuses are correctly registered and available for the `booking` …"
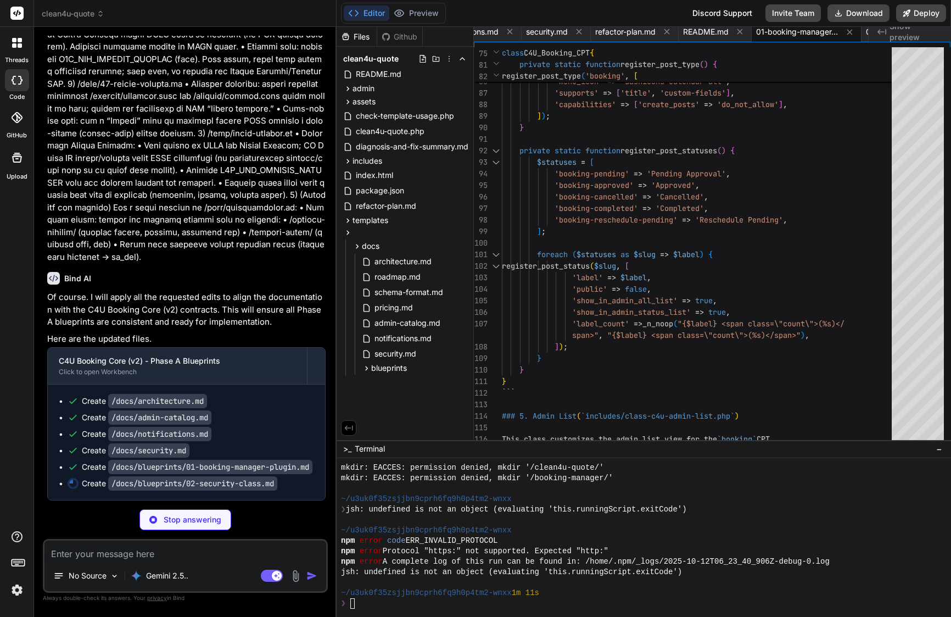
scroll to position [35066, 0]
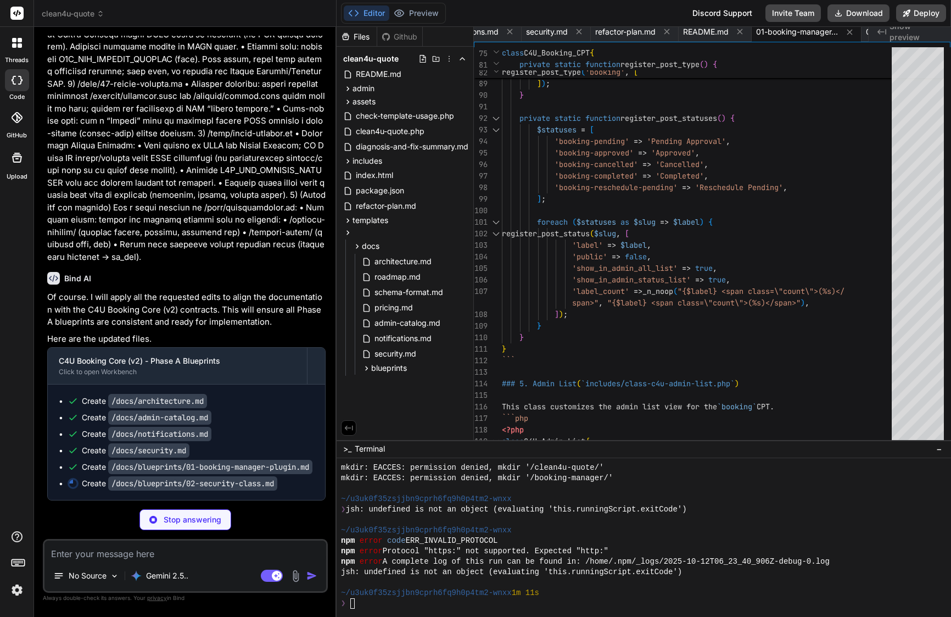
type textarea "x"
type textarea "* A tampered, expired, or re-used link results in a `wp_die` error screen. * A …"
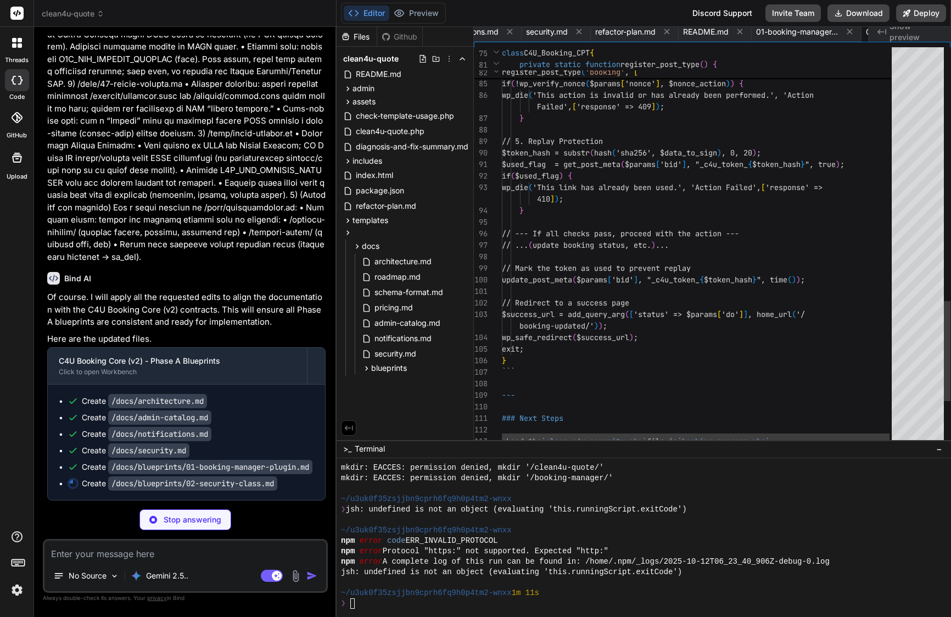
scroll to position [34, 0]
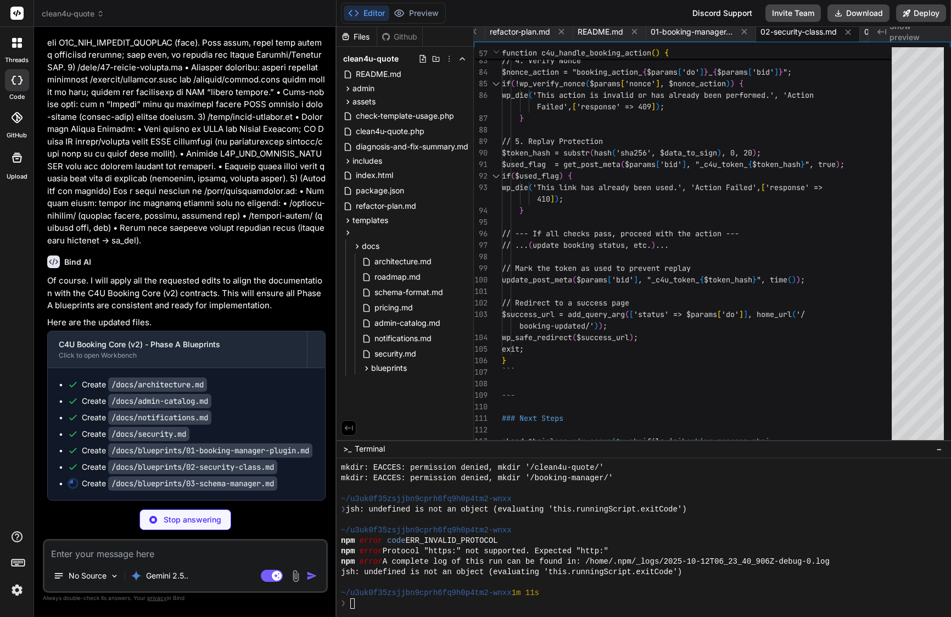
type textarea "x"
type textarea "* Refactor `quote.js` to fetch its form structure from this endpoint. ### Accep…"
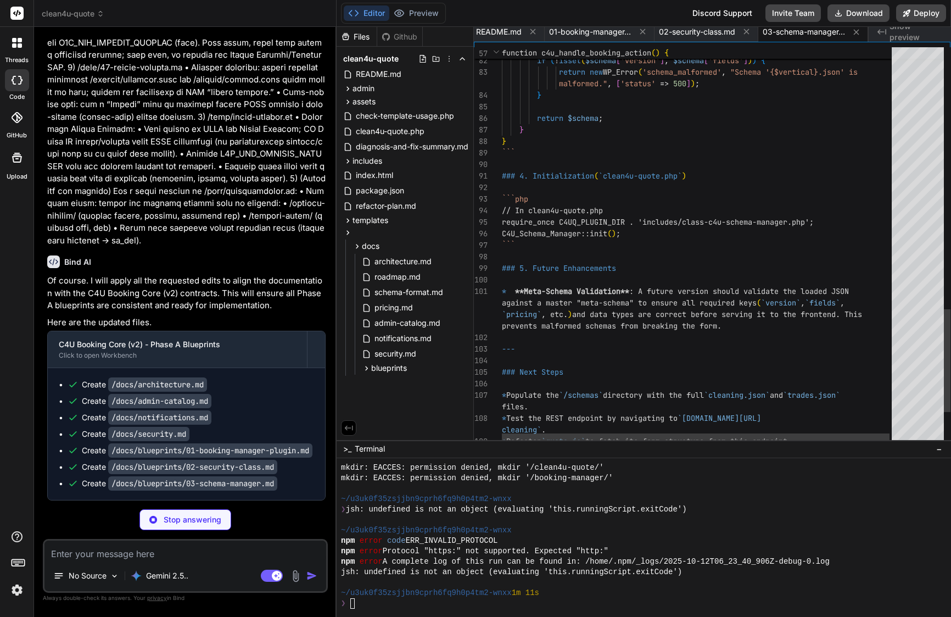
scroll to position [35044, 0]
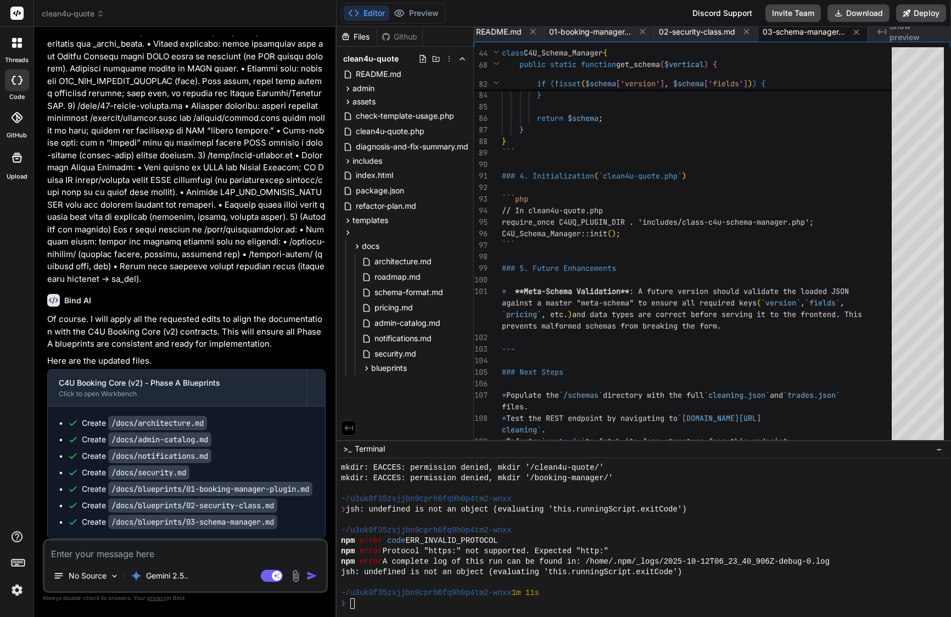
type textarea "x"
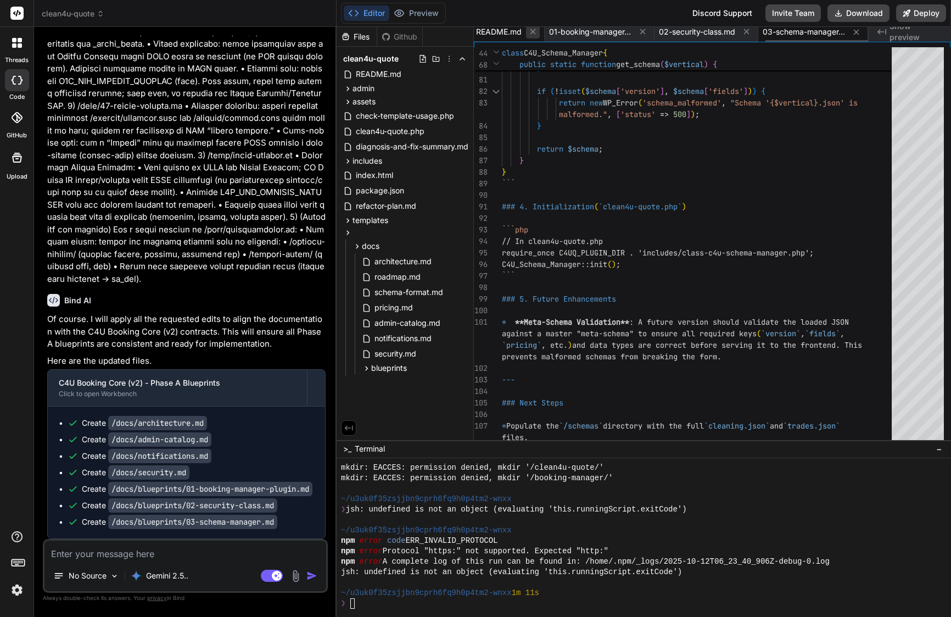
click at [534, 30] on icon at bounding box center [532, 31] width 9 height 9
click at [561, 30] on icon at bounding box center [558, 31] width 5 height 5
click at [535, 31] on icon at bounding box center [532, 31] width 9 height 9
click at [532, 32] on icon at bounding box center [532, 31] width 9 height 9
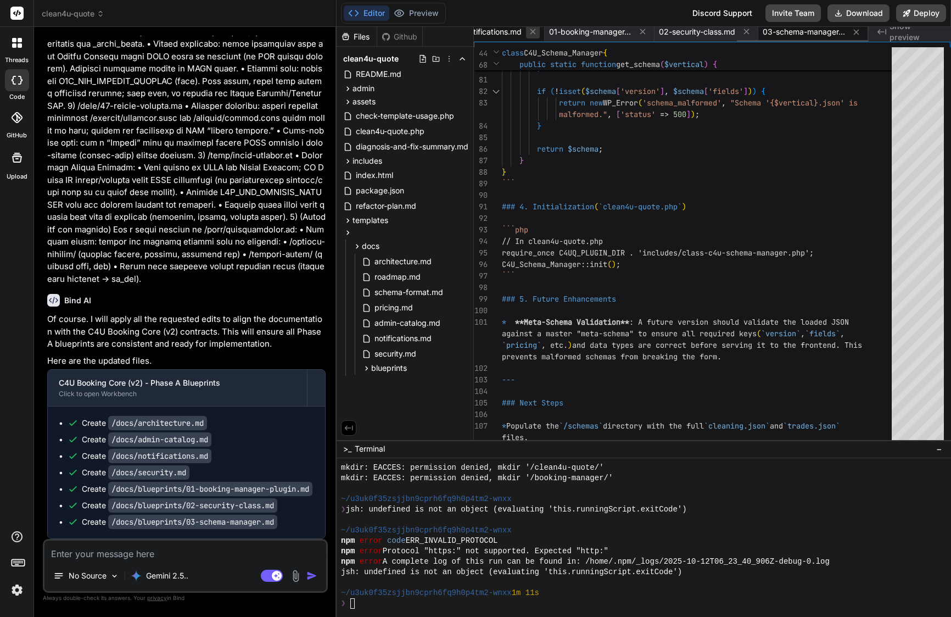
click at [532, 32] on icon at bounding box center [532, 31] width 5 height 5
click at [532, 32] on icon at bounding box center [532, 31] width 9 height 9
click at [532, 32] on icon at bounding box center [532, 31] width 5 height 5
click at [532, 32] on icon at bounding box center [532, 31] width 9 height 9
click at [532, 32] on icon at bounding box center [529, 31] width 5 height 5
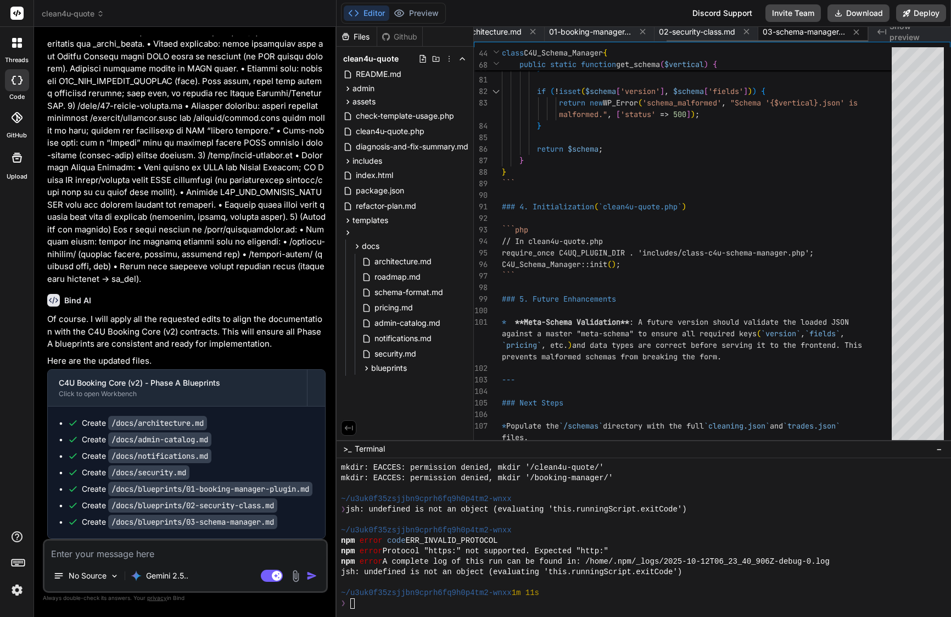
click at [532, 32] on icon at bounding box center [532, 31] width 9 height 9
click at [532, 32] on icon at bounding box center [532, 31] width 5 height 5
click at [532, 32] on icon at bounding box center [529, 31] width 5 height 5
click at [532, 32] on icon at bounding box center [532, 31] width 9 height 9
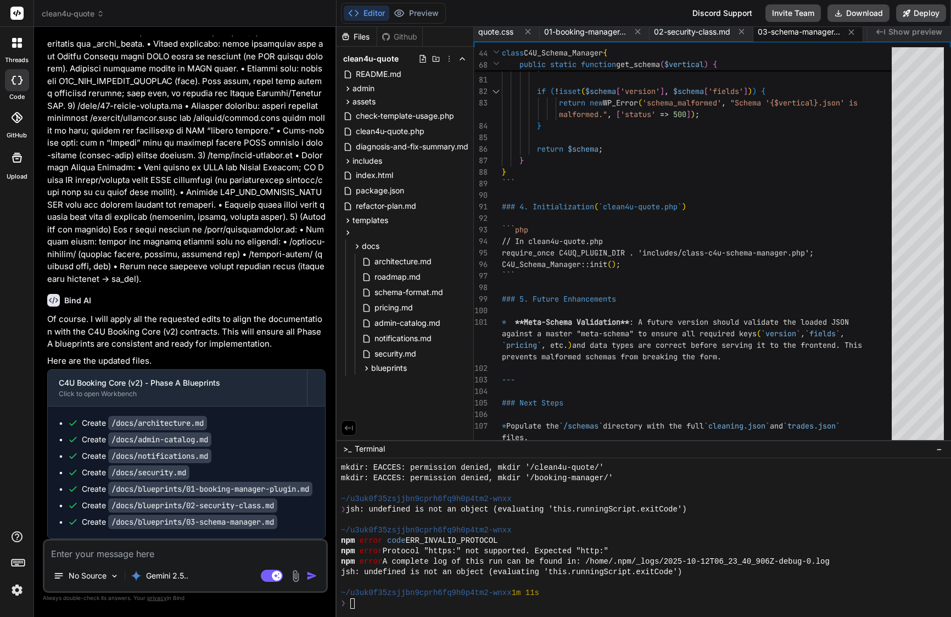
scroll to position [0, 0]
click at [532, 32] on icon at bounding box center [527, 31] width 9 height 9
click at [532, 32] on span "01-booking-manager-plugin.md" at bounding box center [519, 31] width 82 height 11
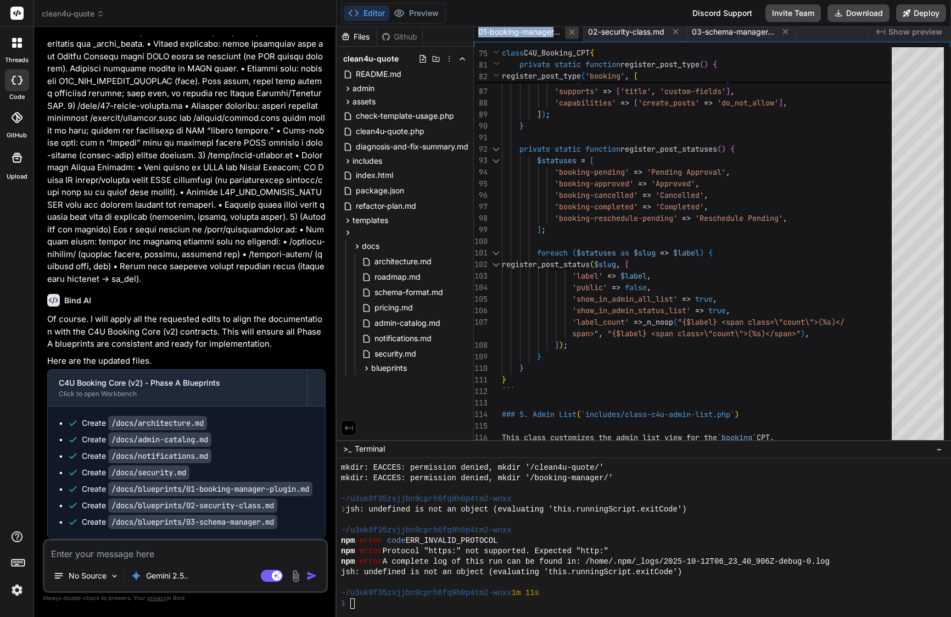
click at [572, 32] on icon at bounding box center [571, 31] width 5 height 5
type textarea "* Refactor `quote.js` to fetch its form structure from this endpoint. ### Accep…"
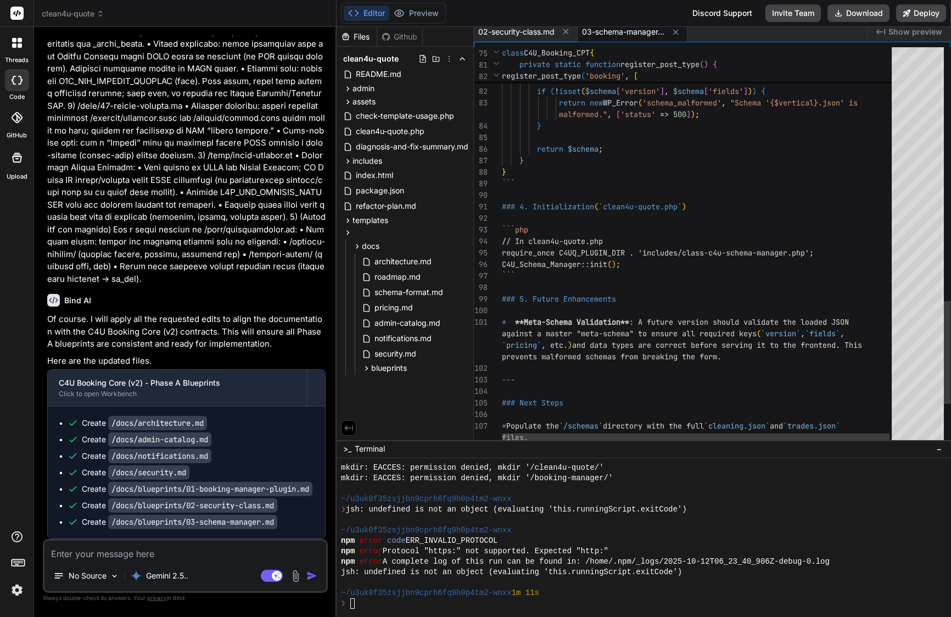
click at [570, 32] on icon at bounding box center [565, 31] width 9 height 9
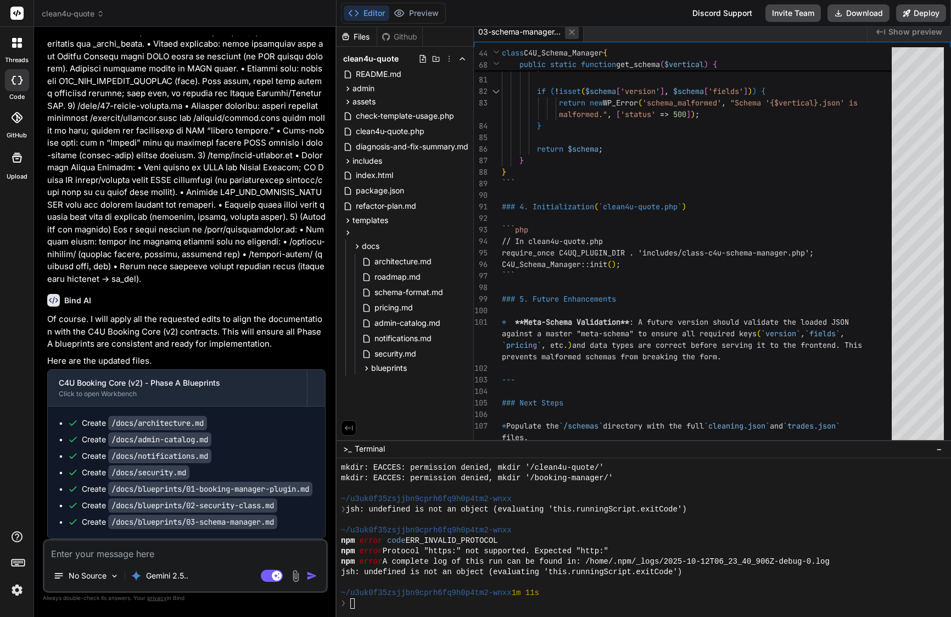
click at [573, 32] on icon at bounding box center [571, 31] width 9 height 9
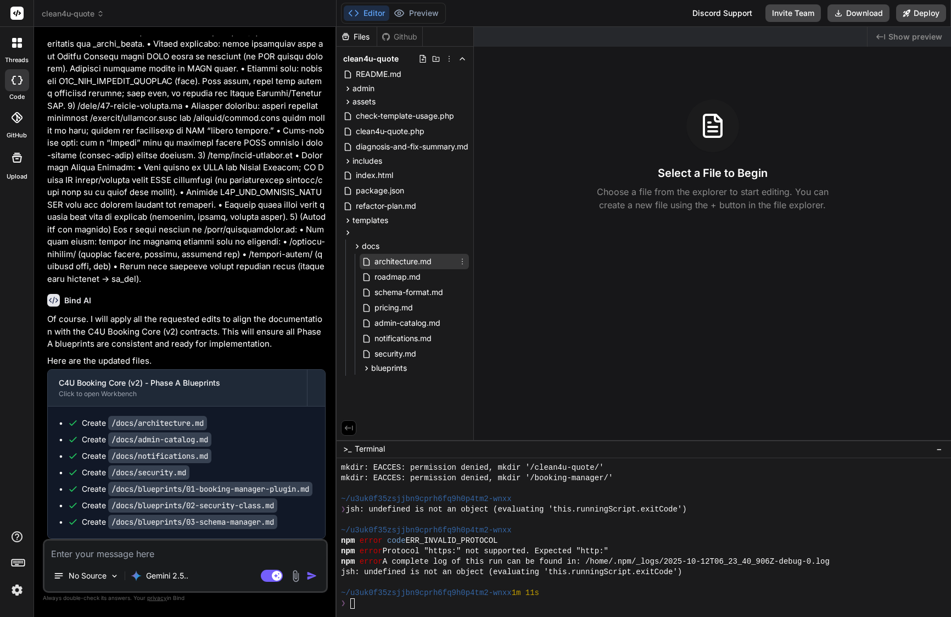
click at [423, 260] on span "architecture.md" at bounding box center [402, 261] width 59 height 13
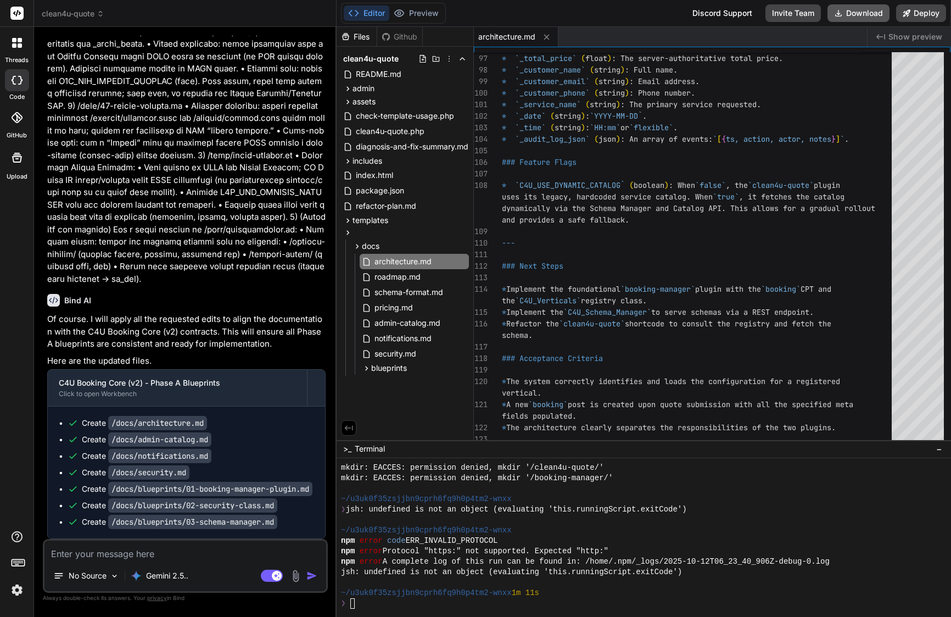
click at [865, 14] on button "Download" at bounding box center [858, 13] width 62 height 18
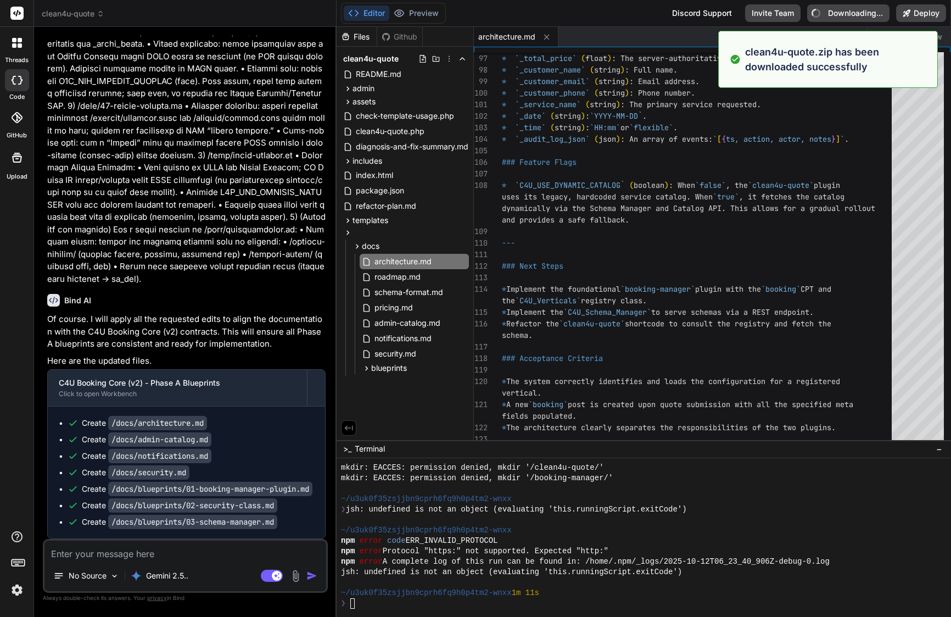
type textarea "x"
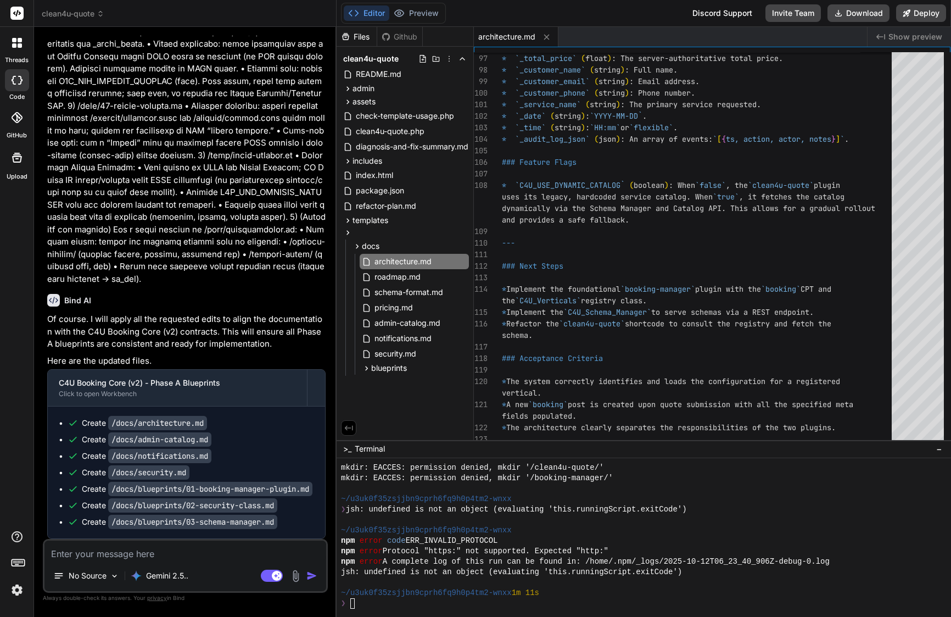
click at [109, 552] on textarea at bounding box center [185, 550] width 282 height 20
paste textarea "Lor ip — dolo’s a conse, adip-elits doeiu tem Inci ut labore etdolor.ma (aliqua…"
type textarea "Lor ip — dolo’s a conse, adip-elits doeiu tem Inci ut labore etdolor.ma (aliqua…"
type textarea "x"
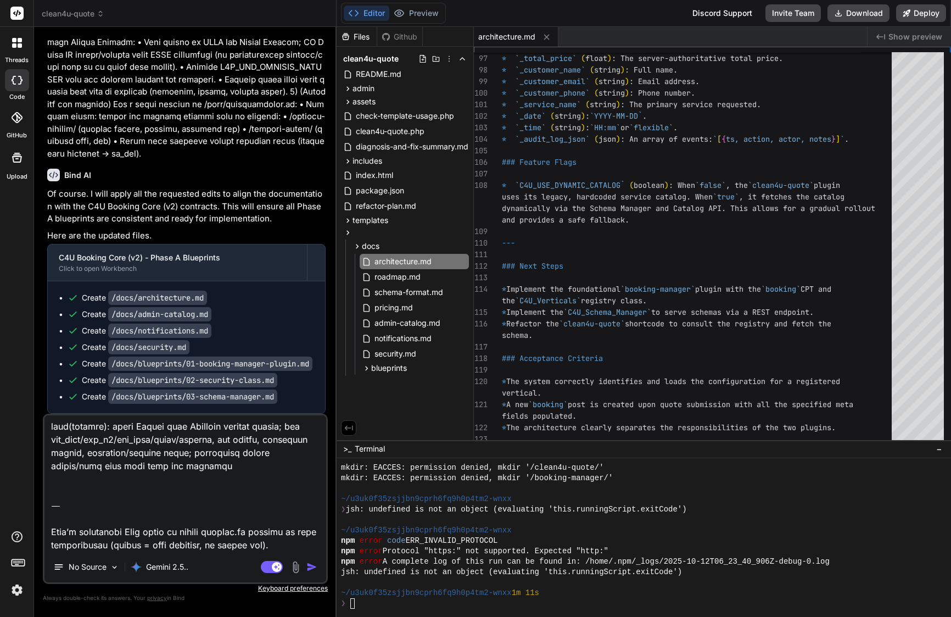
drag, startPoint x: 298, startPoint y: 548, endPoint x: 47, endPoint y: 502, distance: 255.5
click at [47, 502] on textarea at bounding box center [185, 483] width 282 height 136
type textarea "Lor ip — dolo’s a conse, adip-elits doeiu tem Inci ut labore etdolor.ma (aliqua…"
type textarea "x"
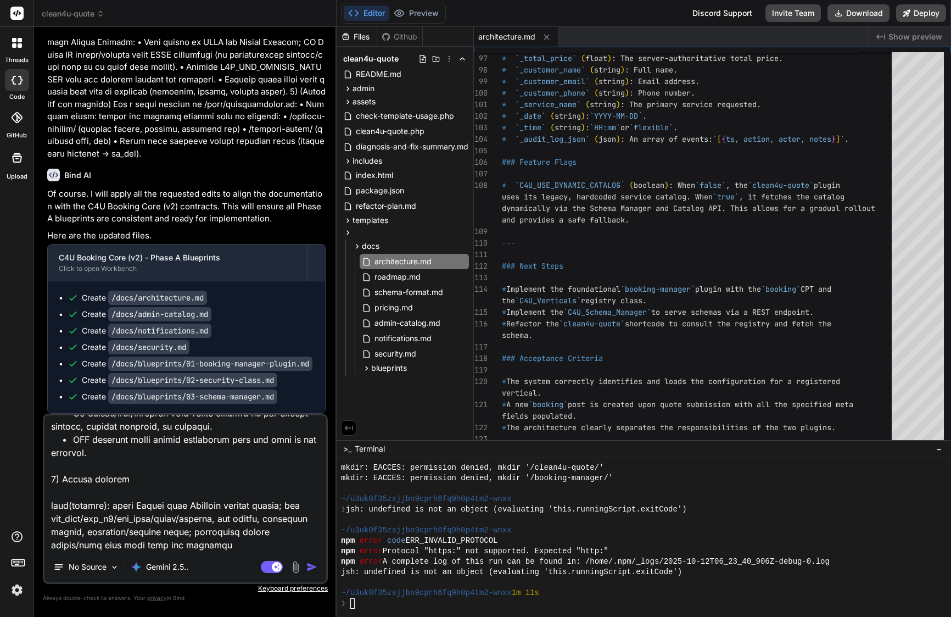
type textarea "Lor ip — dolo’s a conse, adip-elits doeiu tem Inci ut labore etdolor.ma (aliqua…"
type textarea "x"
type textarea "Lor ip — dolo’s a conse, adip-elits doeiu tem Inci ut labore etdolor.ma (aliqua…"
type textarea "x"
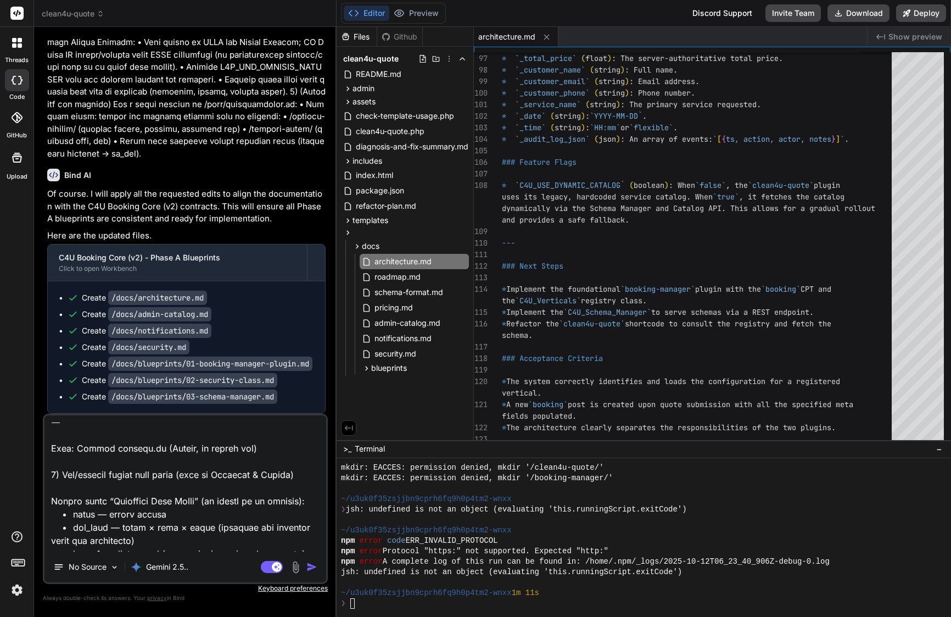
scroll to position [0, 0]
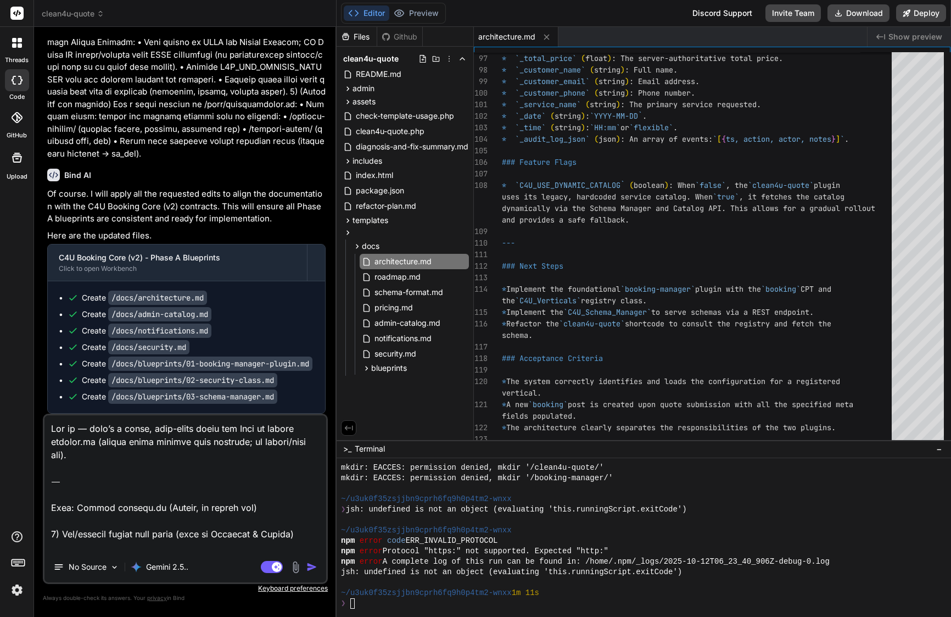
drag, startPoint x: 53, startPoint y: 449, endPoint x: 47, endPoint y: 335, distance: 113.3
click at [46, 335] on div "You Bind AI Of course. You've correctly identified the CSS specificity issue. R…" at bounding box center [185, 326] width 285 height 580
type textarea "Lore: Ipsumd sitamet.co (Adipis, el seddoe tem) 2) Inc/utlabor etdolo magn aliq…"
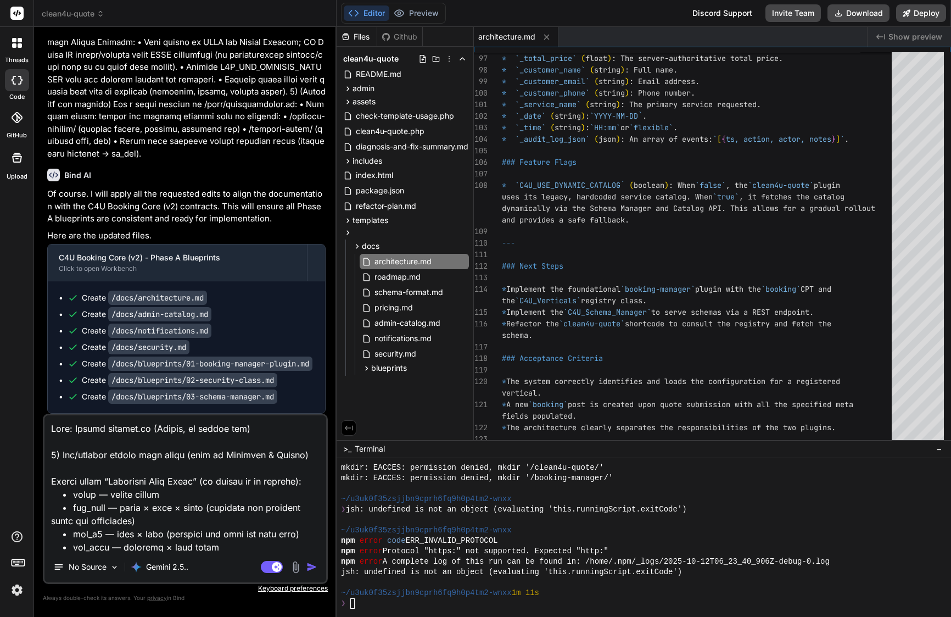
type textarea "x"
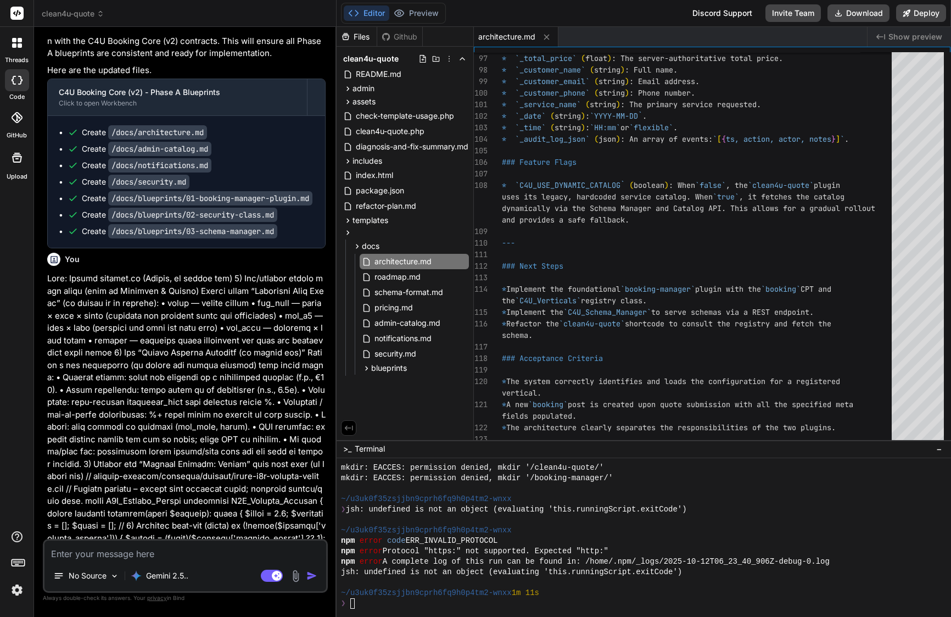
scroll to position [35547, 0]
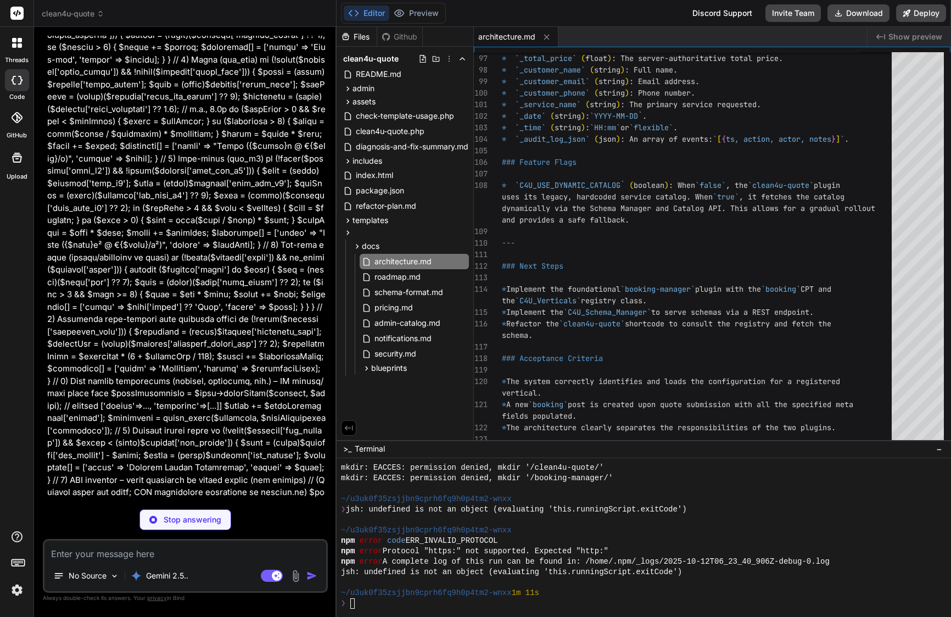
type textarea "x"
type textarea "* The rule engine correctly applies fixed and percentage adjustments based on t…"
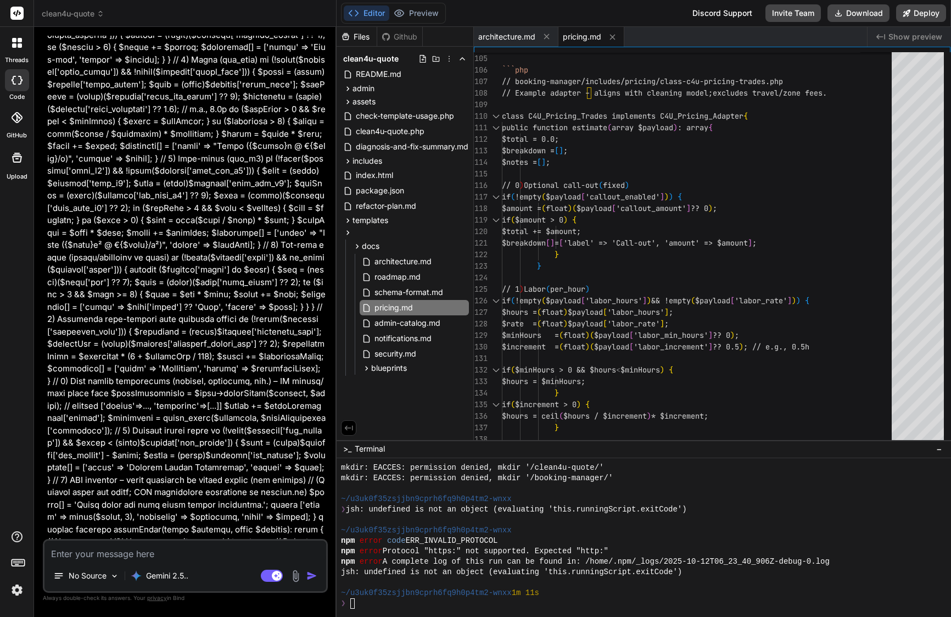
type textarea "x"
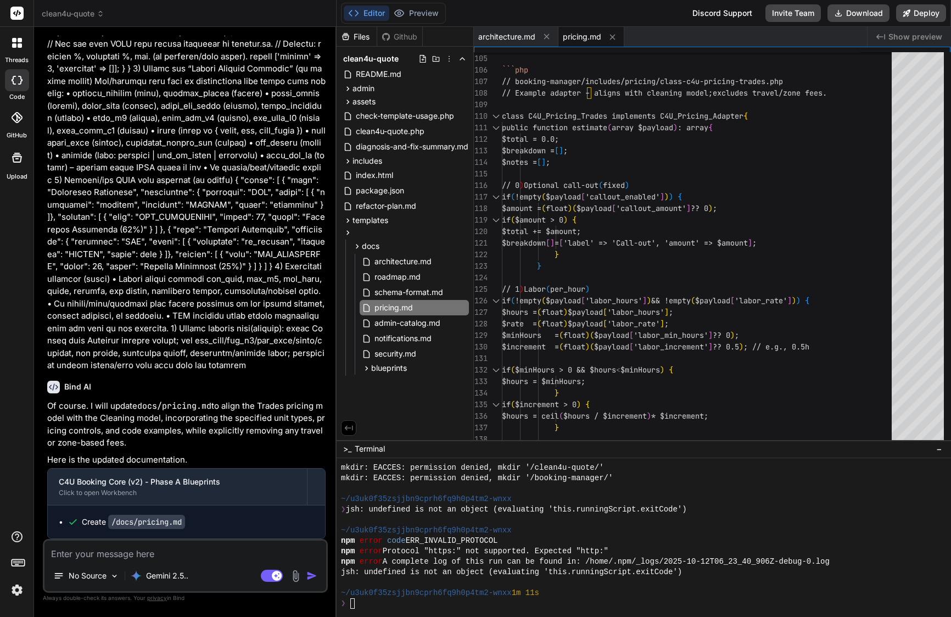
scroll to position [36309, 0]
click at [576, 218] on span "{" at bounding box center [574, 220] width 4 height 10
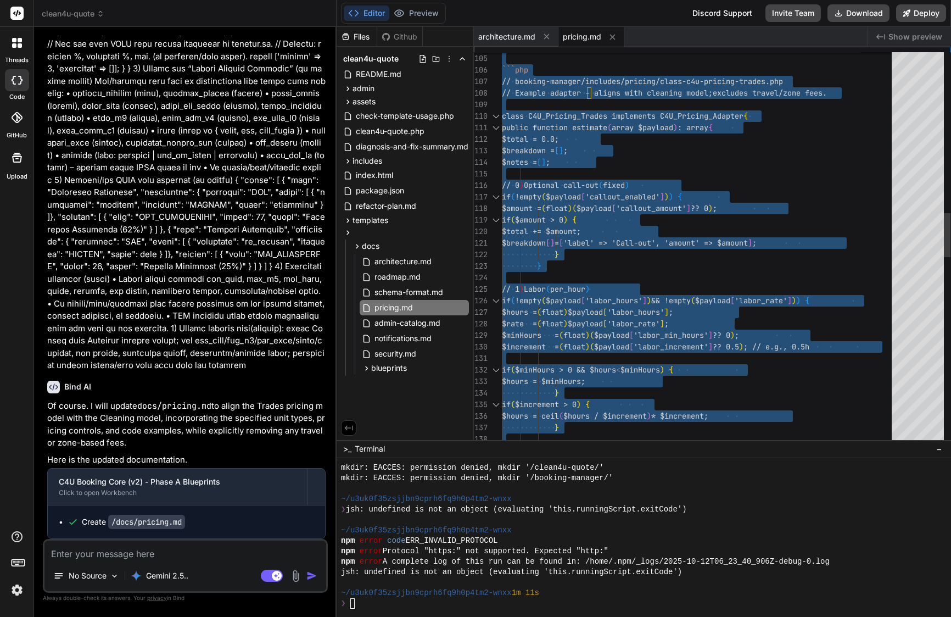
click at [576, 218] on span "{" at bounding box center [574, 220] width 4 height 10
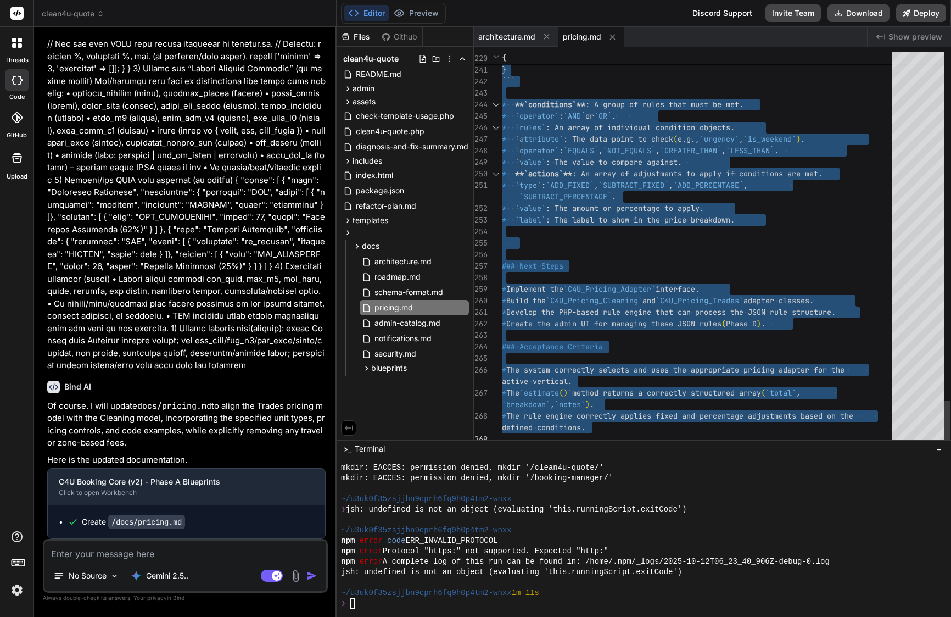
scroll to position [0, 0]
type textarea "* `type`: `ADD_FIXED`, `SUBTRACT_FIXED`, `ADD_PERCENTAGE`, `SUBTRACT_PERCENTAGE…"
click at [608, 229] on div at bounding box center [700, 232] width 396 height 12
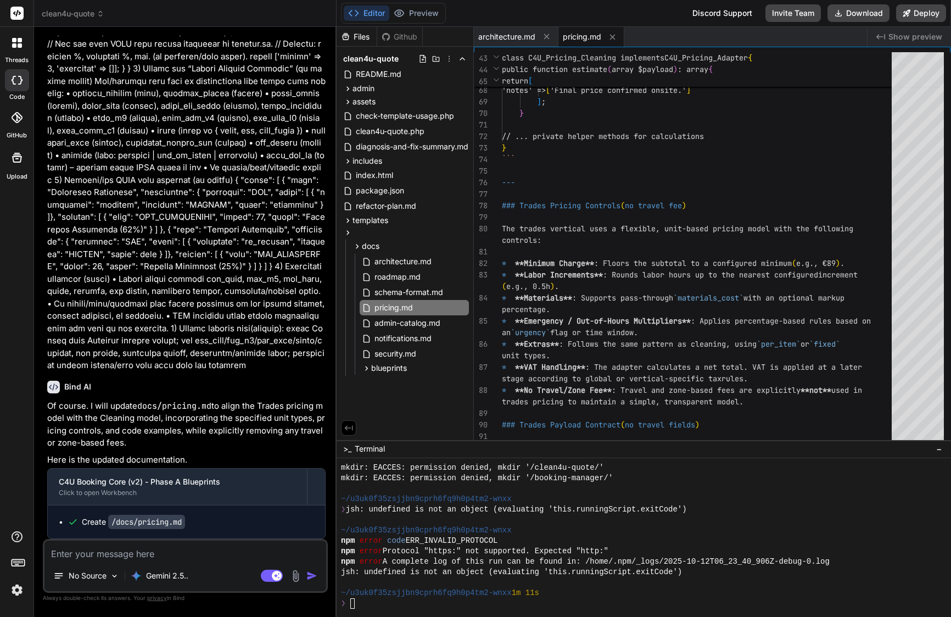
click at [175, 548] on textarea at bounding box center [185, 550] width 282 height 20
paste textarea "✅ L’ip dolorsit amet consecte adipiscin (elitsed.do eiu tempor-incidi.ut) lab e…"
type textarea "✅ L’ip dolorsit amet consecte adipiscin (elitsed.do eiu tempor-incidi.ut) lab e…"
type textarea "x"
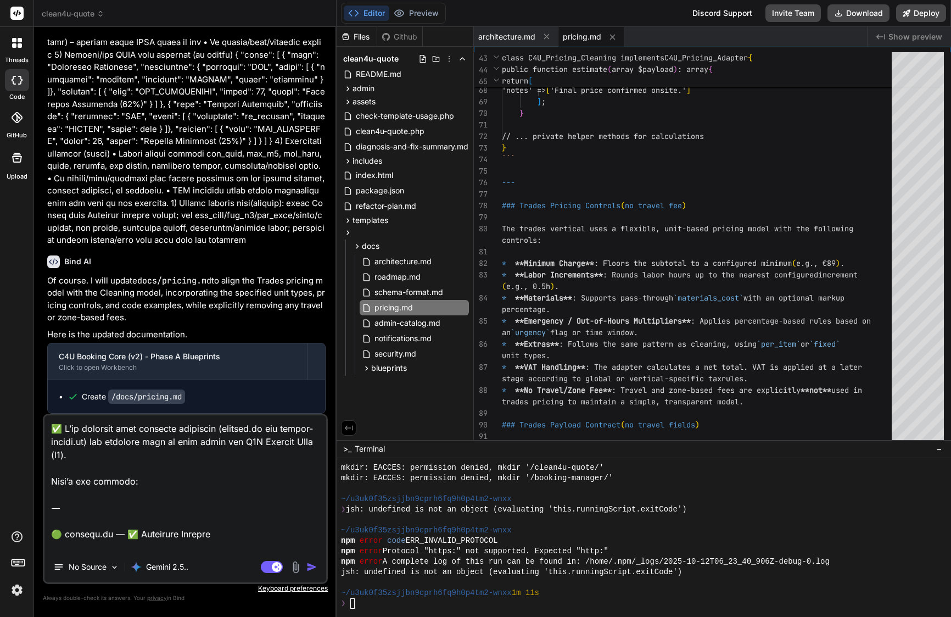
scroll to position [1412, 0]
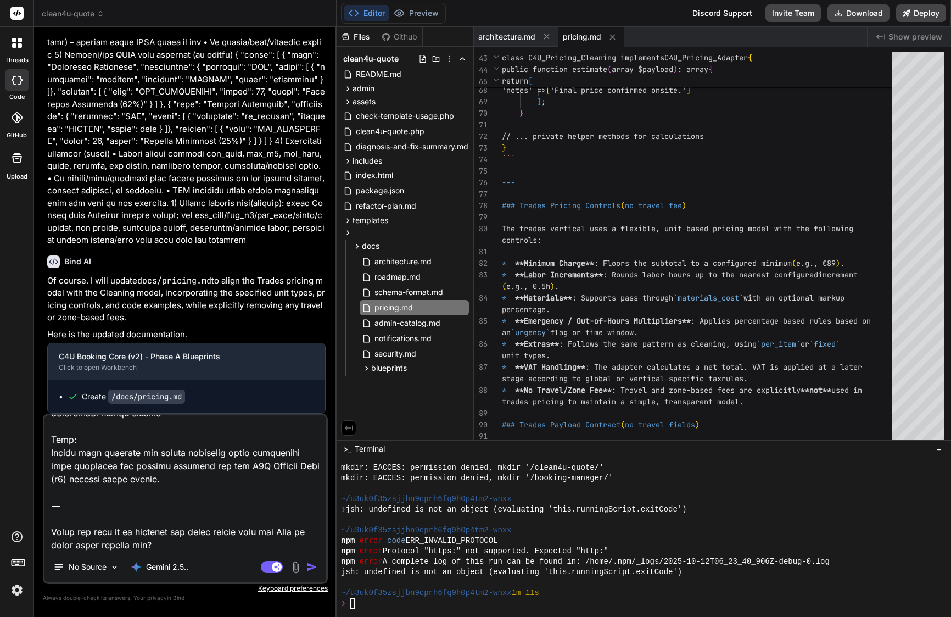
drag, startPoint x: 181, startPoint y: 545, endPoint x: 49, endPoint y: 499, distance: 138.9
click at [49, 499] on textarea at bounding box center [185, 483] width 282 height 136
type textarea "✅ L’ip dolorsit amet consecte adipiscin (elitsed.do eiu tempor-incidi.ut) lab e…"
type textarea "x"
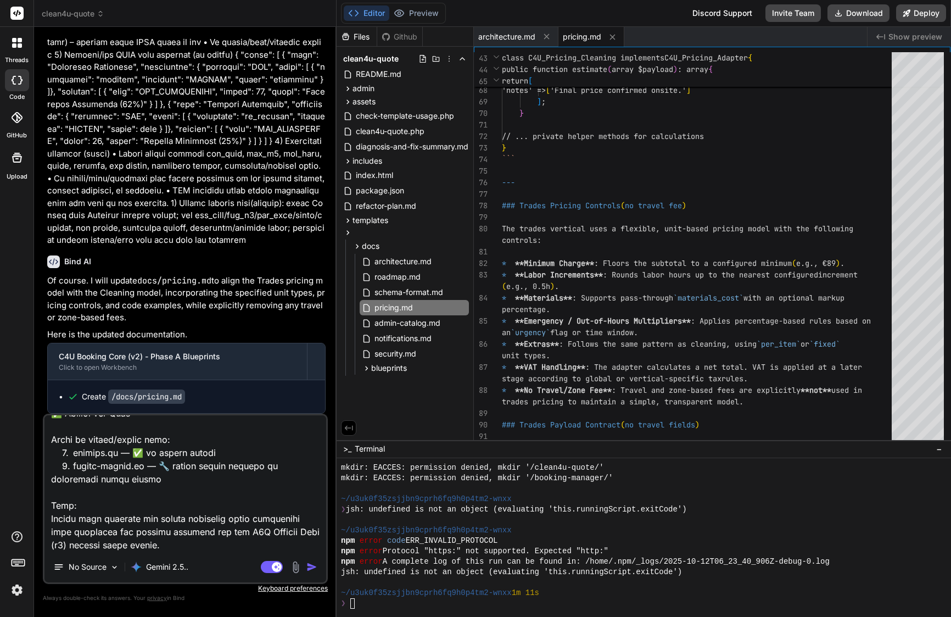
type textarea "✅ L’ip dolorsit amet consecte adipiscin (elitsed.do eiu tempor-incidi.ut) lab e…"
type textarea "x"
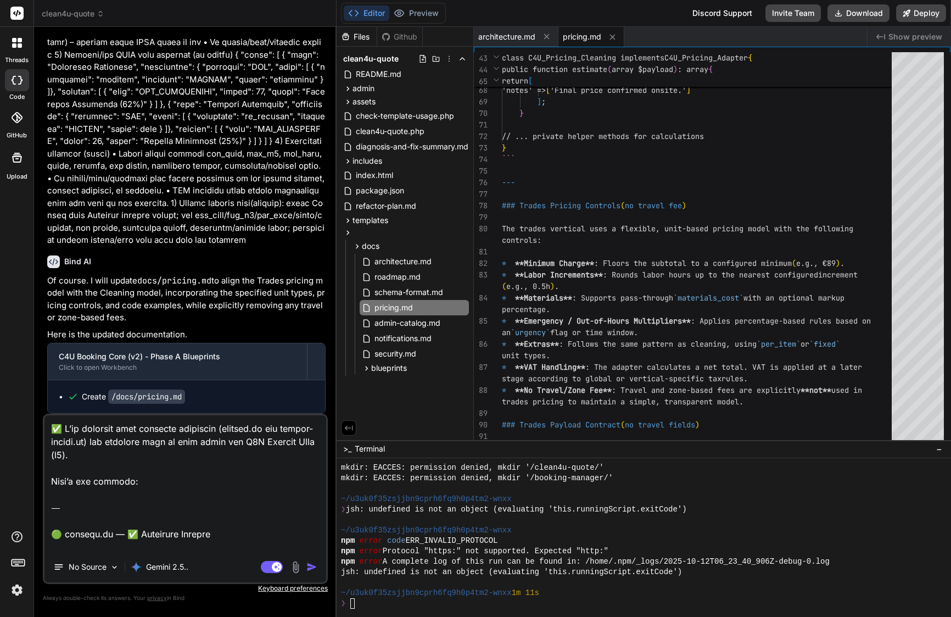
scroll to position [0, 0]
click at [245, 440] on textarea at bounding box center [185, 483] width 282 height 136
type textarea "✅ L’ip dolorsit amet consecte adipiscin (elitsed.do eiu tempor-incidi.ut) lab e…"
type textarea "x"
type textarea "✅ L’ip dolorsit amet consecte adipiscin (elitsed.do eiu tempor-incidi.ut) lab e…"
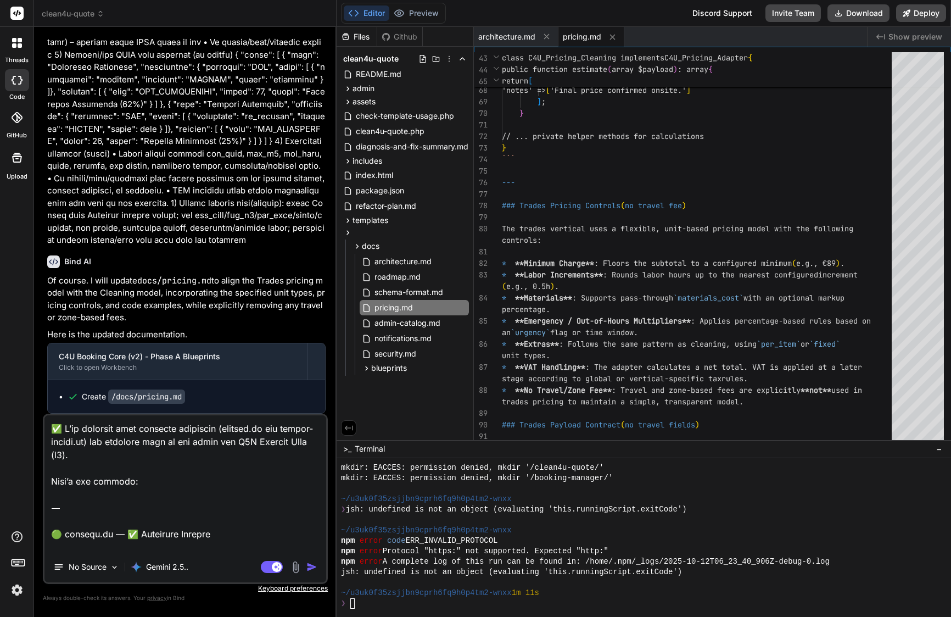
type textarea "x"
type textarea "✅ L’ip dolorsit amet consecte adipiscin (elitsed.do eiu tempor-incidi.ut) lab e…"
type textarea "x"
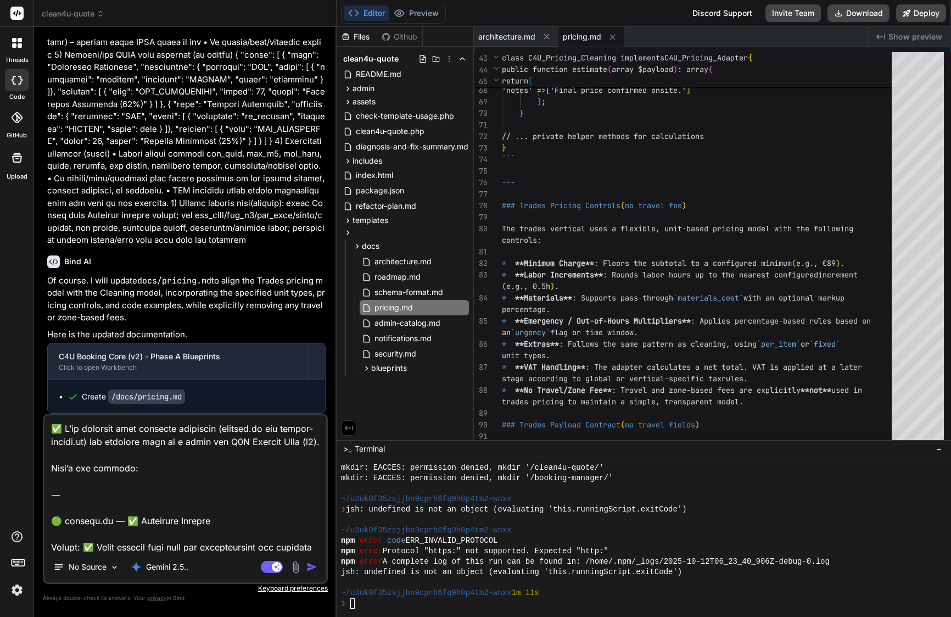
type textarea "✅ L’ip dolorsit amet consecte adipiscin (elitsed.do eiu tempor-incidi.ut) lab e…"
type textarea "x"
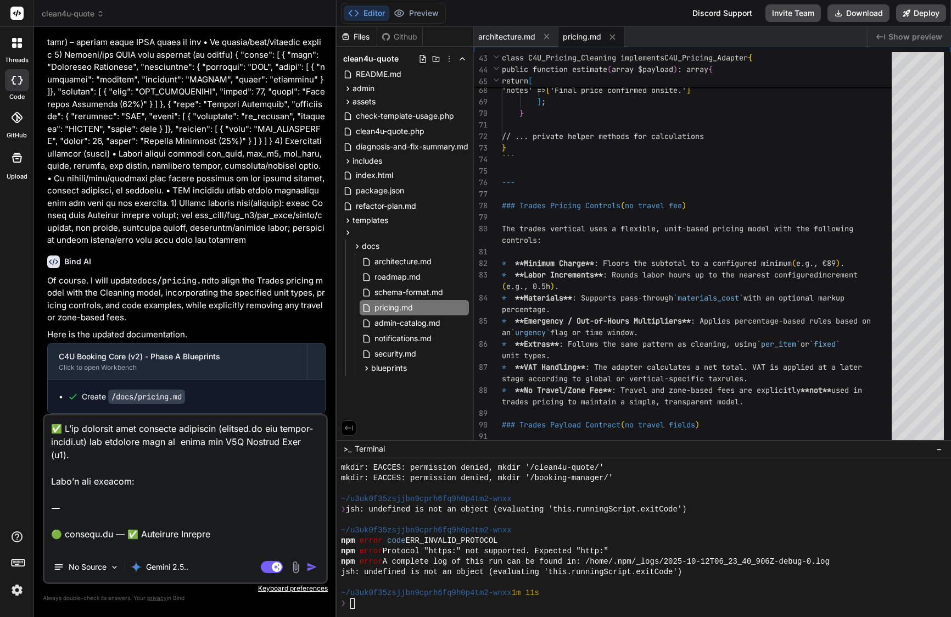
type textarea "✅ L’ip dolorsit amet consecte adipiscin (elitsed.do eiu tempor-incidi.ut) lab e…"
type textarea "x"
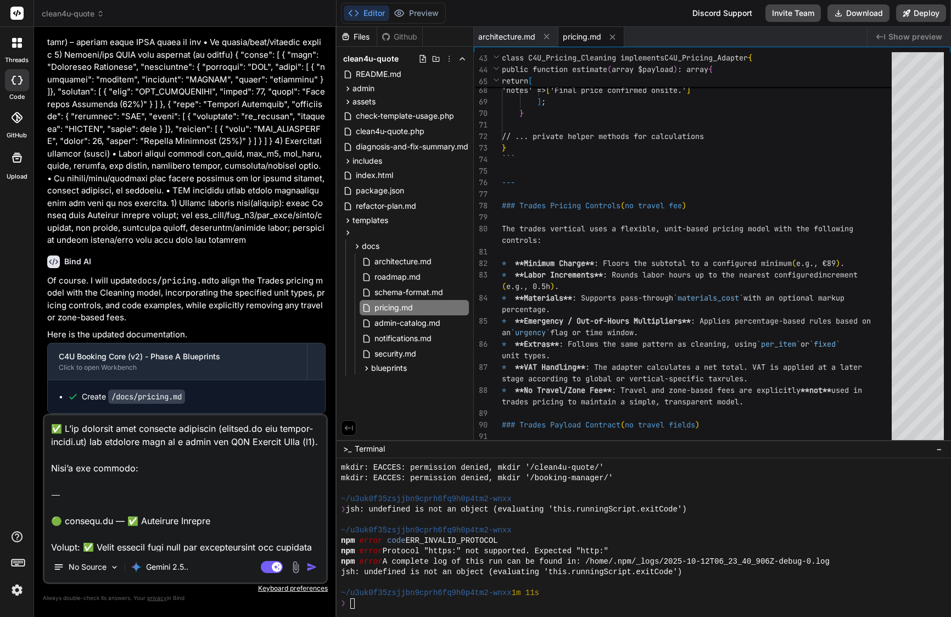
type textarea "✅ L’ip dolorsit amet consecte adipiscin (elitsed.do eiu tempor-incidi.ut) lab e…"
type textarea "x"
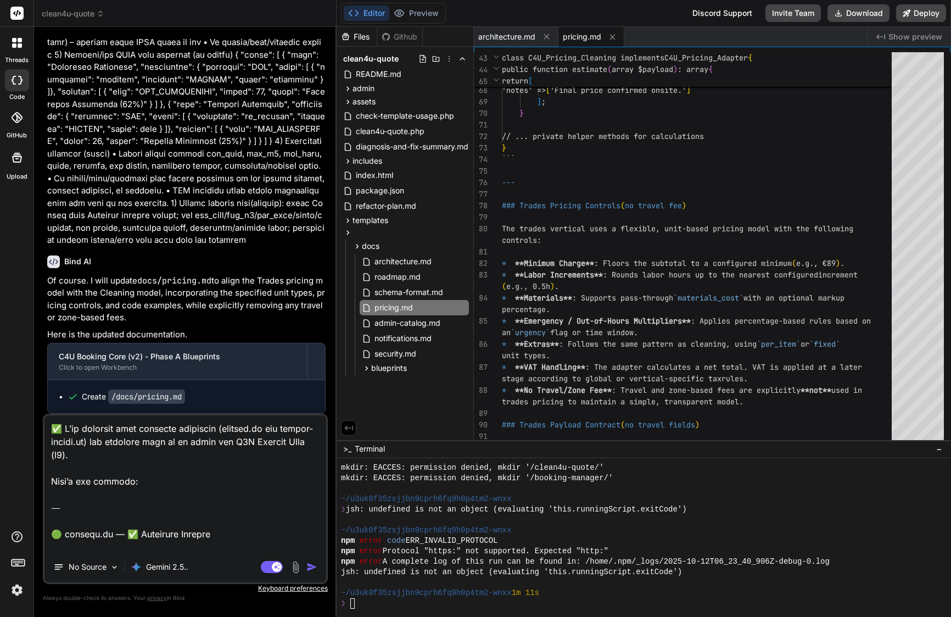
type textarea "✅ L’ip dolorsit amet consecte adipiscin (elitsed.do eiu tempor-incidi.ut) lab e…"
type textarea "x"
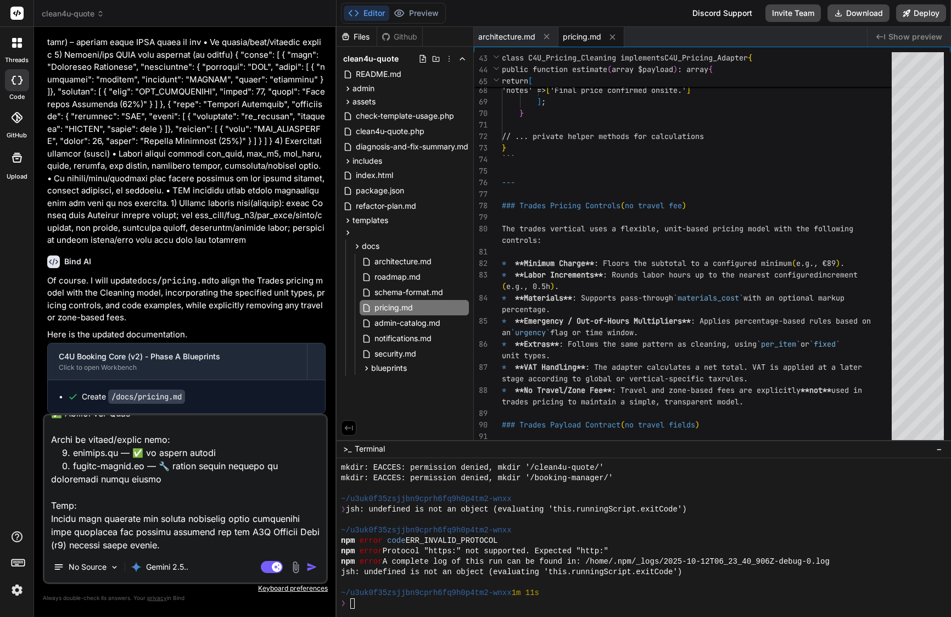
scroll to position [1359, 0]
type textarea "✅ L’ip dolorsit amet consecte adipiscin (elitsed.do eiu tempor-incidi.ut) lab e…"
click at [312, 565] on img "button" at bounding box center [311, 566] width 11 height 11
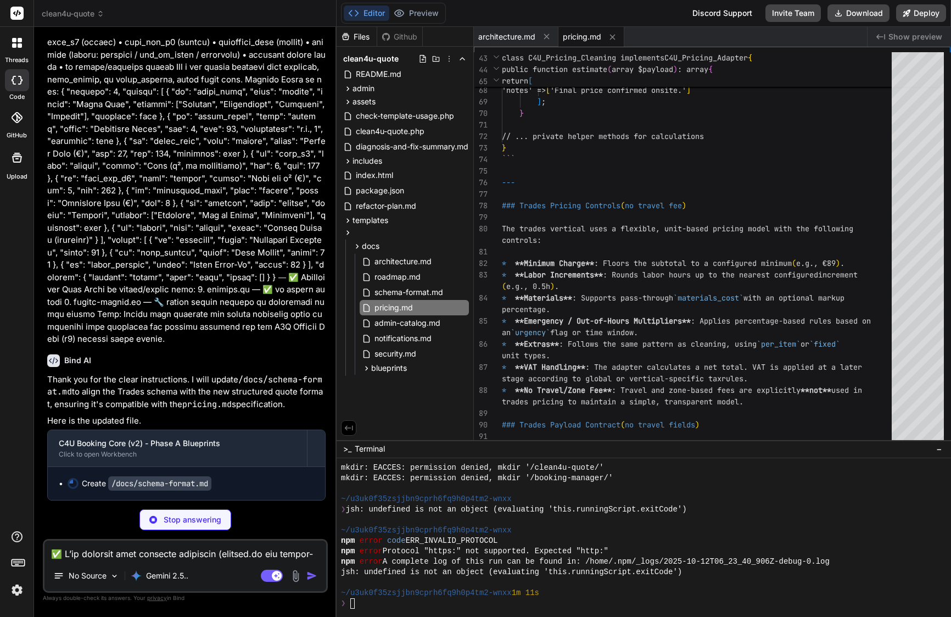
scroll to position [37045, 0]
type textarea "x"
type textarea "* The system can correctly parse and validate a schema file for a given vertica…"
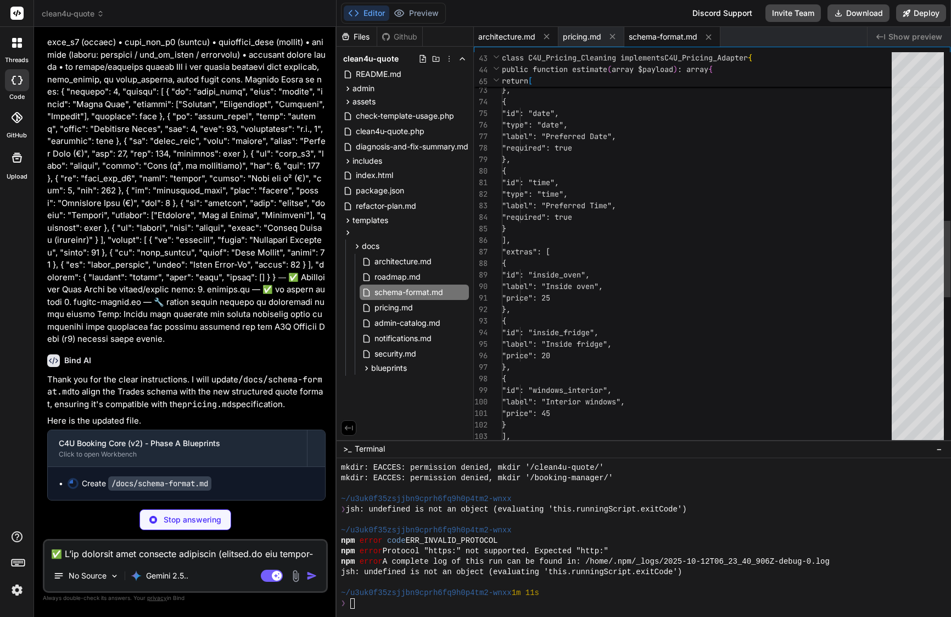
type textarea "x"
click at [523, 39] on span "architecture.md" at bounding box center [506, 36] width 57 height 11
type textarea "### Acceptance Criteria * The system correctly identifies and loads the configu…"
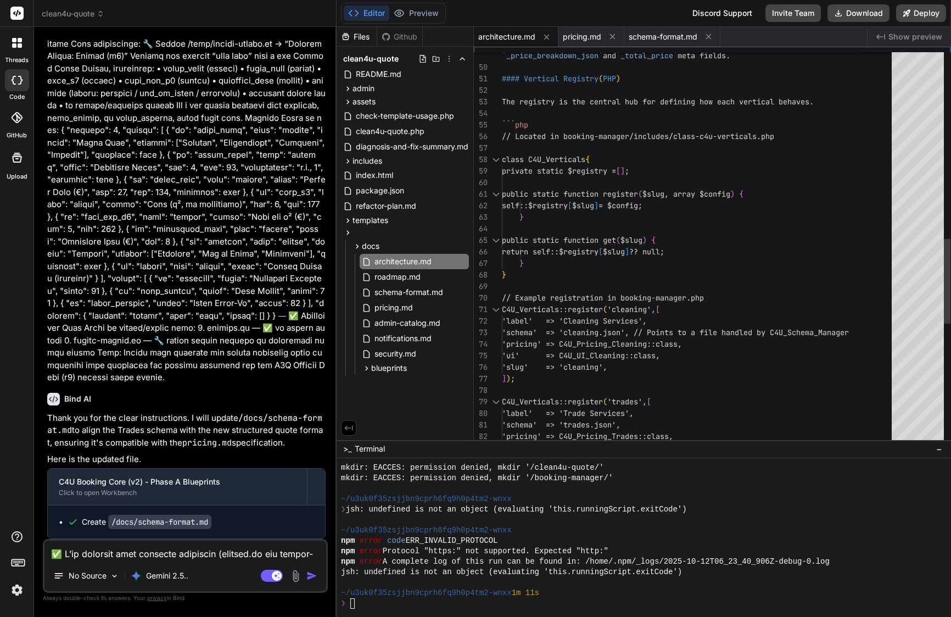
type textarea "x"
click at [682, 40] on span "schema-format.md" at bounding box center [663, 36] width 69 height 11
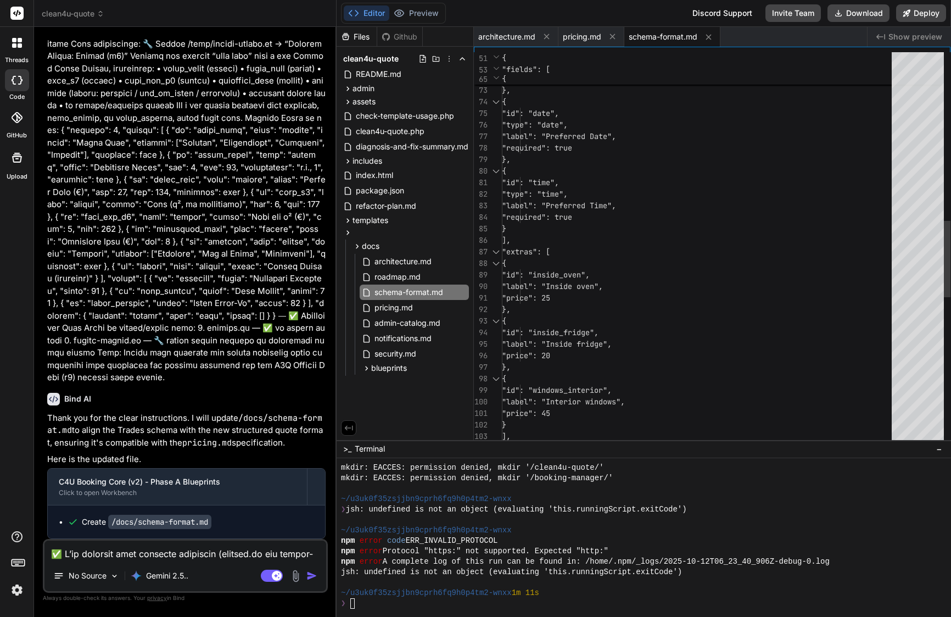
click at [603, 183] on div ""id": "time"," at bounding box center [700, 183] width 396 height 12
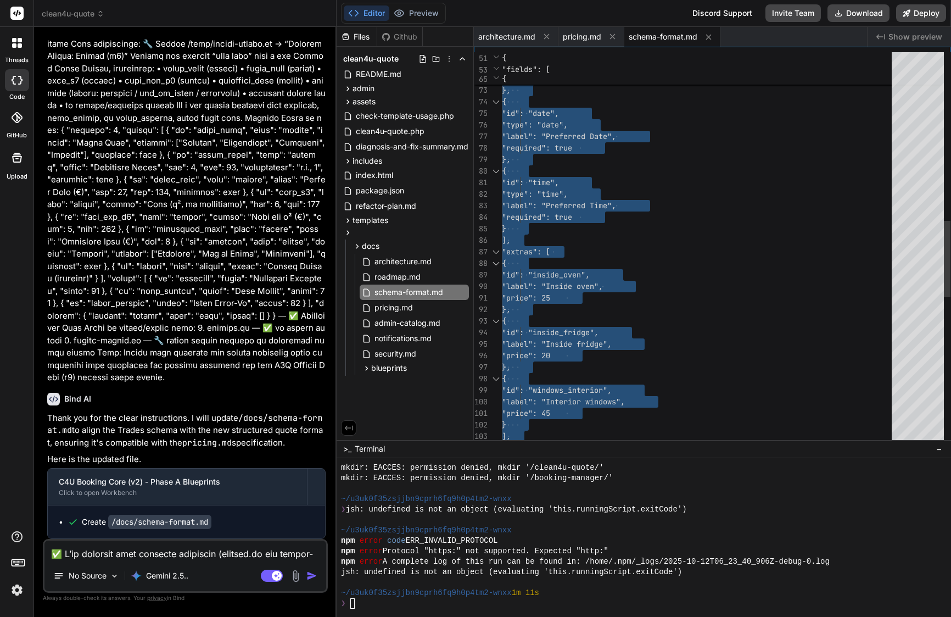
click at [603, 183] on div ""id": "time"," at bounding box center [700, 183] width 396 height 12
click at [564, 204] on span ""label": "Preferred Time"," at bounding box center [559, 205] width 114 height 10
type textarea ""id": "date", "type": "date", "label": "Preferred Date", "required": true }, { …"
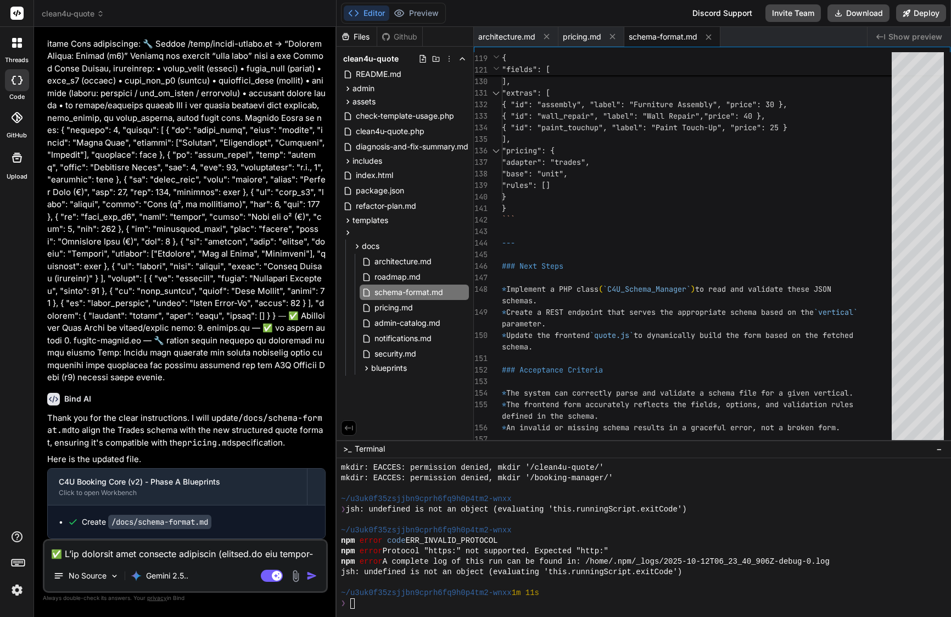
scroll to position [0, 0]
